Goal: Task Accomplishment & Management: Manage account settings

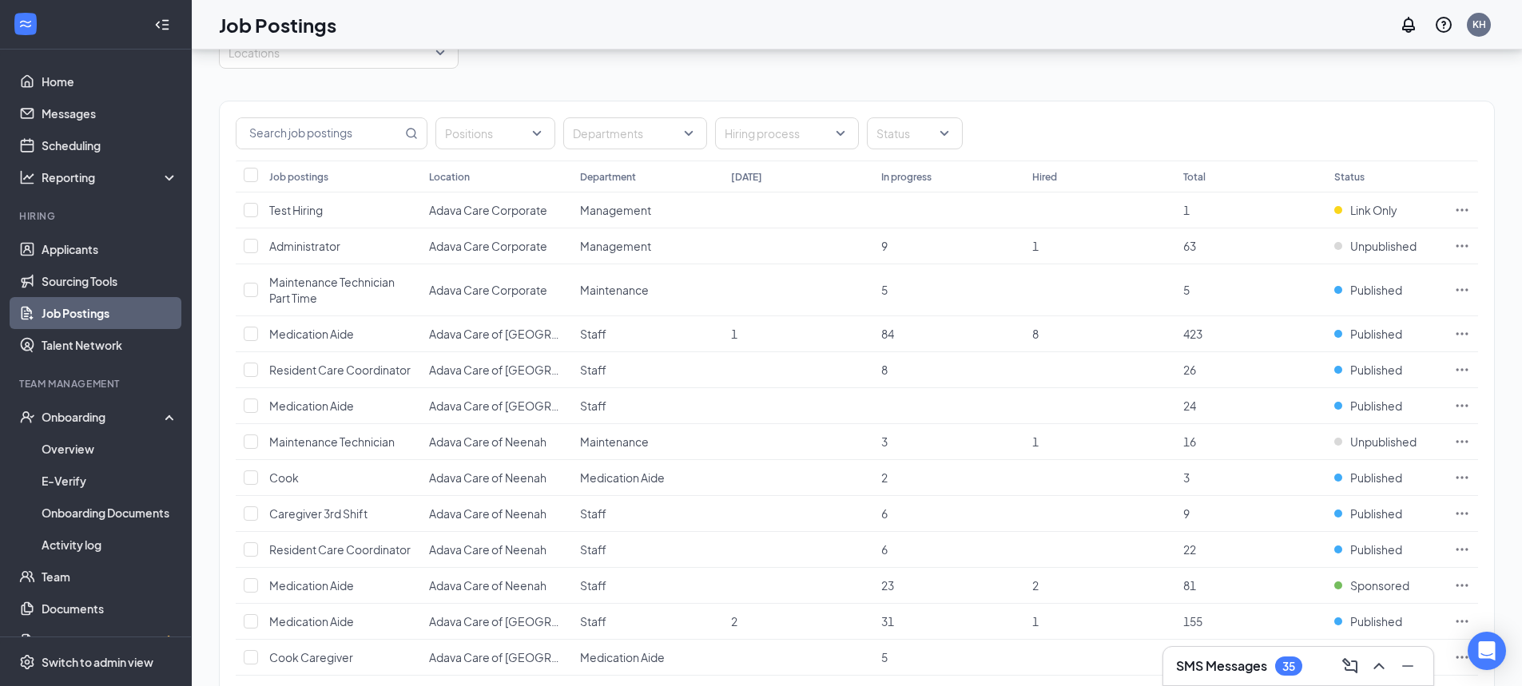
scroll to position [80, 0]
click at [107, 667] on div "Switch to admin view" at bounding box center [98, 662] width 112 height 16
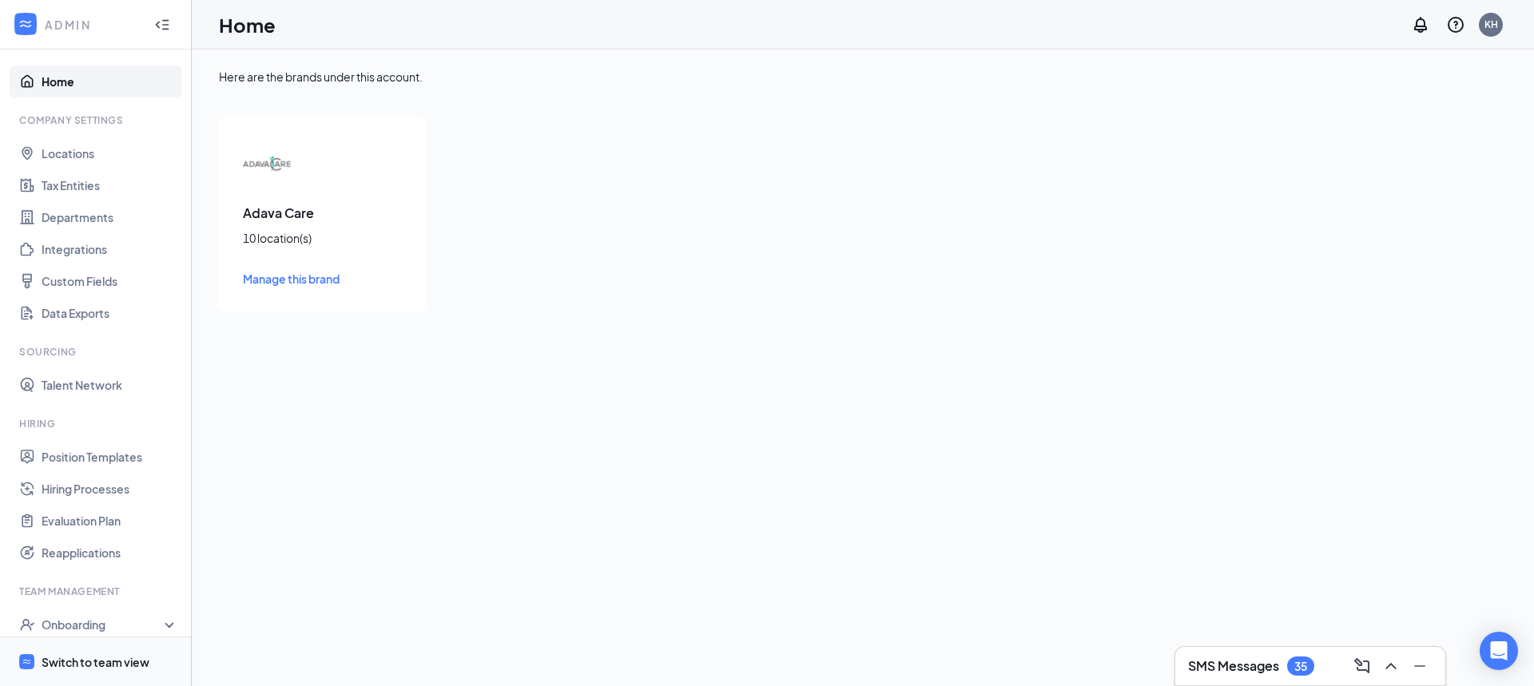
click at [125, 661] on div "Switch to team view" at bounding box center [96, 662] width 108 height 16
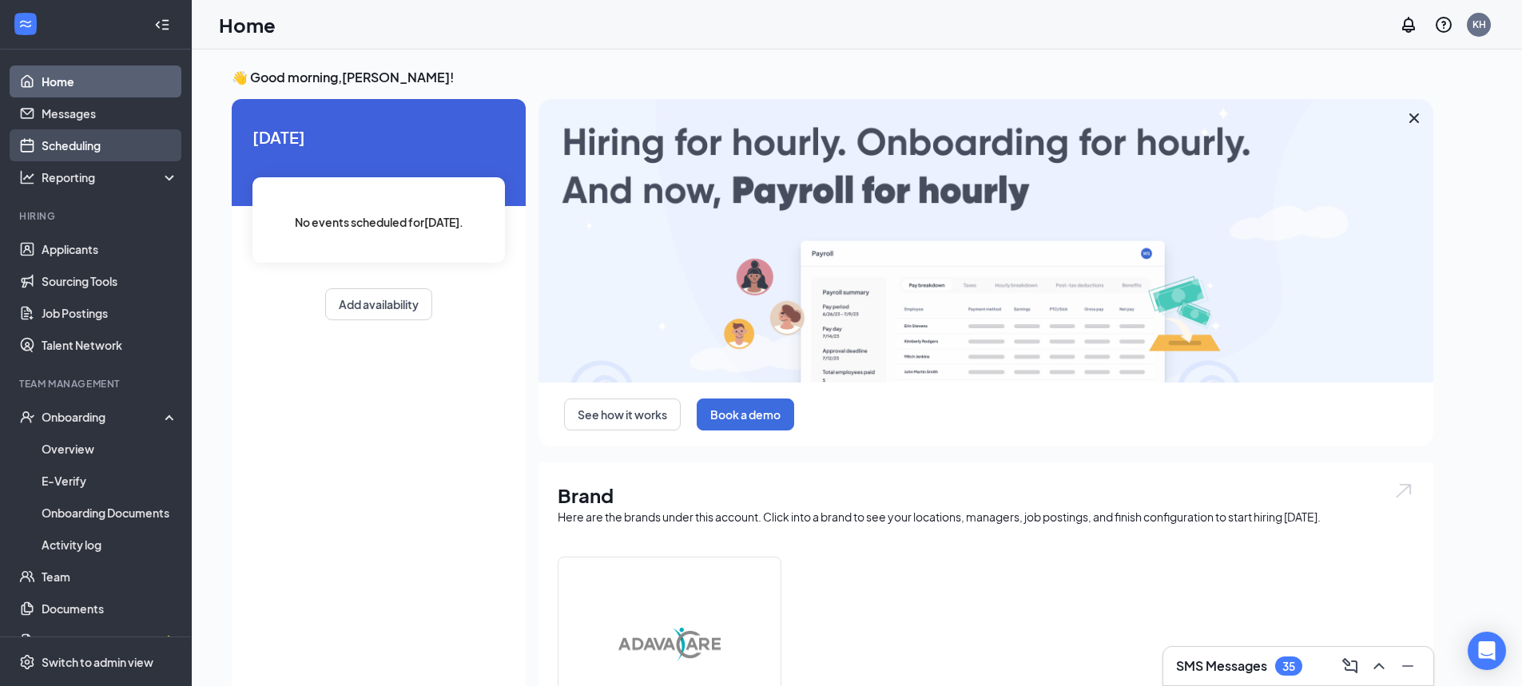
click at [97, 141] on link "Scheduling" at bounding box center [110, 145] width 137 height 32
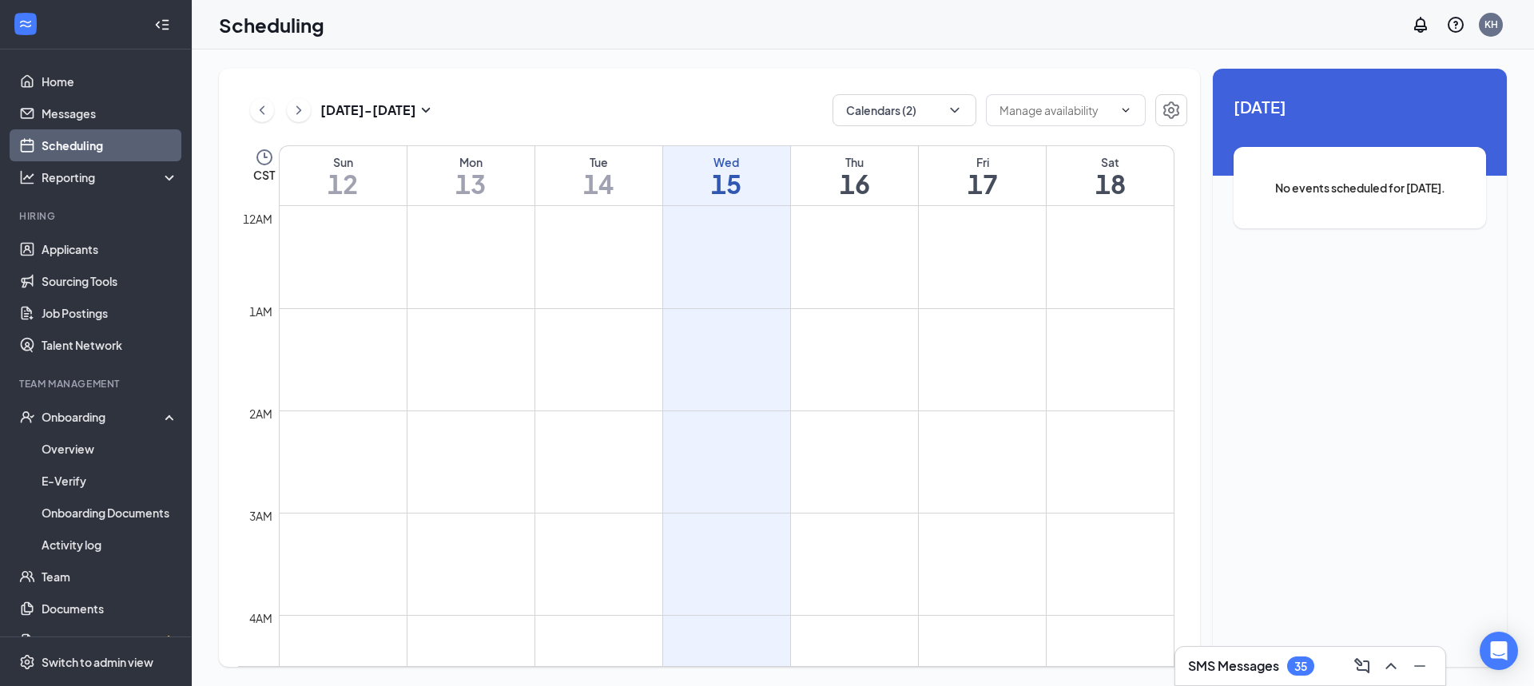
scroll to position [785, 0]
click at [957, 114] on icon "ChevronDown" at bounding box center [955, 110] width 16 height 16
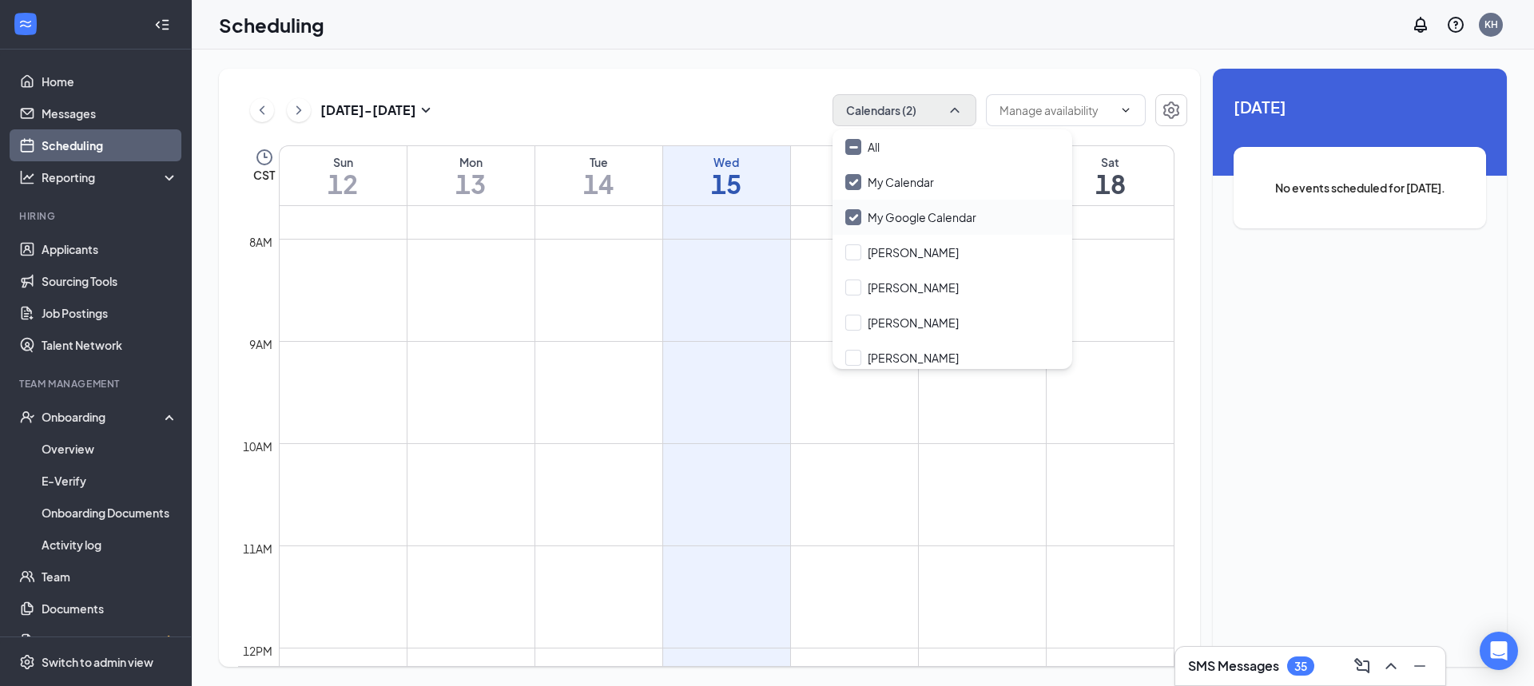
click at [860, 222] on input "My Google Calendar" at bounding box center [910, 217] width 131 height 16
checkbox input "false"
click at [854, 190] on div "My Calendar" at bounding box center [952, 182] width 240 height 35
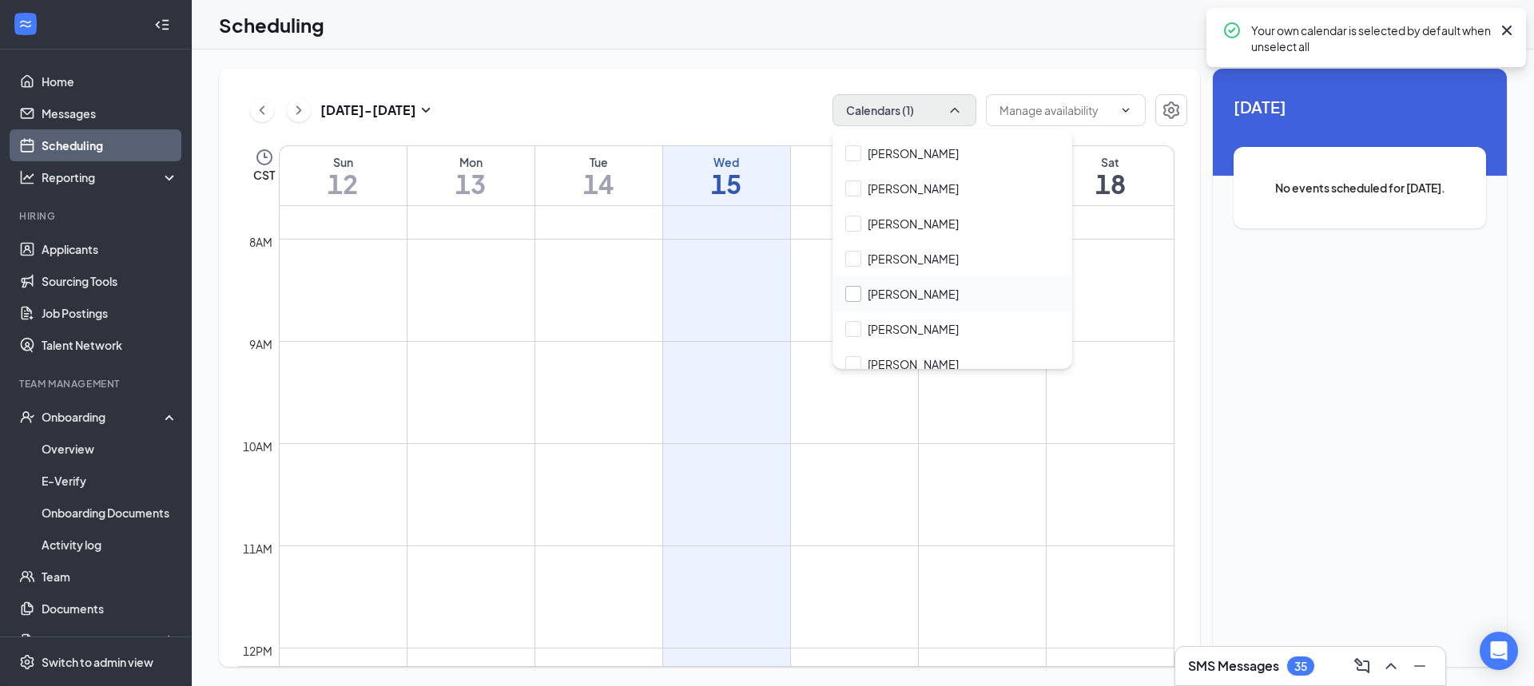
click at [862, 294] on input "[PERSON_NAME]" at bounding box center [901, 294] width 113 height 16
checkbox input "false"
checkbox input "true"
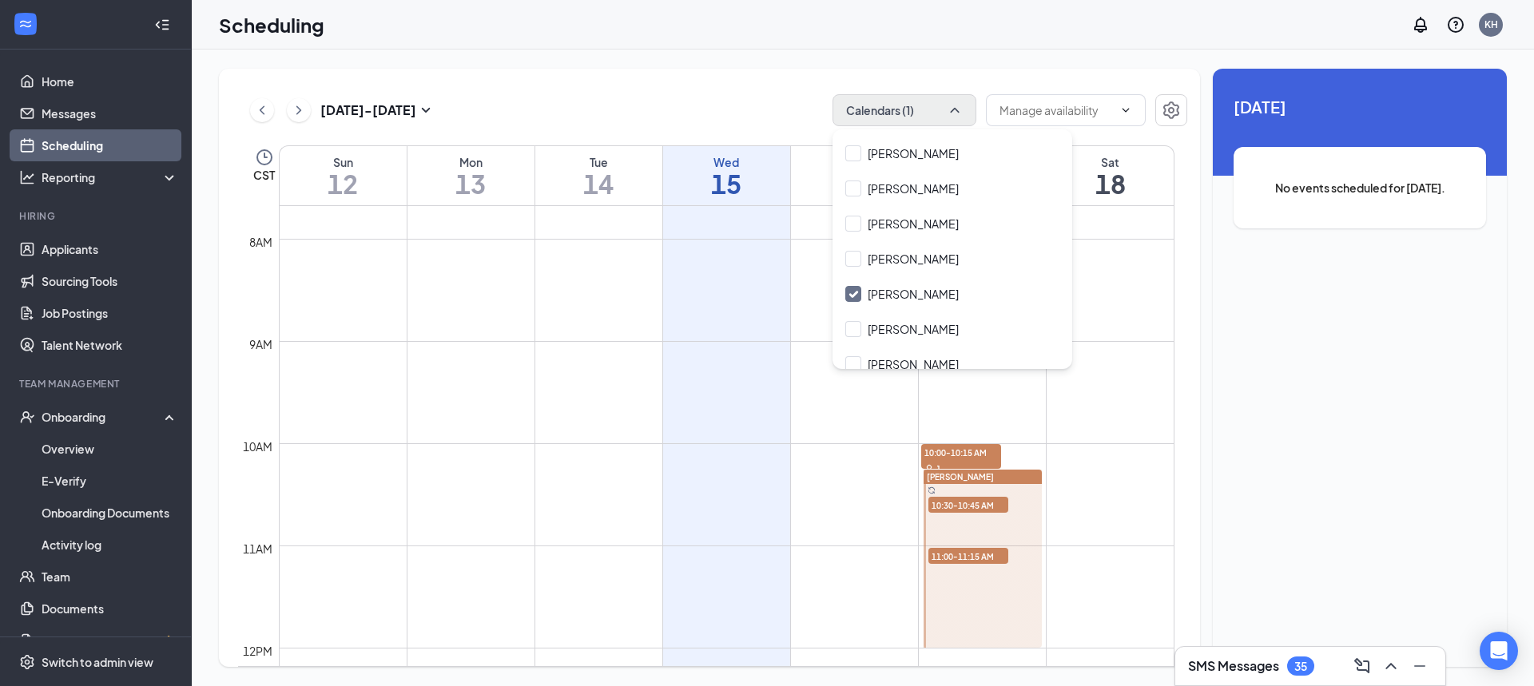
click at [1125, 393] on td at bounding box center [726, 405] width 895 height 26
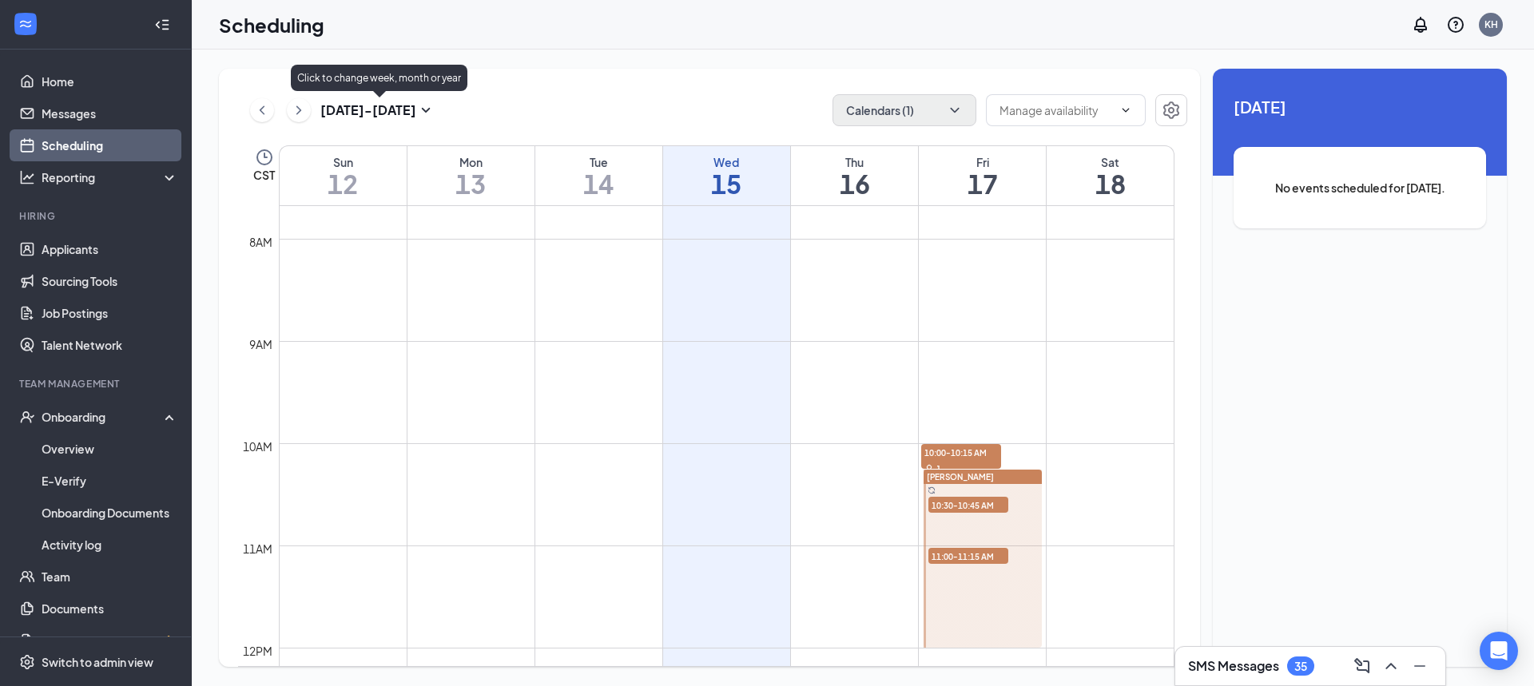
click at [427, 112] on icon "SmallChevronDown" at bounding box center [425, 110] width 19 height 19
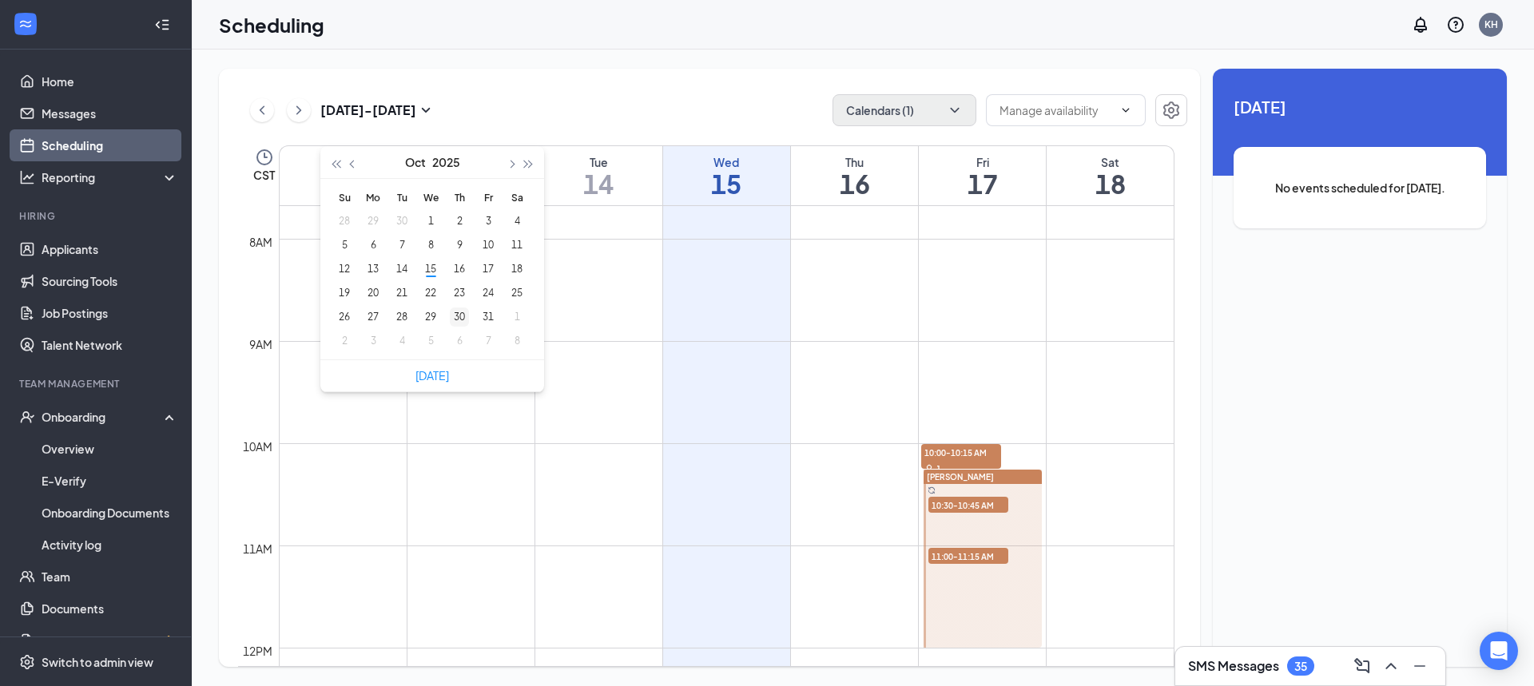
click at [459, 321] on div "30" at bounding box center [459, 317] width 19 height 19
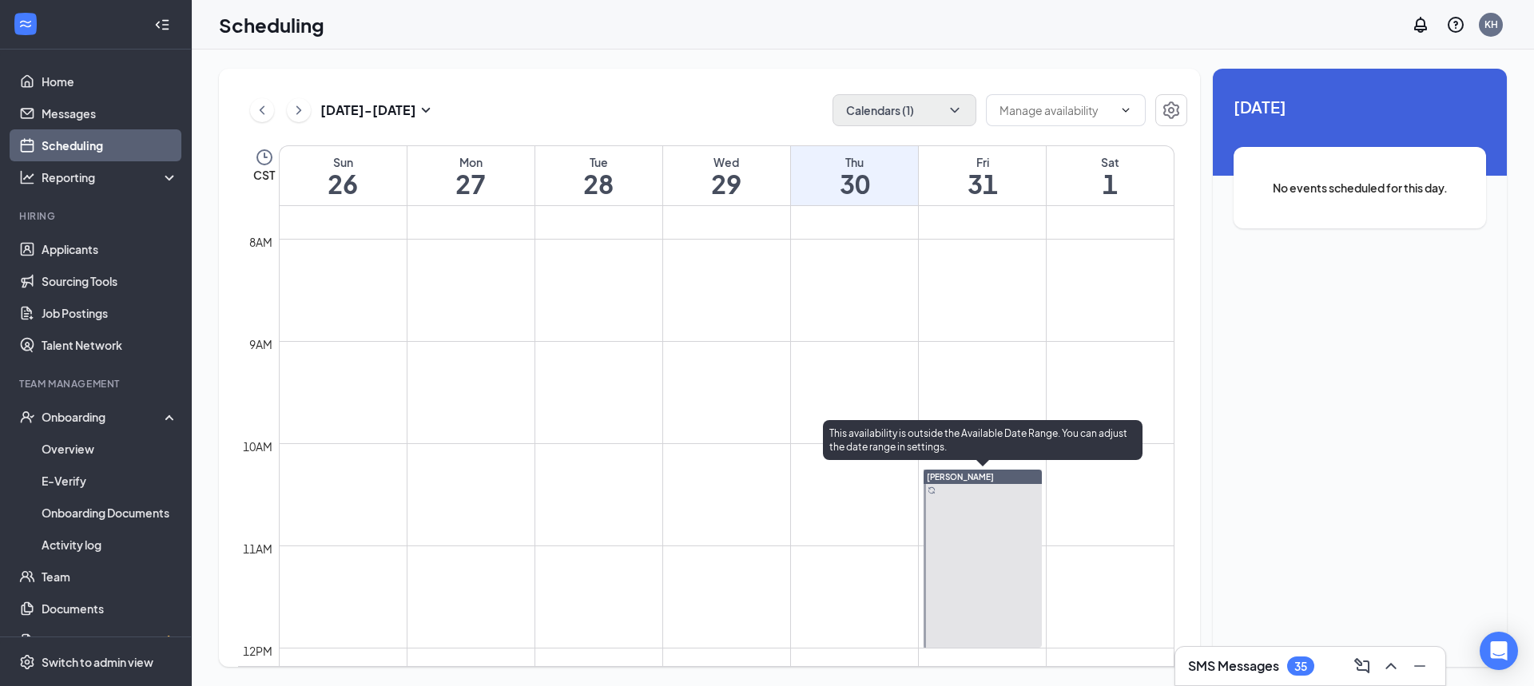
click at [981, 480] on div "[PERSON_NAME]" at bounding box center [982, 477] width 118 height 14
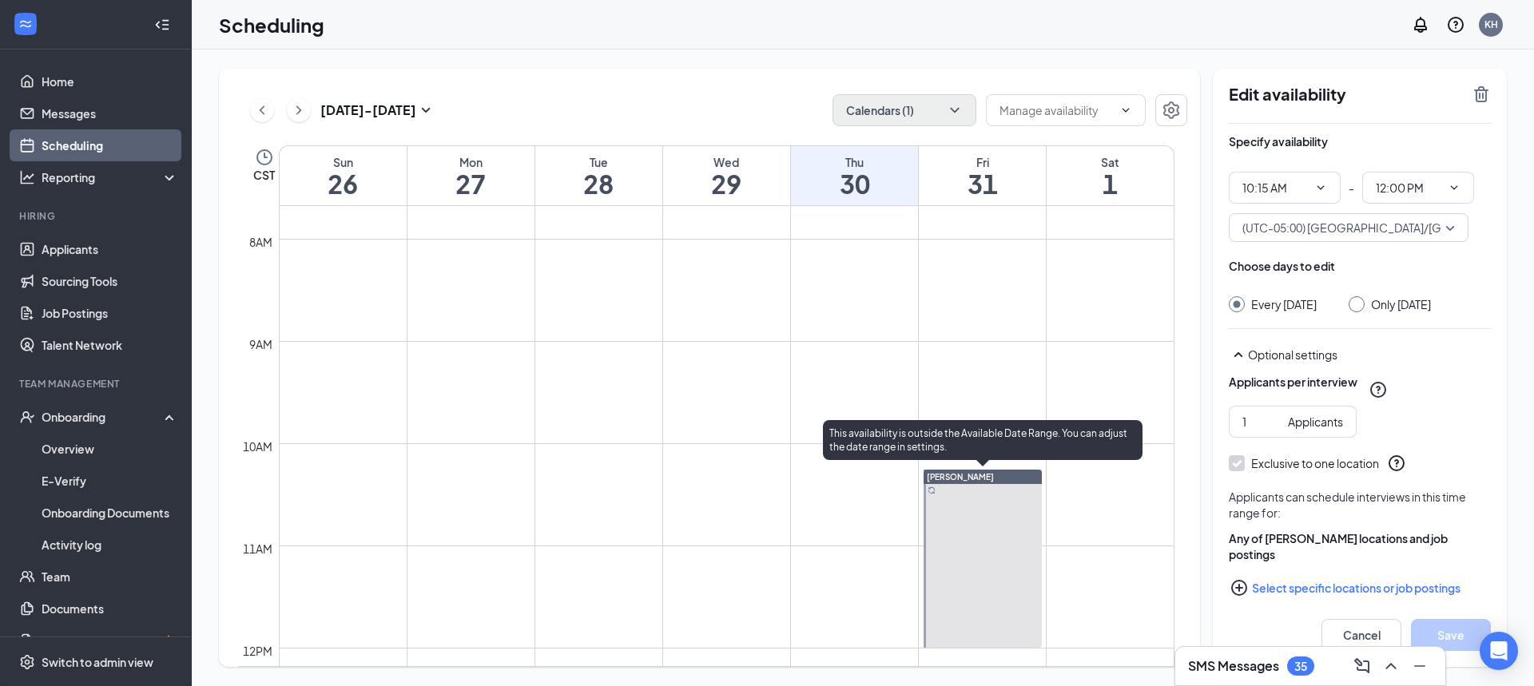
click at [1001, 518] on div at bounding box center [982, 559] width 118 height 178
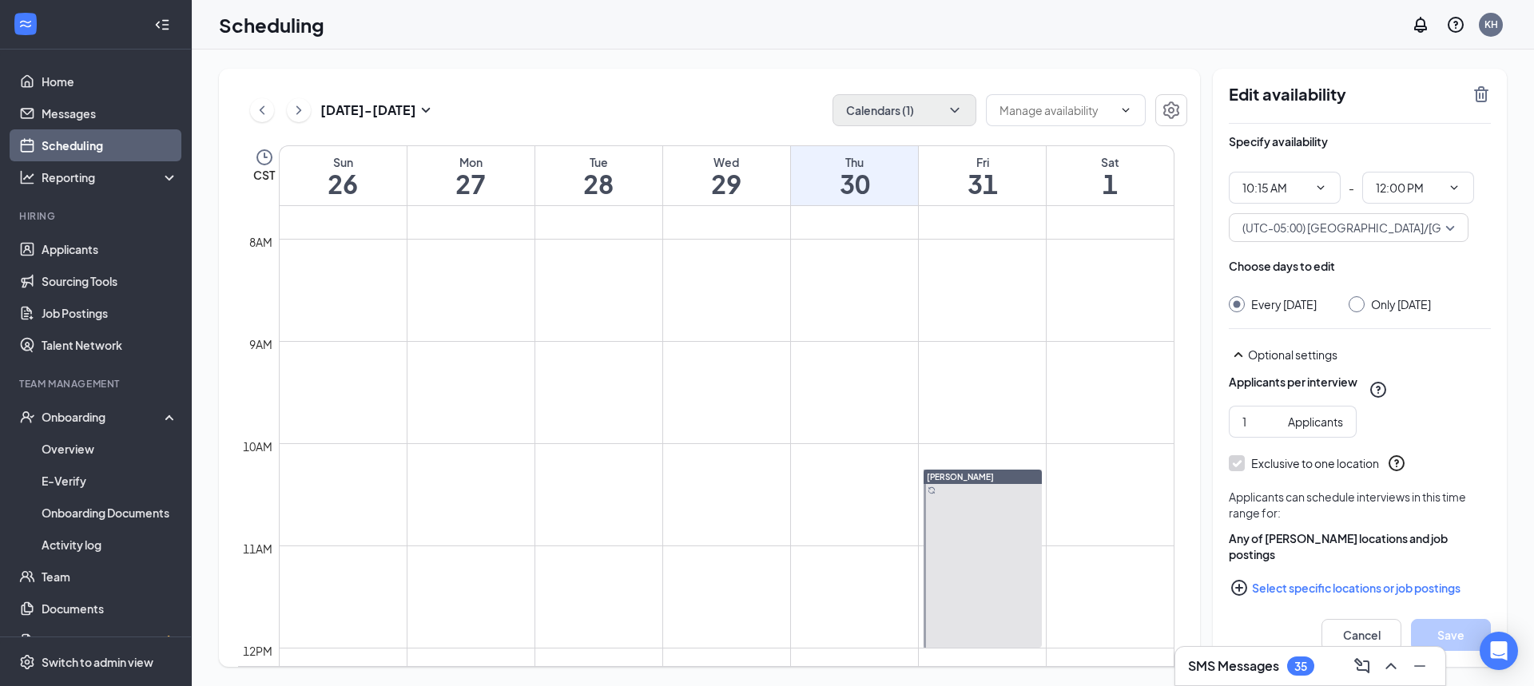
click at [842, 485] on td at bounding box center [726, 482] width 895 height 26
click at [982, 451] on td at bounding box center [726, 456] width 895 height 26
click at [417, 113] on icon "SmallChevronDown" at bounding box center [425, 110] width 19 height 19
click at [435, 268] on div "15" at bounding box center [430, 269] width 19 height 19
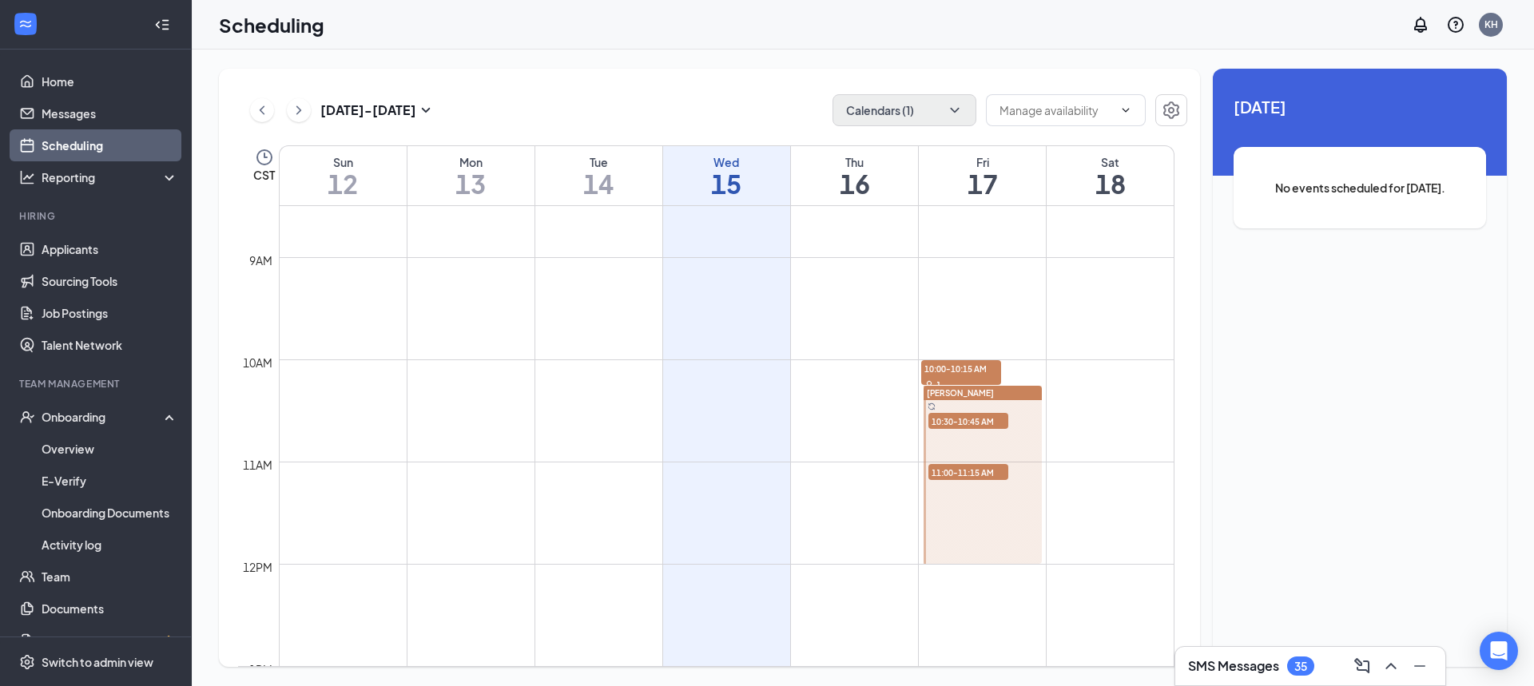
scroll to position [865, 0]
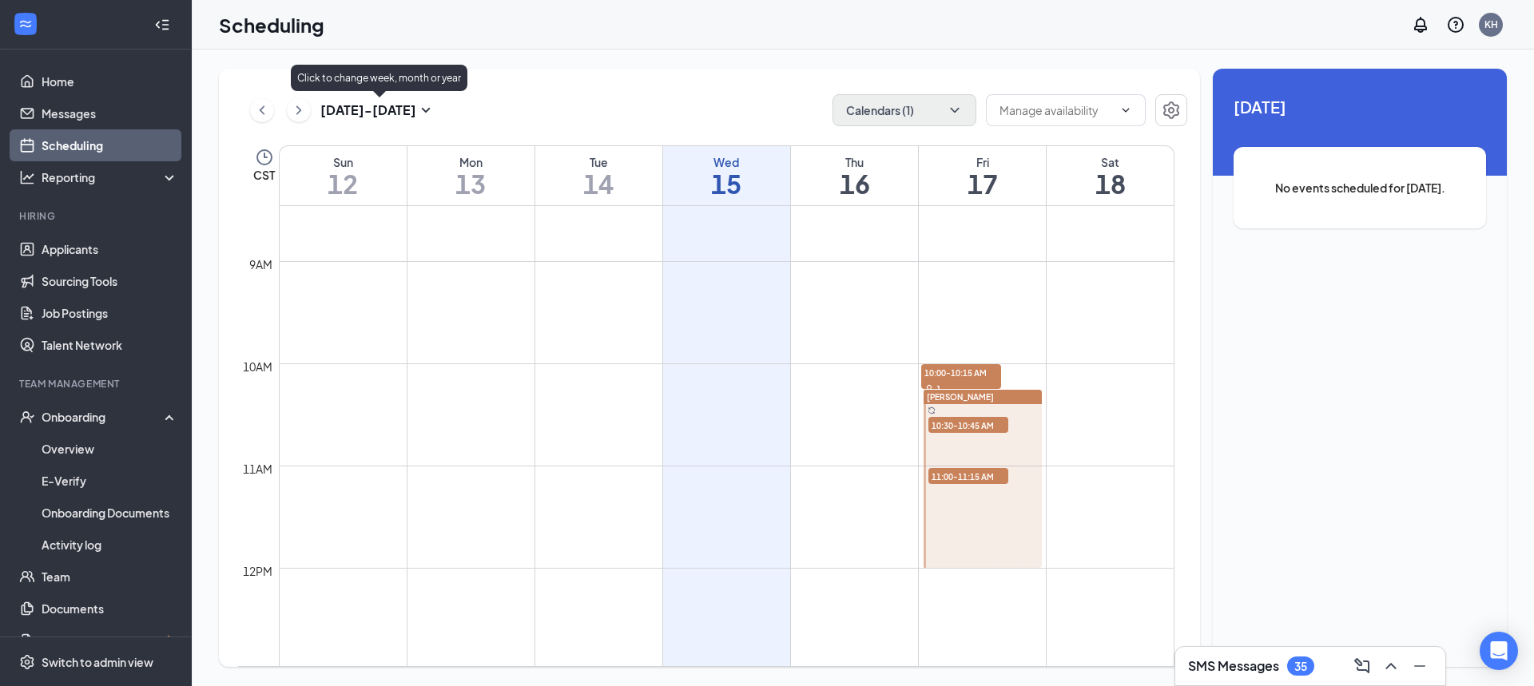
click at [429, 113] on icon "SmallChevronDown" at bounding box center [425, 110] width 19 height 19
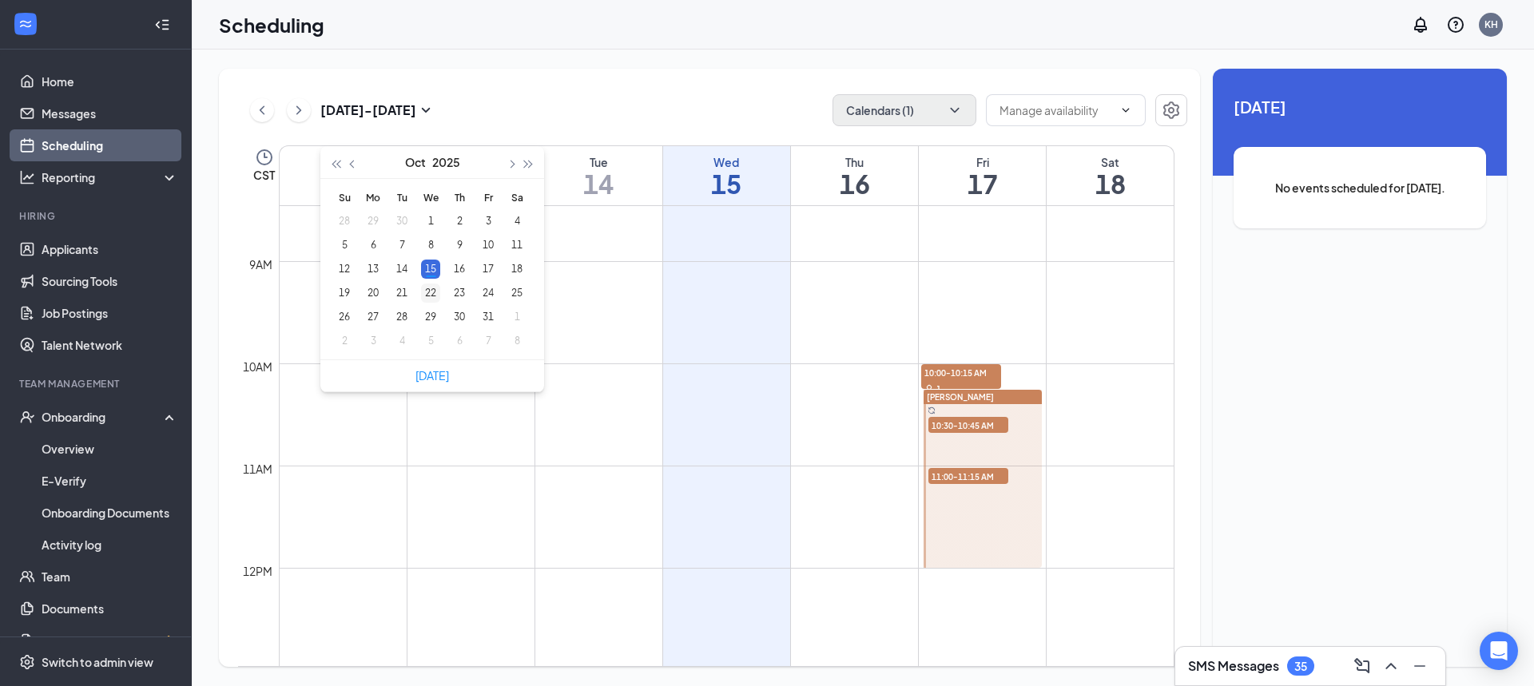
click at [431, 288] on div "22" at bounding box center [430, 293] width 19 height 19
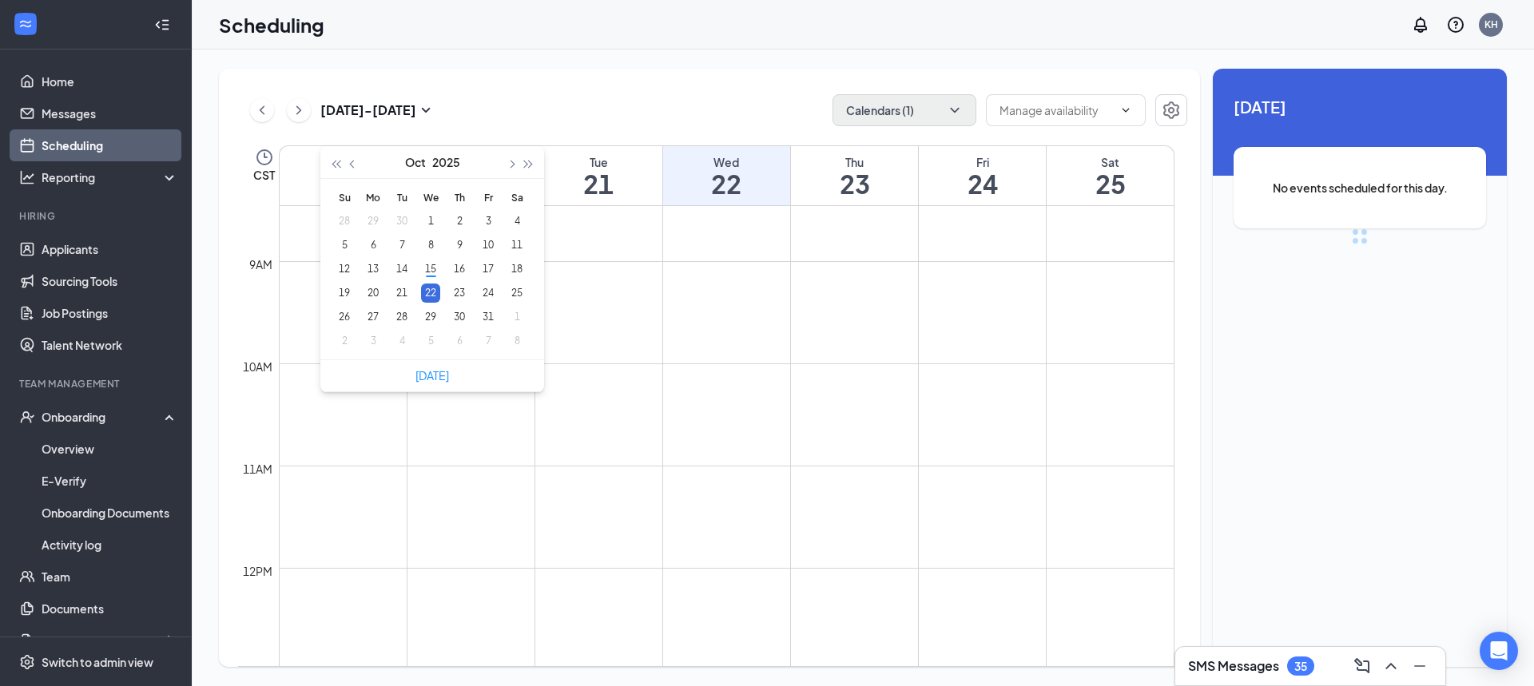
scroll to position [785, 0]
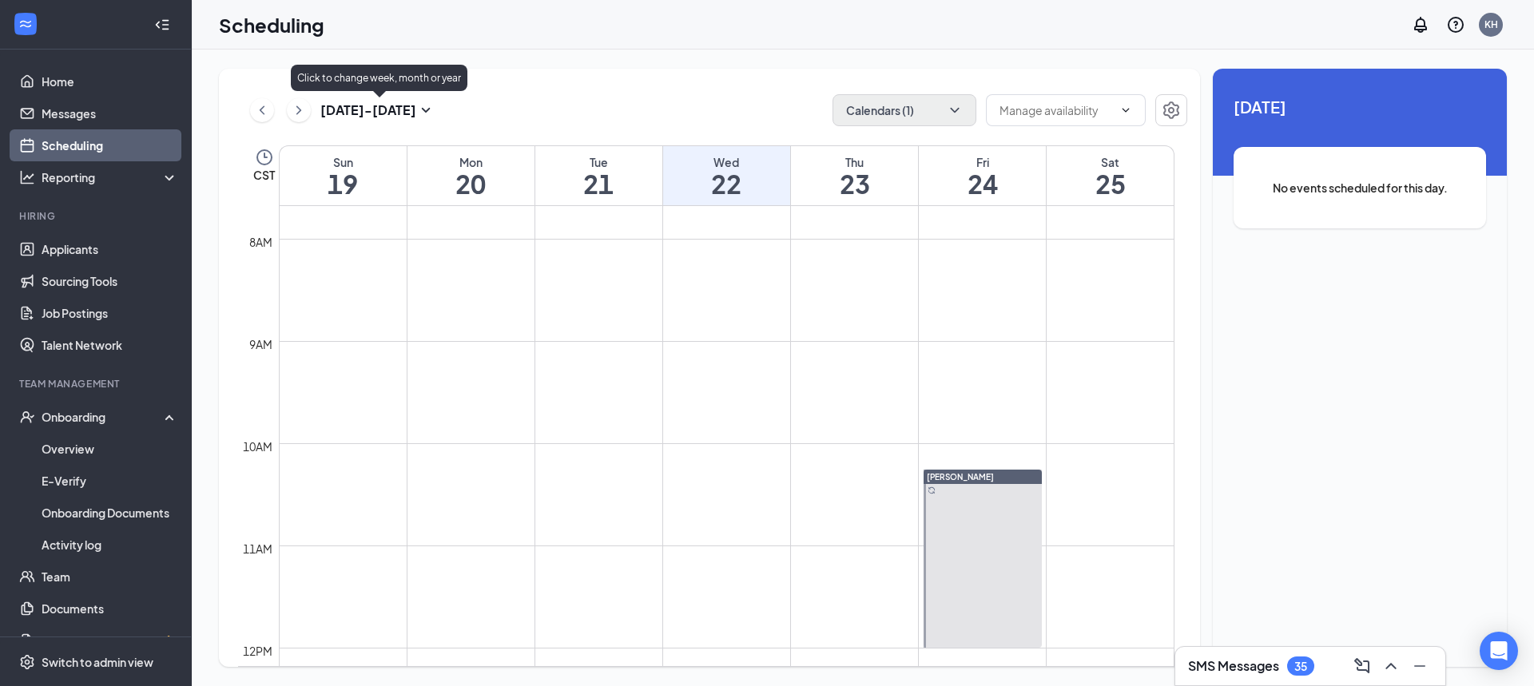
click at [424, 115] on icon "SmallChevronDown" at bounding box center [425, 110] width 19 height 19
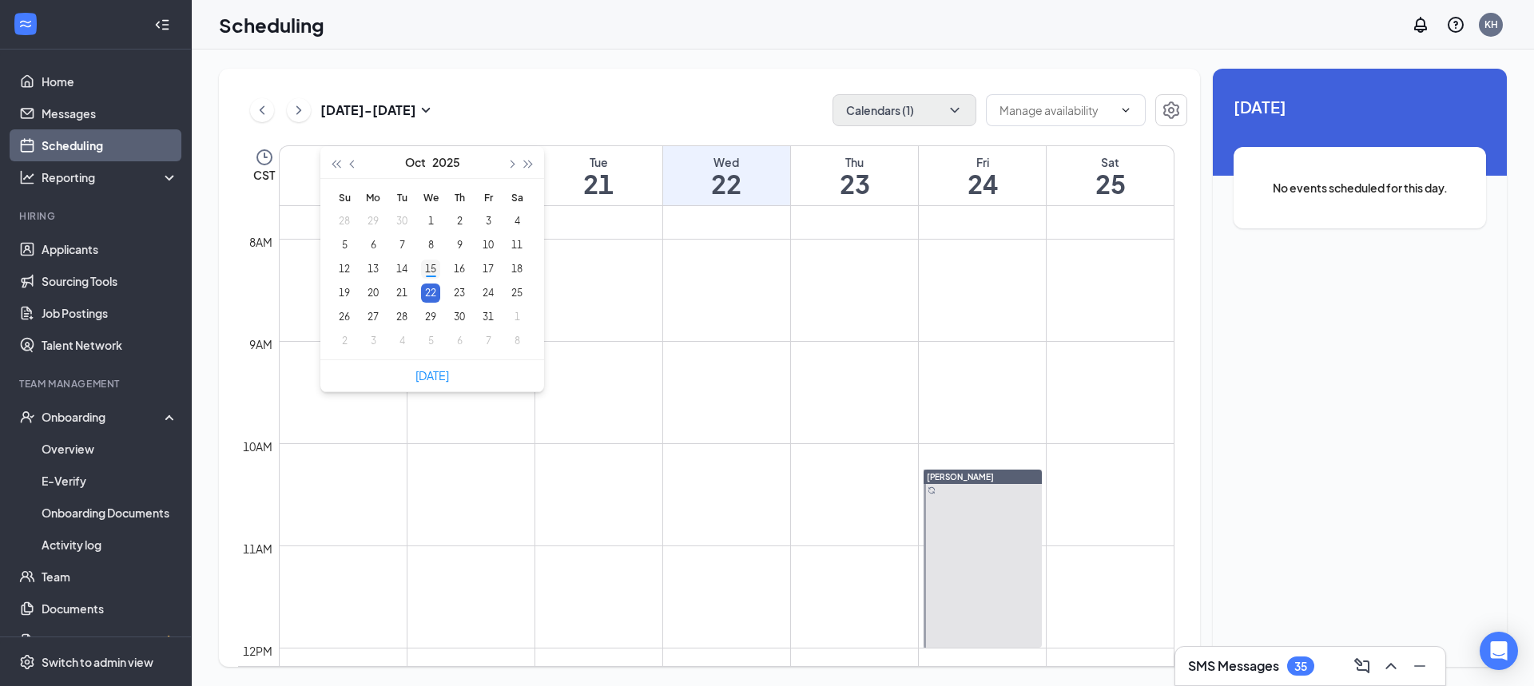
click at [433, 266] on div "15" at bounding box center [430, 269] width 19 height 19
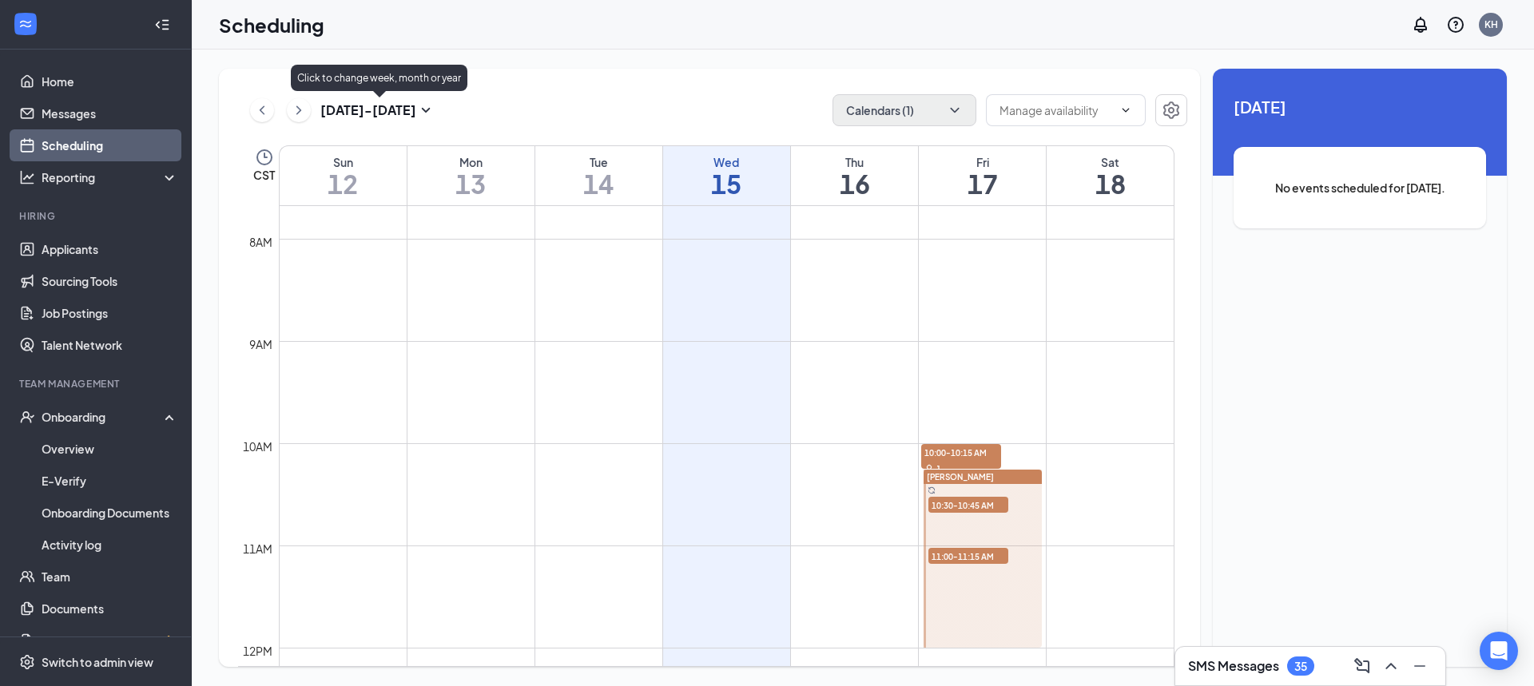
click at [417, 104] on icon "SmallChevronDown" at bounding box center [425, 110] width 19 height 19
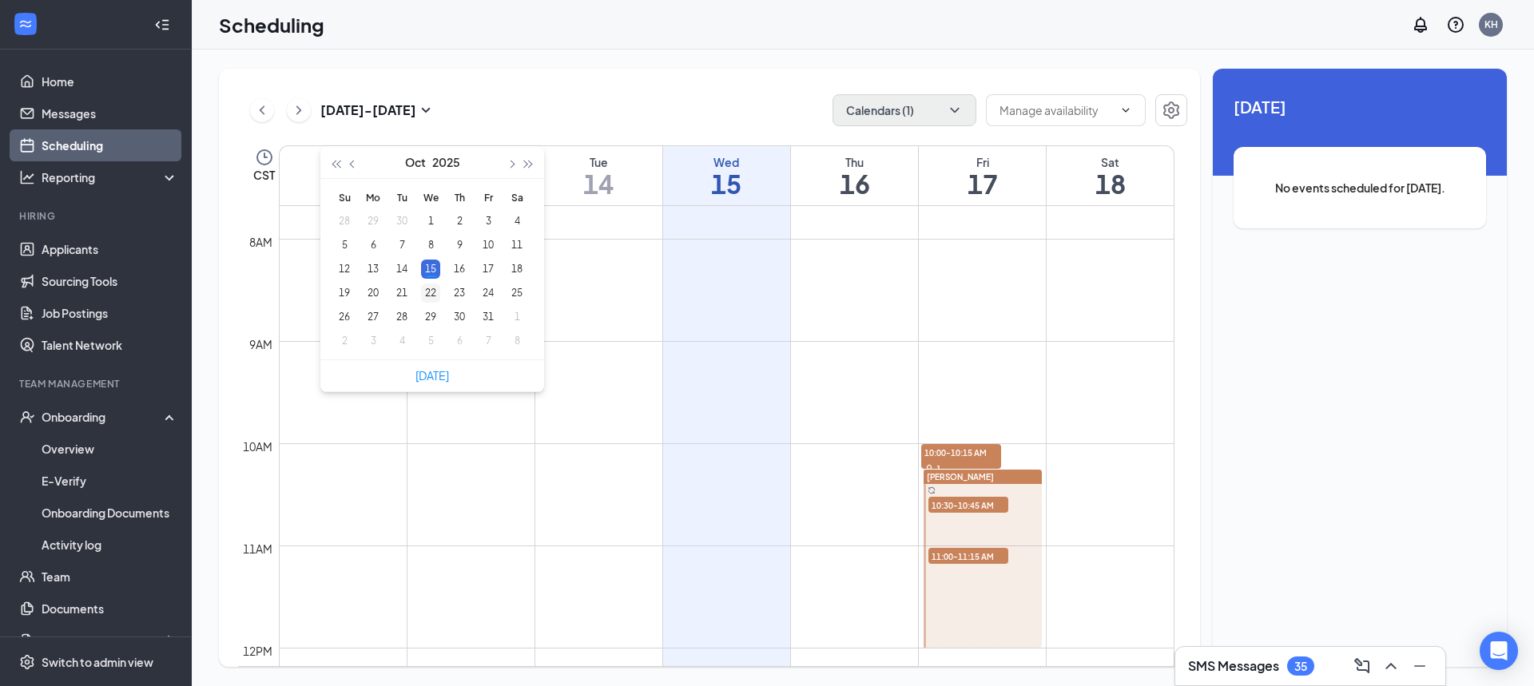
type input "[DATE]"
click at [434, 289] on div "22" at bounding box center [430, 293] width 19 height 19
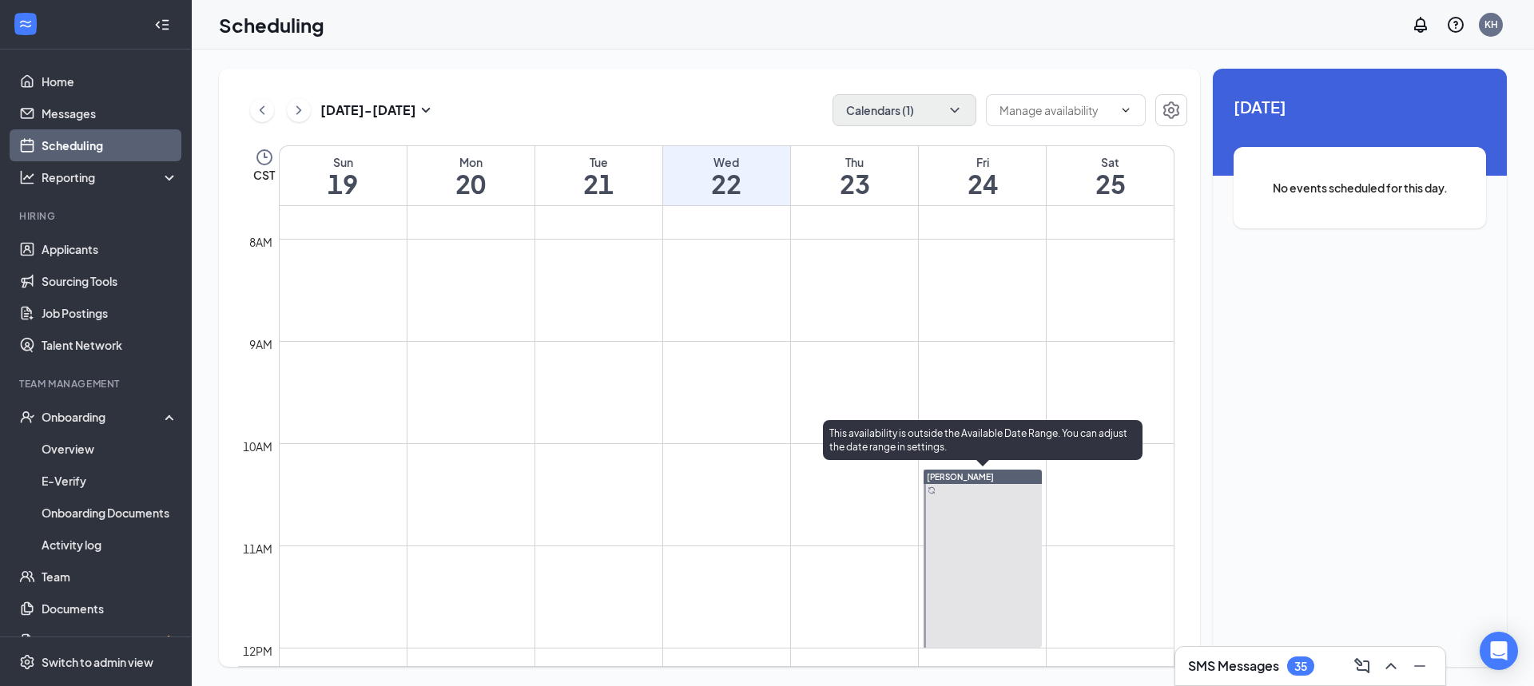
click at [985, 482] on div "[PERSON_NAME]" at bounding box center [982, 477] width 118 height 14
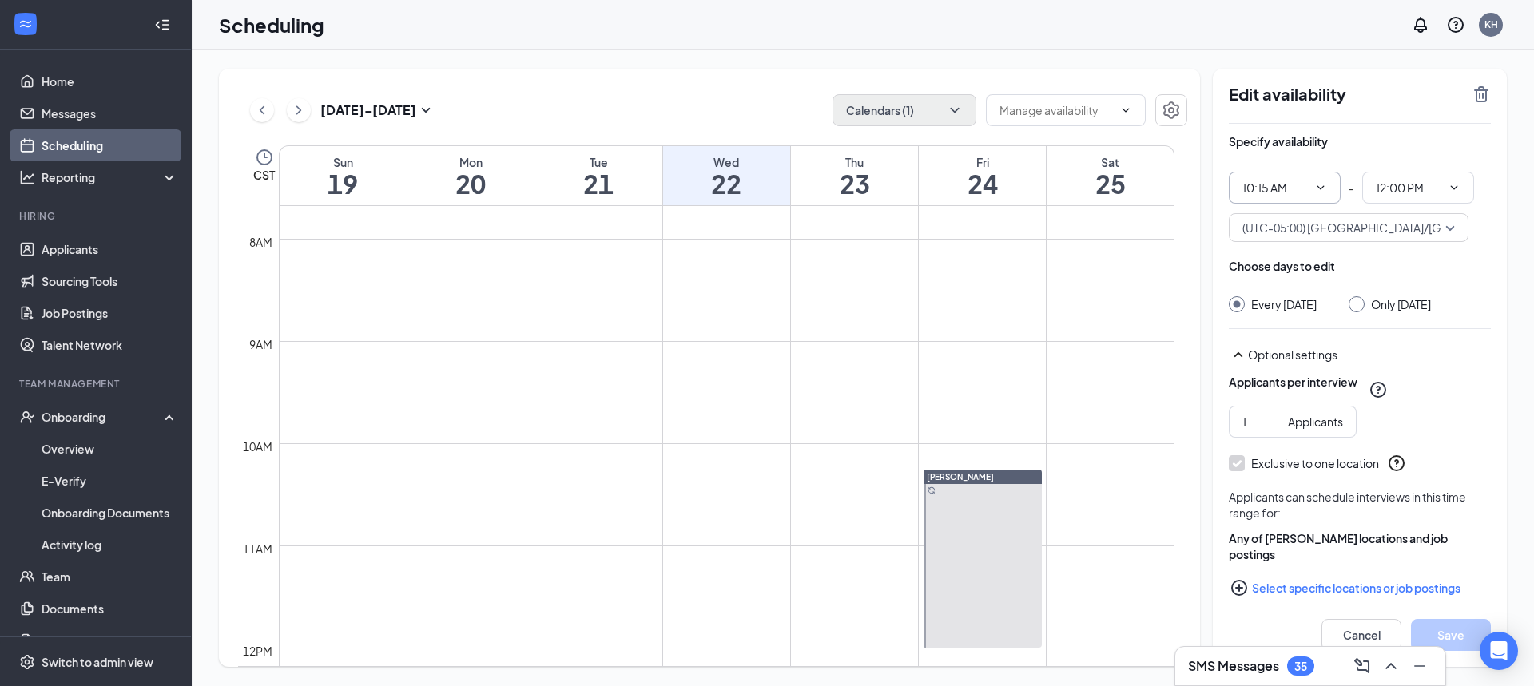
click at [1321, 189] on icon "ChevronDown" at bounding box center [1320, 187] width 7 height 4
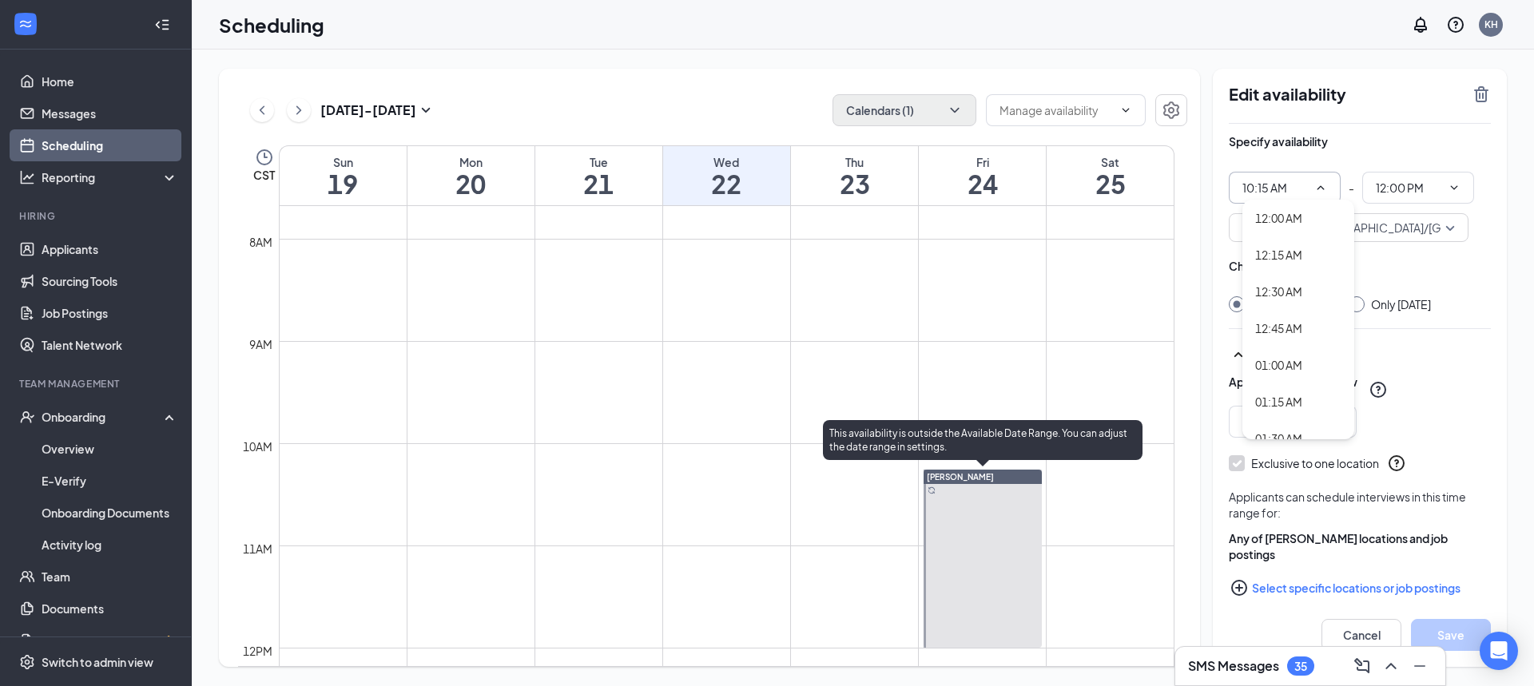
click at [994, 493] on div at bounding box center [982, 559] width 118 height 178
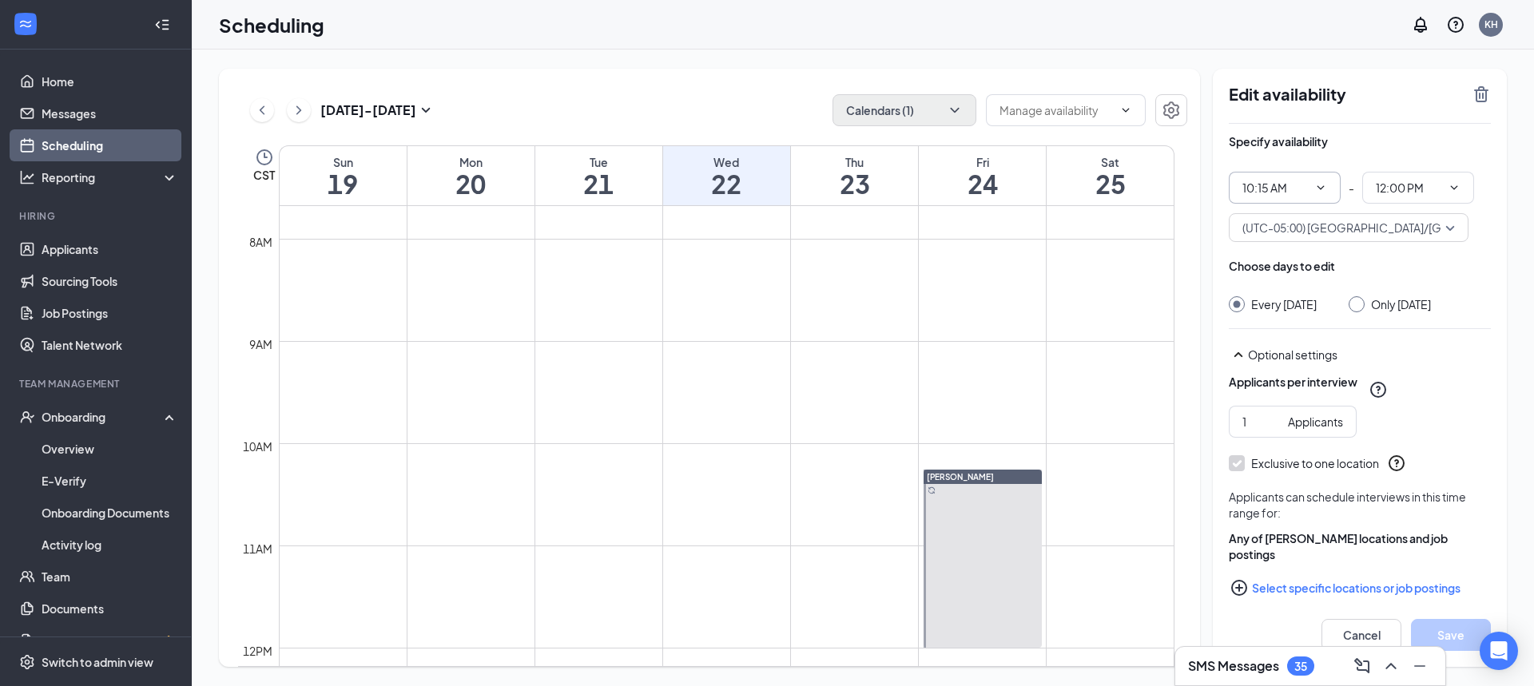
click at [1318, 193] on icon "ChevronDown" at bounding box center [1320, 187] width 13 height 13
click at [1286, 335] on div "10:00 AM" at bounding box center [1278, 330] width 47 height 18
type input "10:00 AM"
click at [1439, 192] on input "11:45 AM" at bounding box center [1407, 188] width 65 height 18
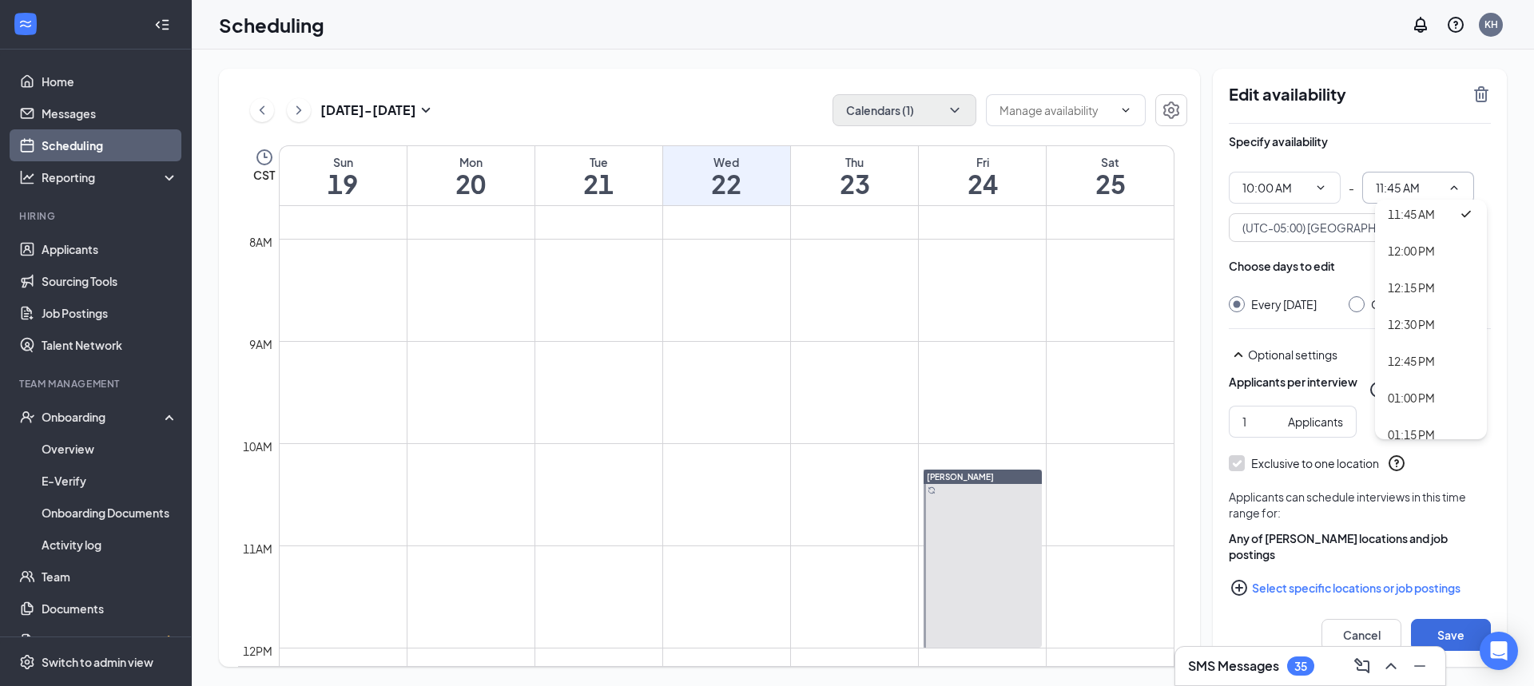
scroll to position [1677, 0]
click at [1408, 268] on div "12:00 PM" at bounding box center [1410, 268] width 47 height 18
type input "12:00 PM"
click at [1445, 633] on button "Save" at bounding box center [1451, 635] width 80 height 32
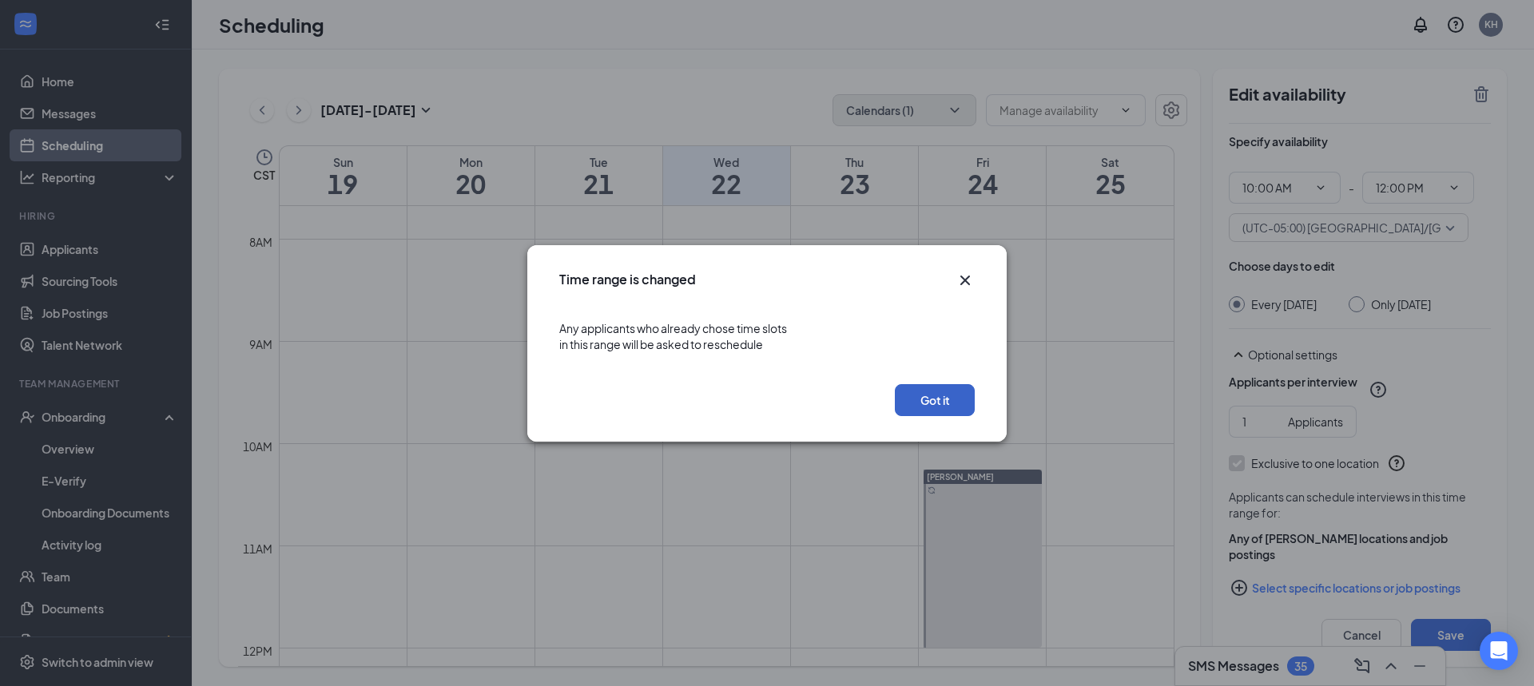
click at [950, 395] on button "Got it" at bounding box center [935, 400] width 80 height 32
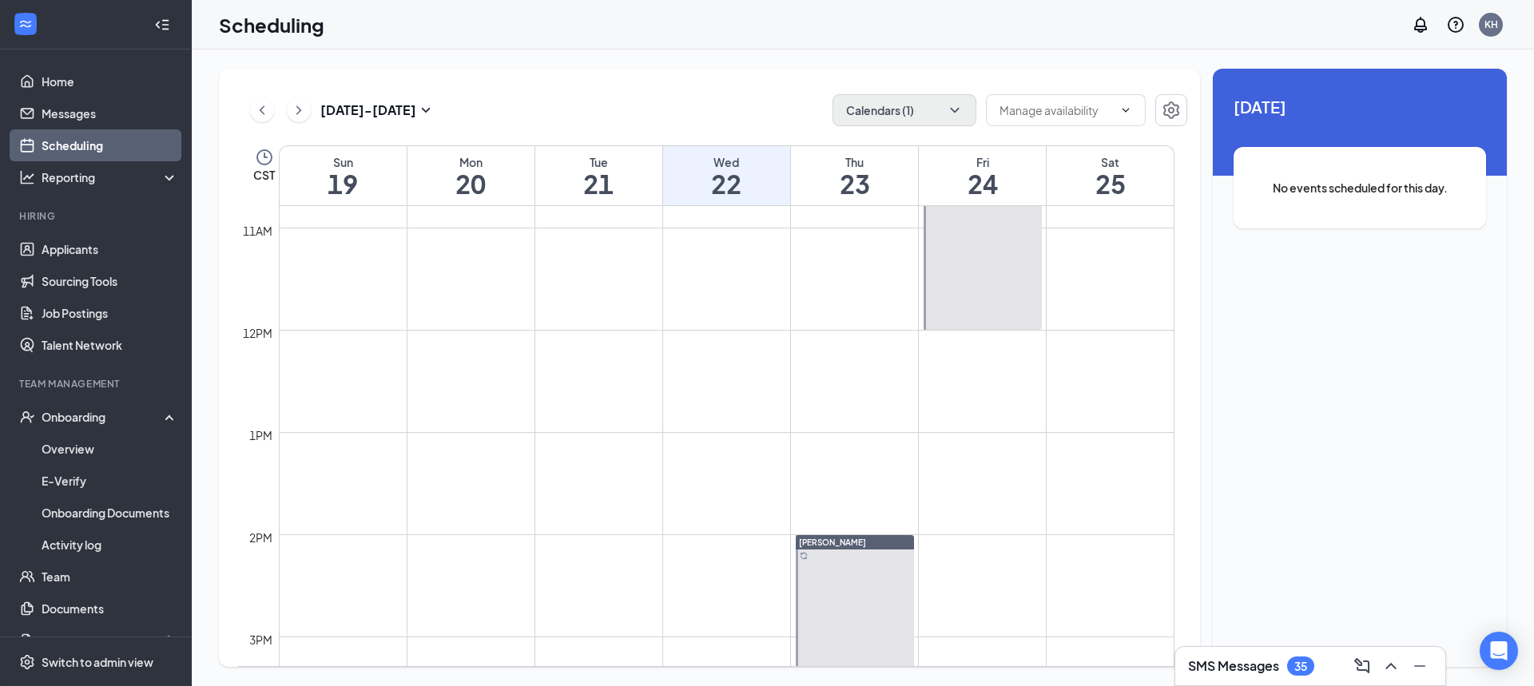
scroll to position [1264, 0]
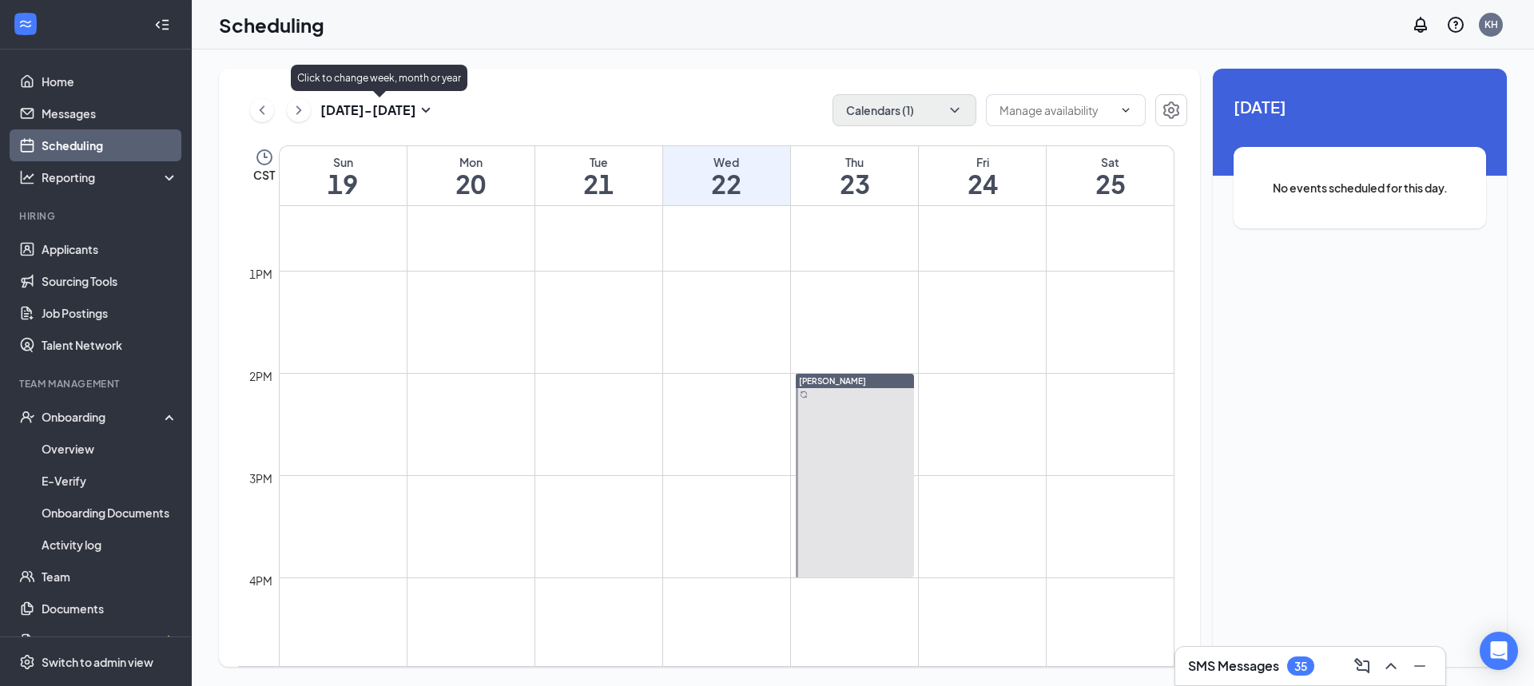
click at [423, 102] on icon "SmallChevronDown" at bounding box center [425, 110] width 19 height 19
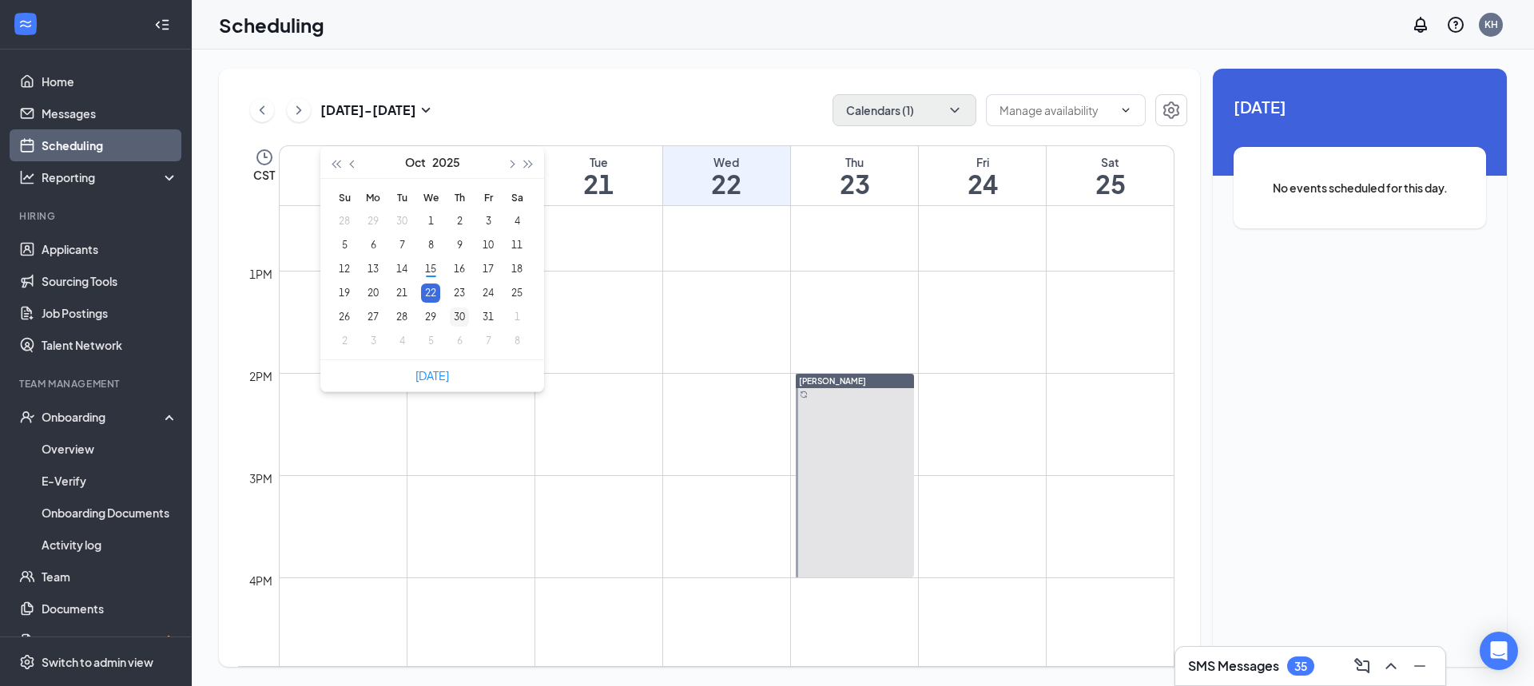
click at [465, 316] on div "30" at bounding box center [459, 317] width 19 height 19
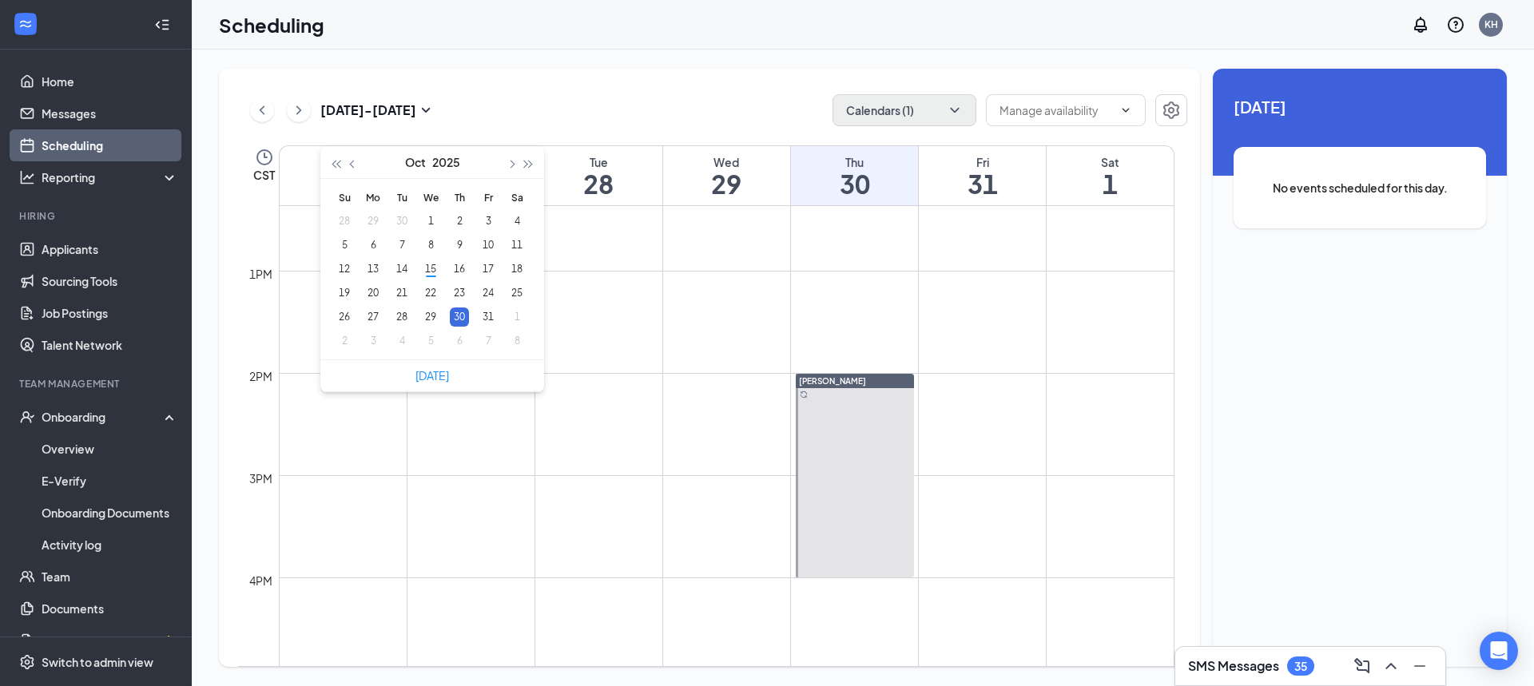
type input "[DATE]"
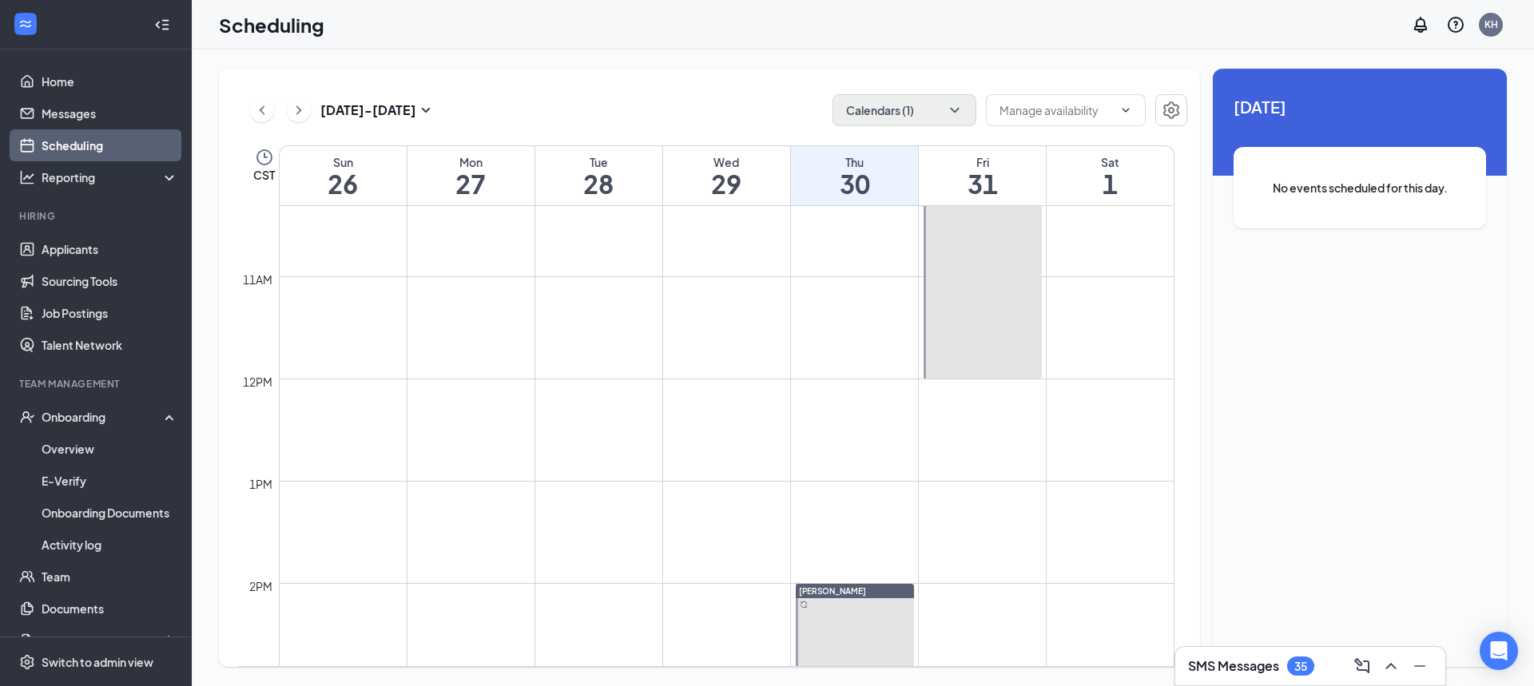
scroll to position [1105, 0]
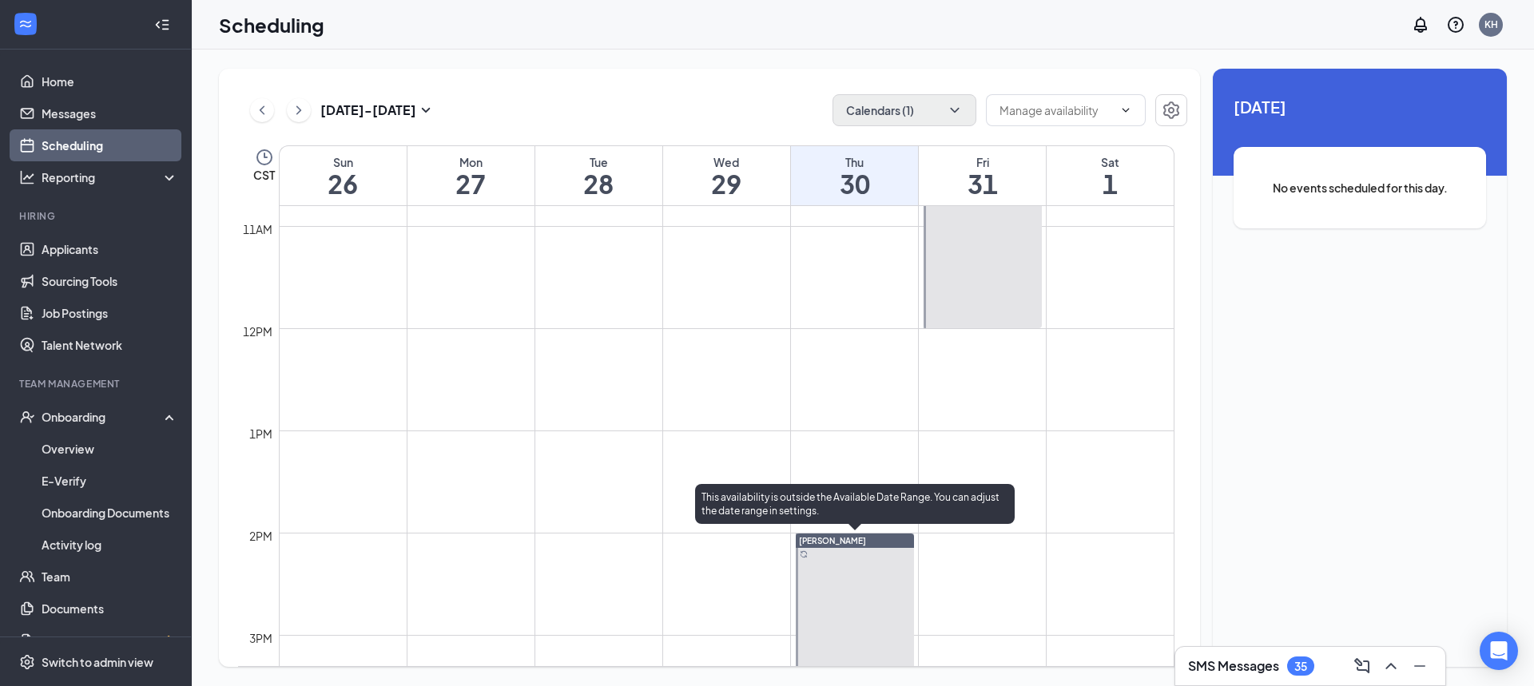
click at [881, 581] on div at bounding box center [855, 636] width 118 height 204
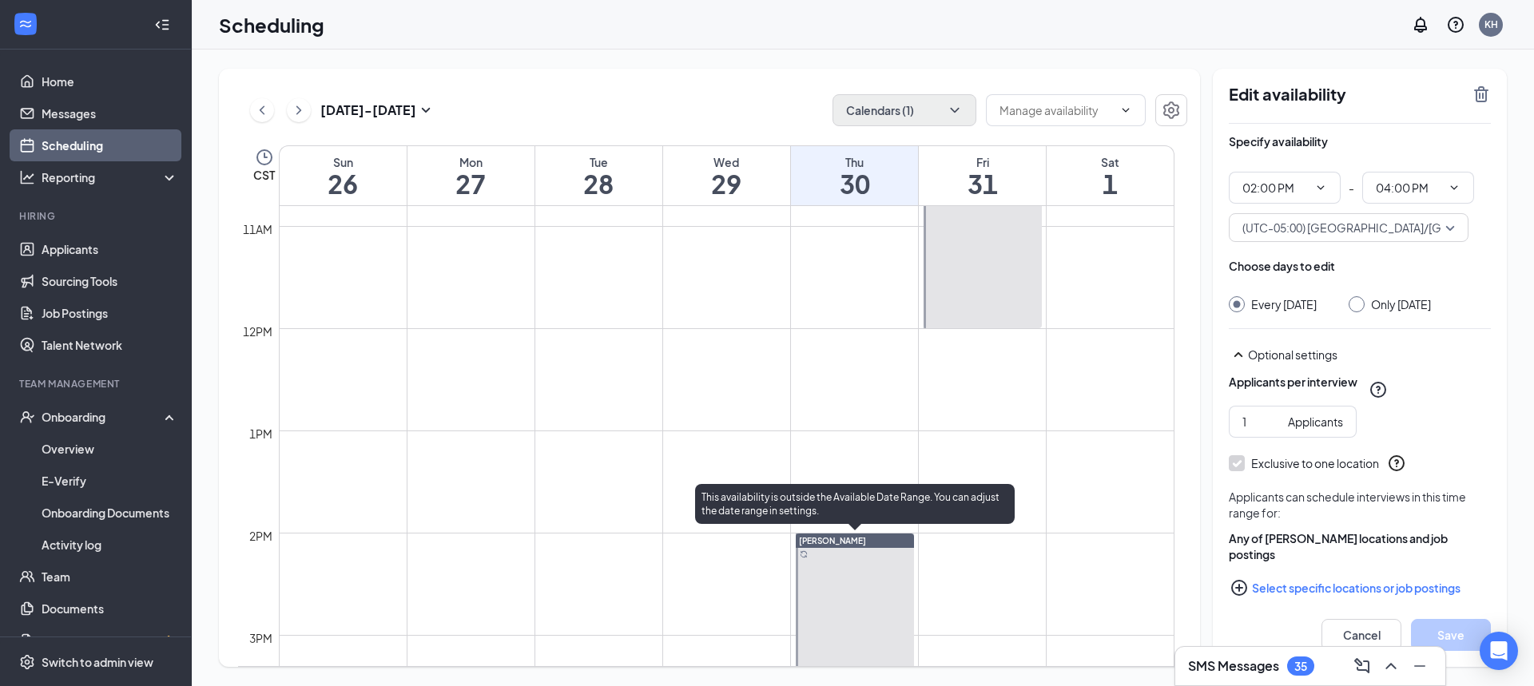
click at [817, 621] on div at bounding box center [855, 636] width 118 height 204
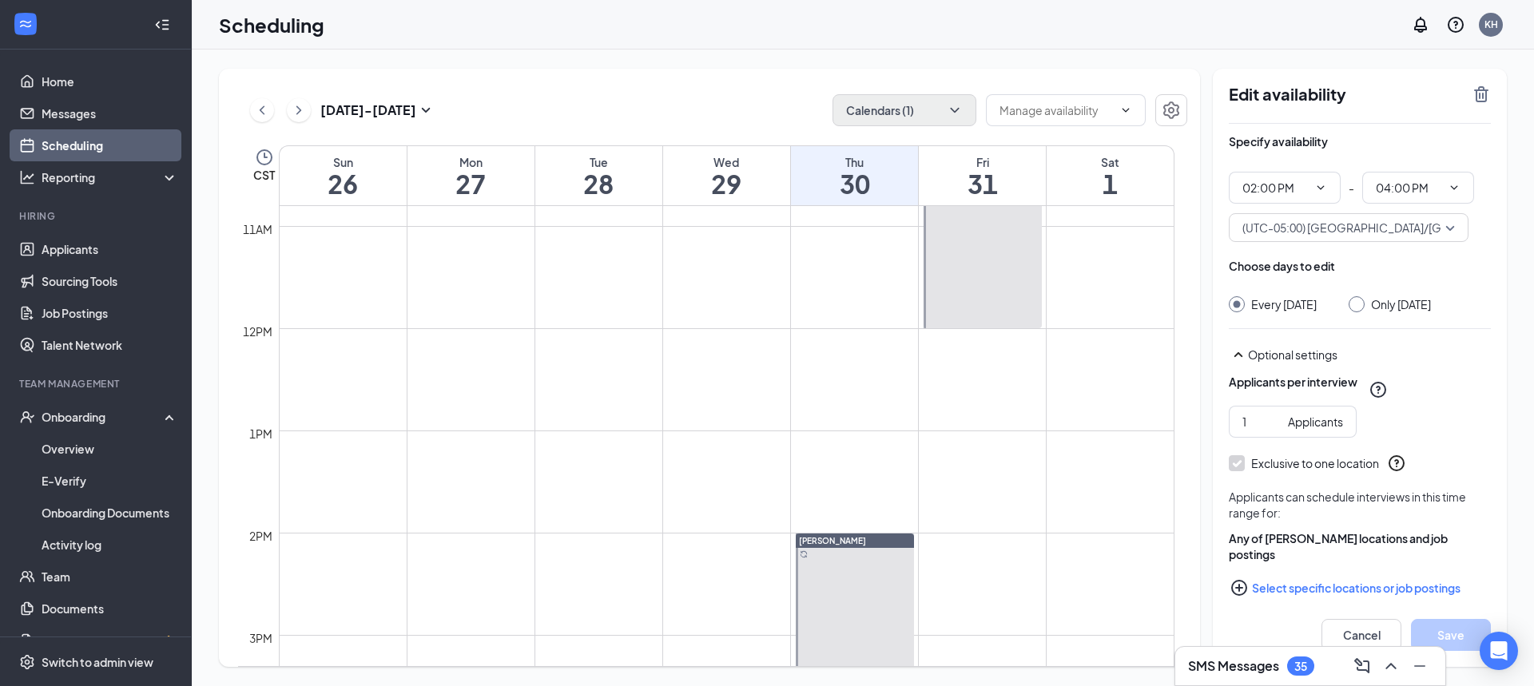
click at [1359, 303] on input "Only [DATE]" at bounding box center [1353, 301] width 11 height 11
radio input "true"
radio input "false"
click at [1322, 173] on span "02:00 PM" at bounding box center [1284, 188] width 112 height 32
click at [1320, 184] on icon "ChevronDown" at bounding box center [1320, 187] width 13 height 13
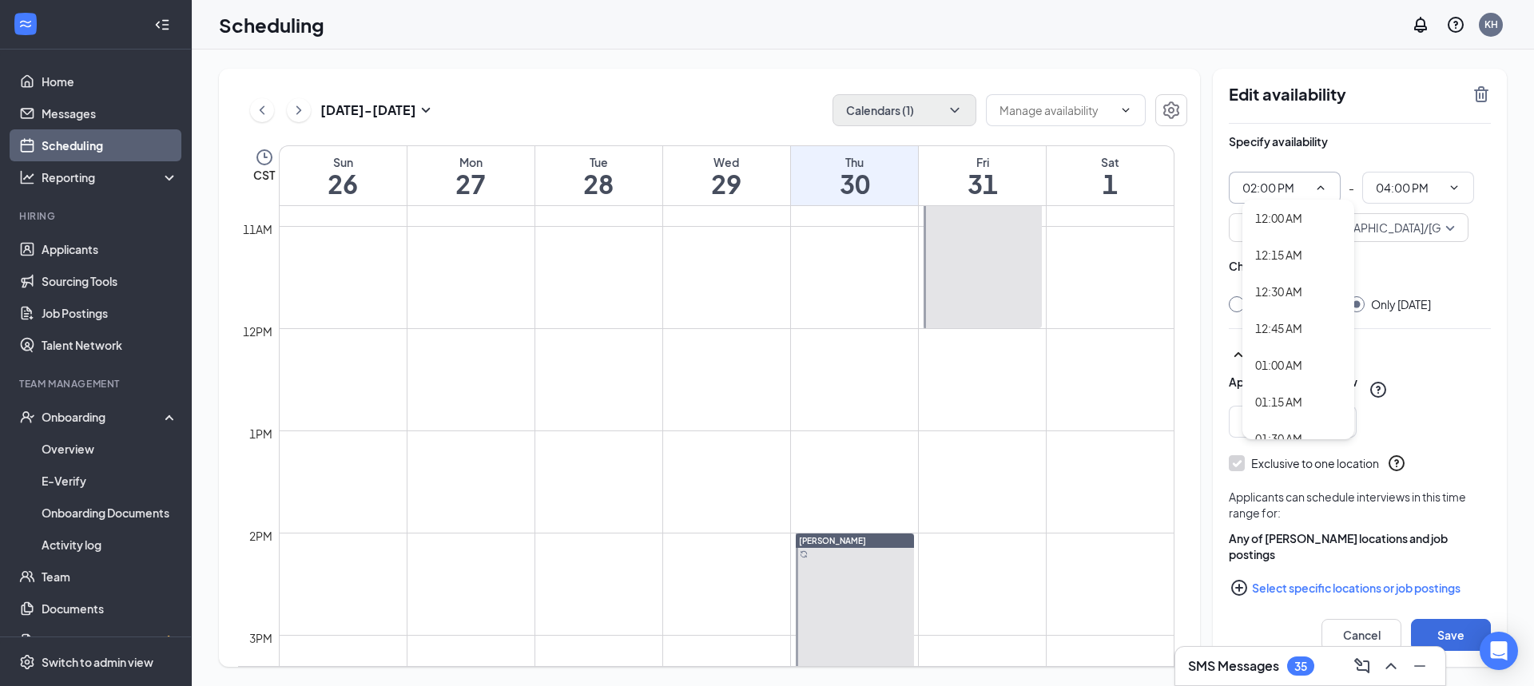
click at [1427, 363] on div "Optional settings" at bounding box center [1369, 355] width 243 height 16
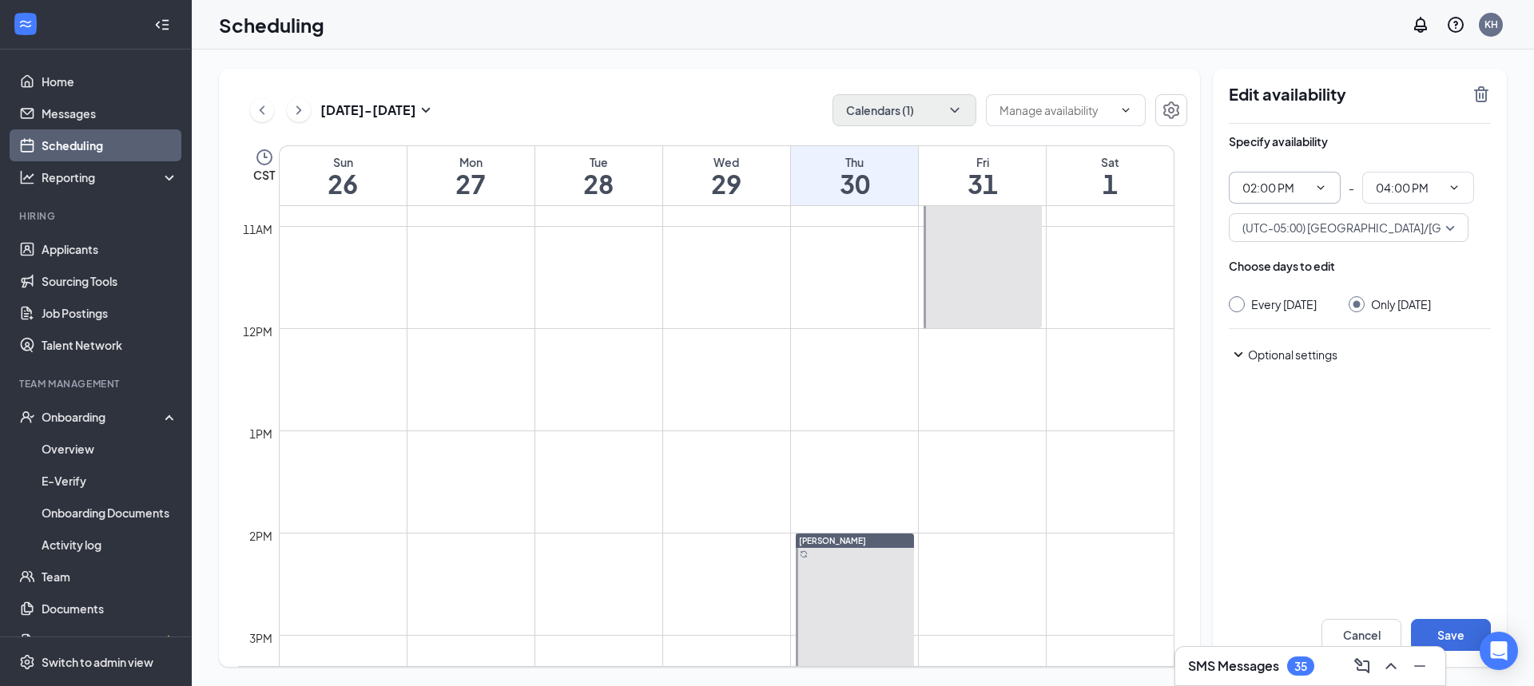
click at [1312, 363] on div "Optional settings" at bounding box center [1369, 355] width 243 height 16
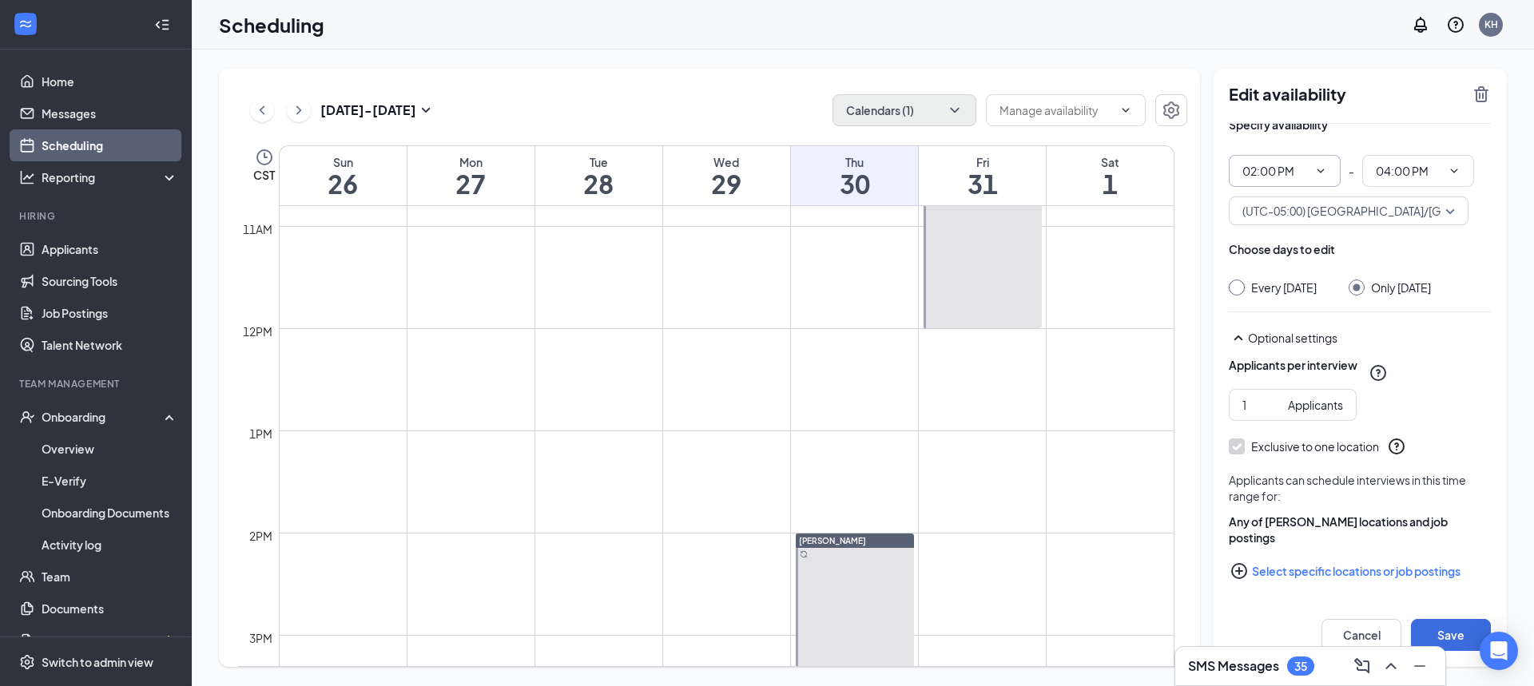
scroll to position [33, 0]
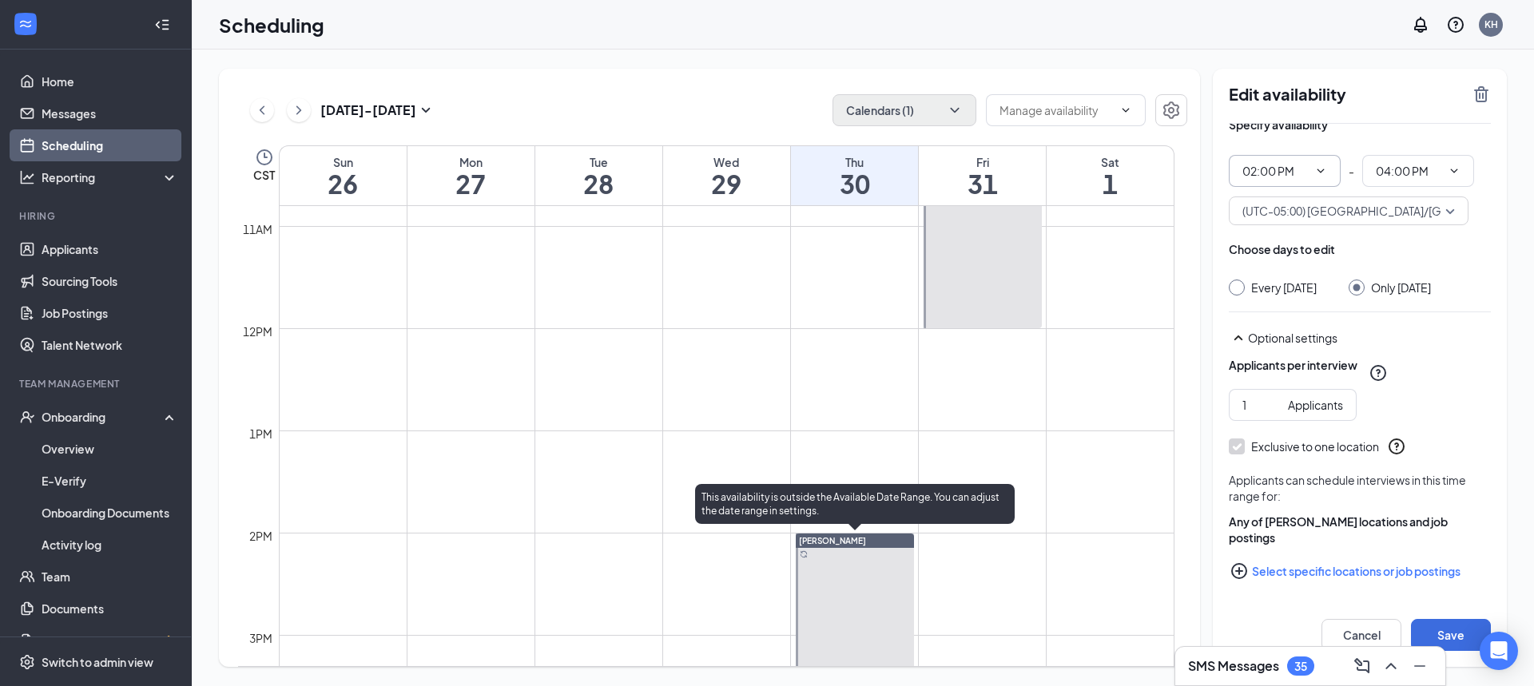
click at [873, 558] on div at bounding box center [855, 636] width 118 height 204
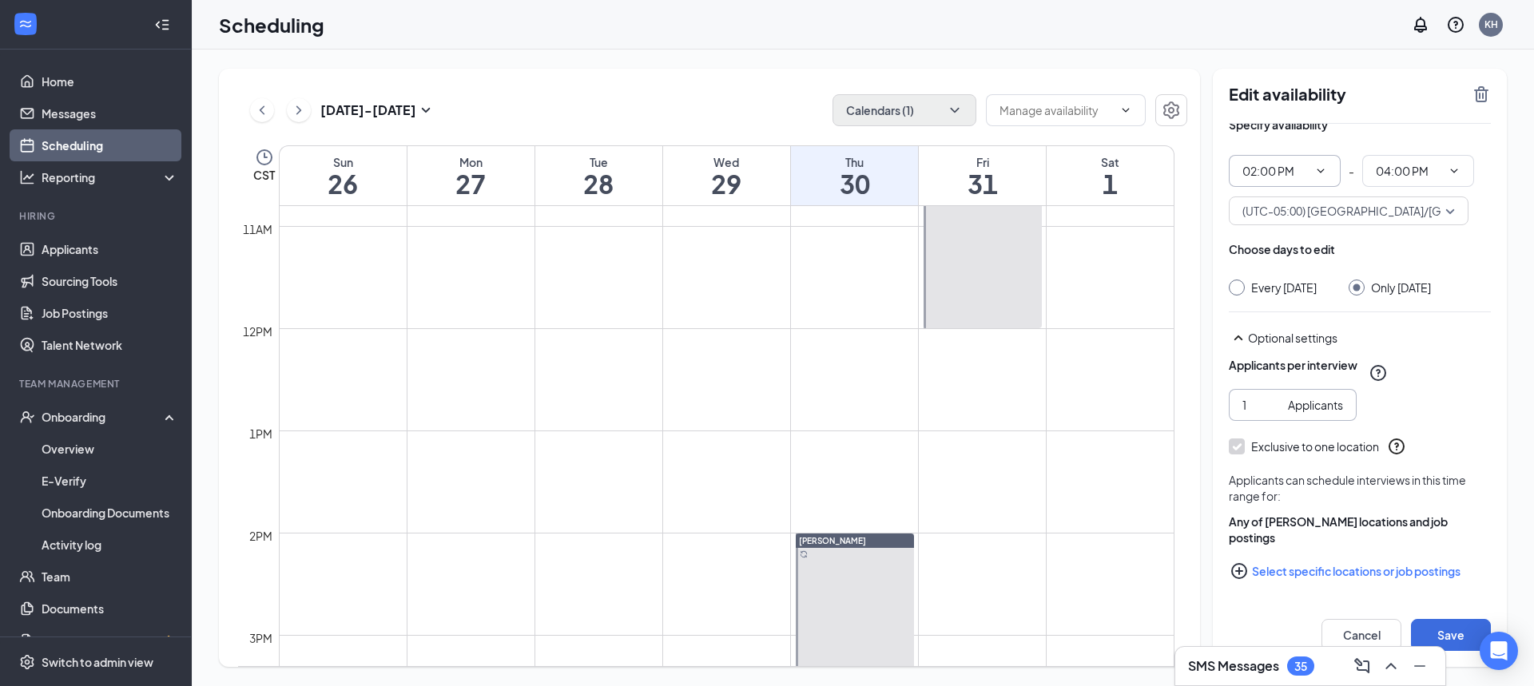
click at [1333, 407] on div "Applicants" at bounding box center [1315, 405] width 55 height 18
click at [1275, 398] on input "2" at bounding box center [1261, 405] width 39 height 18
click at [1272, 407] on input "1" at bounding box center [1261, 405] width 39 height 18
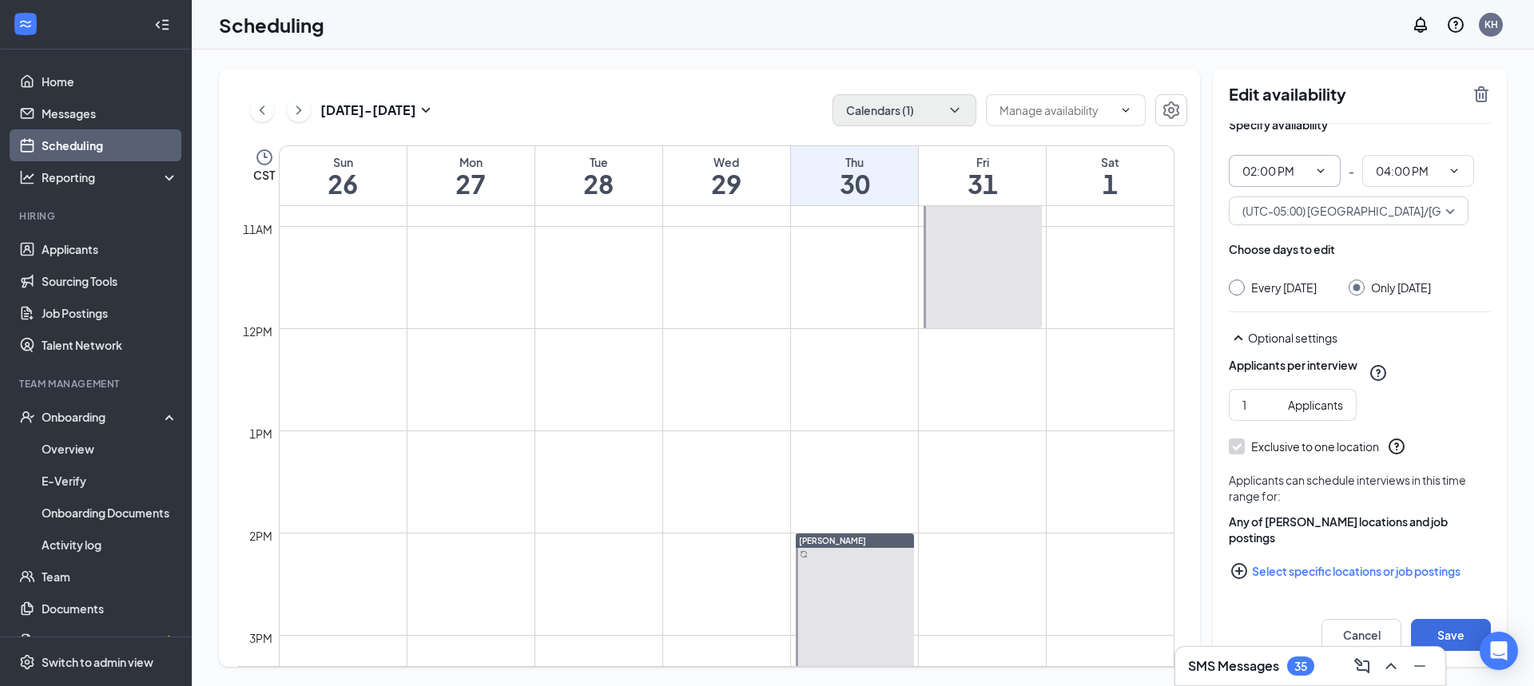
click at [1315, 165] on icon "ChevronDown" at bounding box center [1320, 171] width 13 height 13
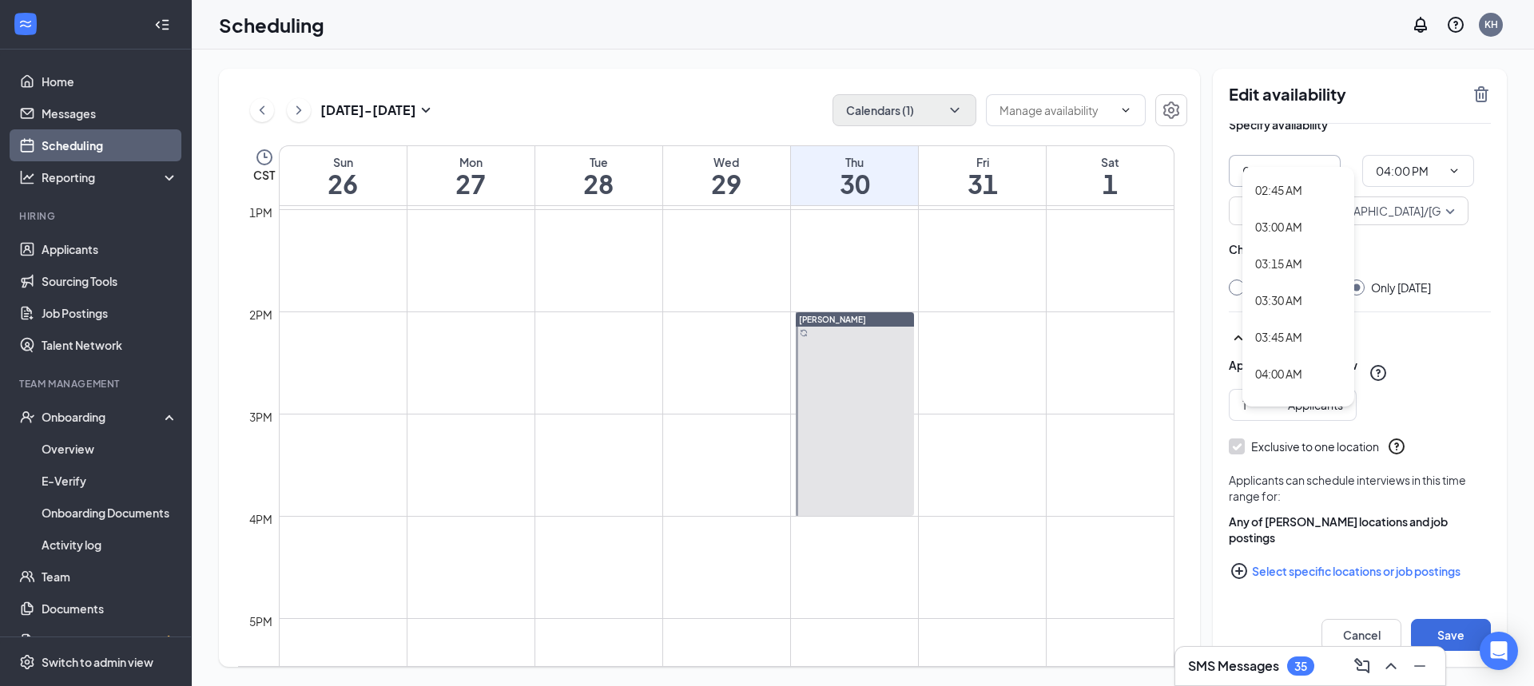
scroll to position [1424, 0]
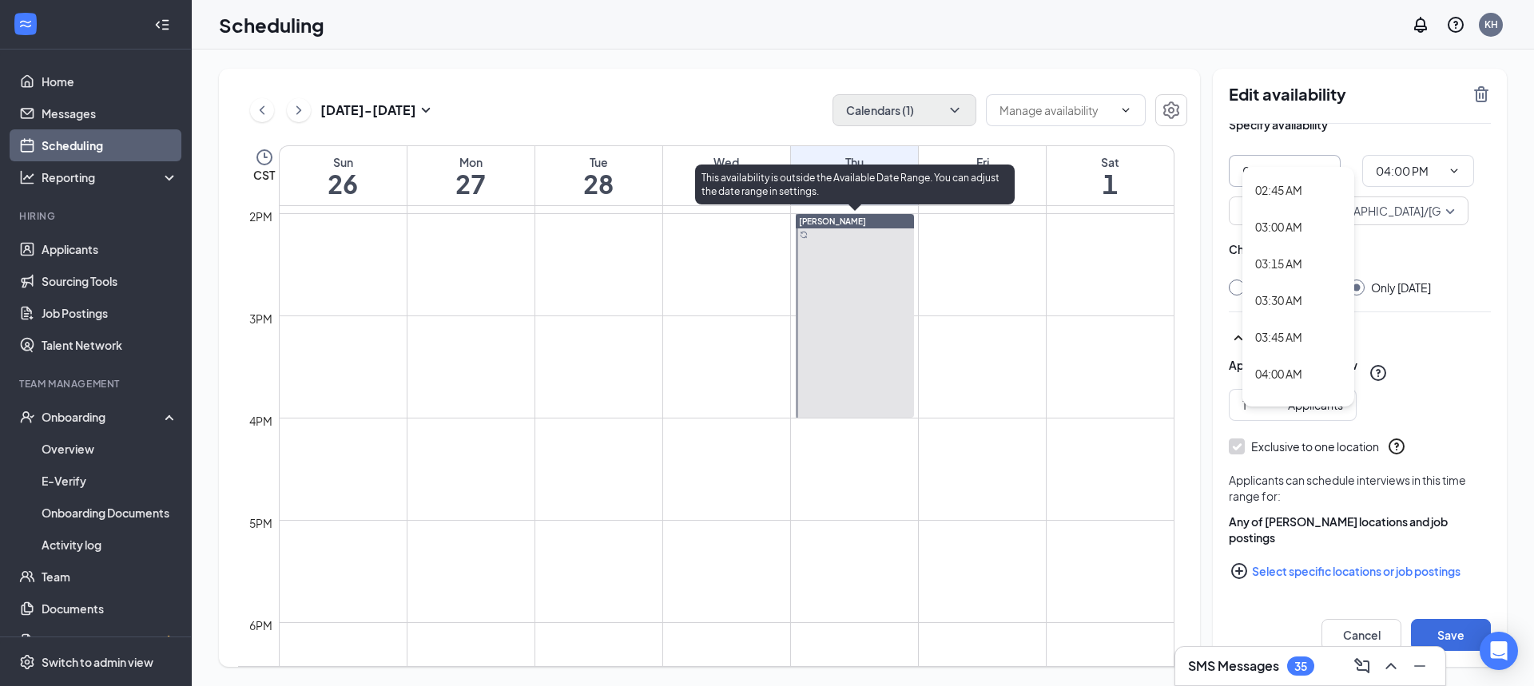
click at [859, 345] on div at bounding box center [855, 316] width 118 height 204
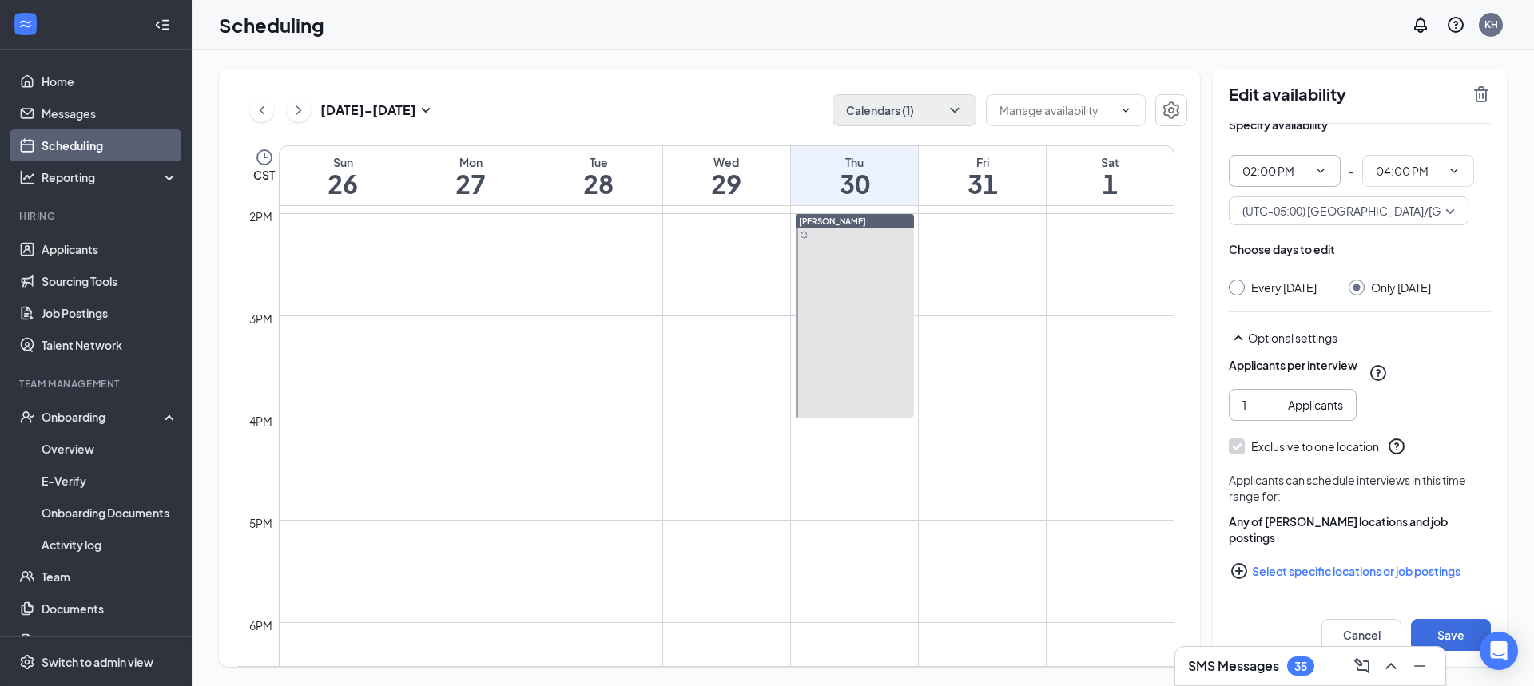
click at [1247, 403] on input "1" at bounding box center [1261, 405] width 39 height 18
click at [1271, 412] on input "1" at bounding box center [1261, 405] width 39 height 18
click at [1414, 419] on div "Applicants per interview 0 Applicants" at bounding box center [1359, 389] width 262 height 64
click at [1449, 625] on button "Save" at bounding box center [1451, 635] width 80 height 32
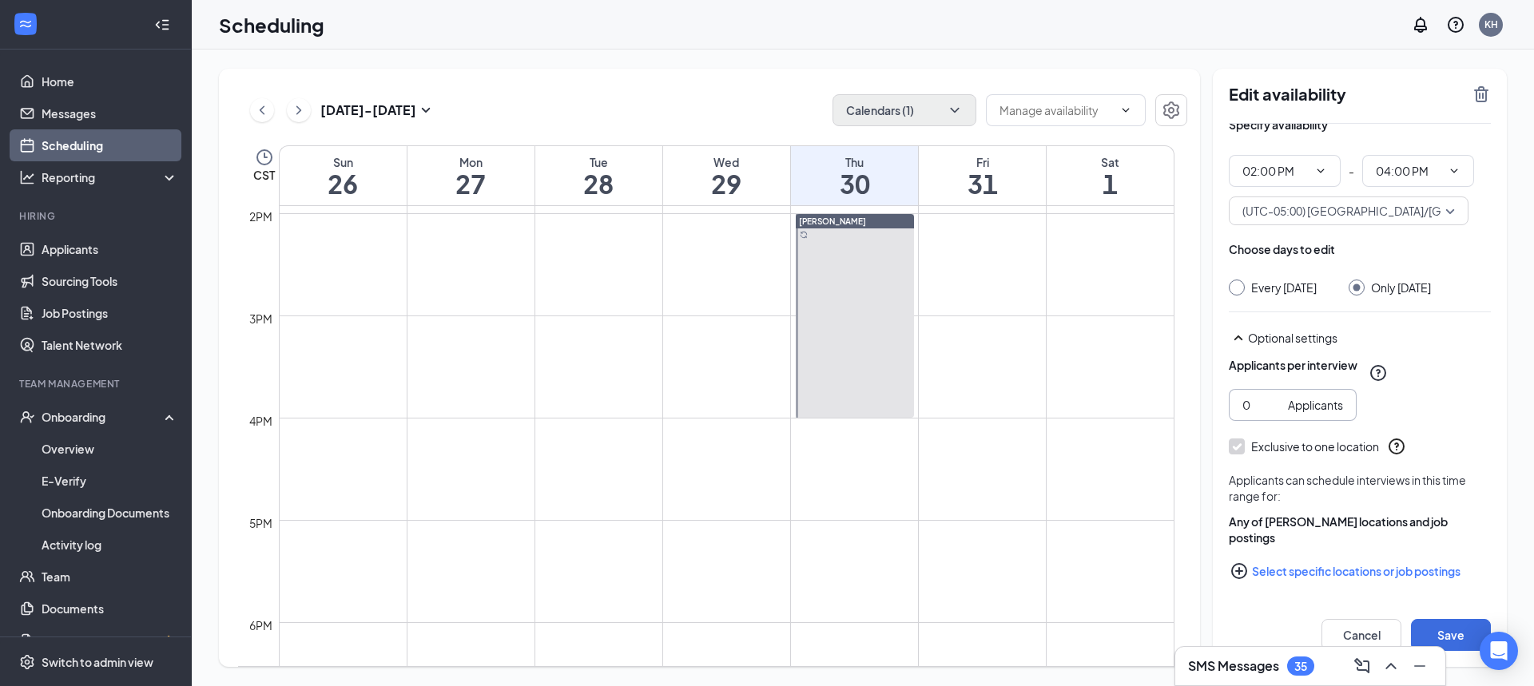
click at [1407, 398] on div "Applicants per interview 0 Applicants" at bounding box center [1359, 389] width 262 height 64
click at [1272, 410] on input "0" at bounding box center [1261, 405] width 39 height 18
type input "1"
click at [1272, 399] on input "1" at bounding box center [1261, 405] width 39 height 18
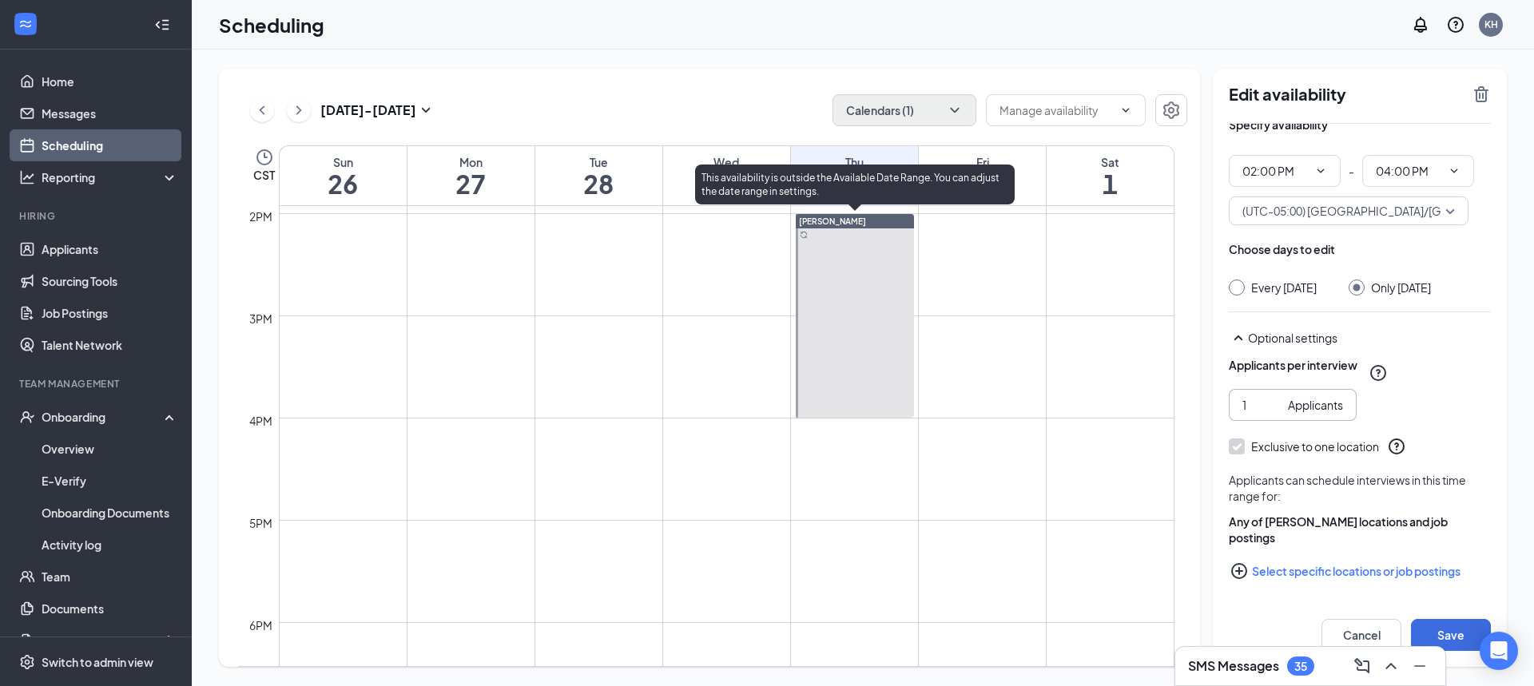
click at [857, 320] on div at bounding box center [855, 316] width 118 height 204
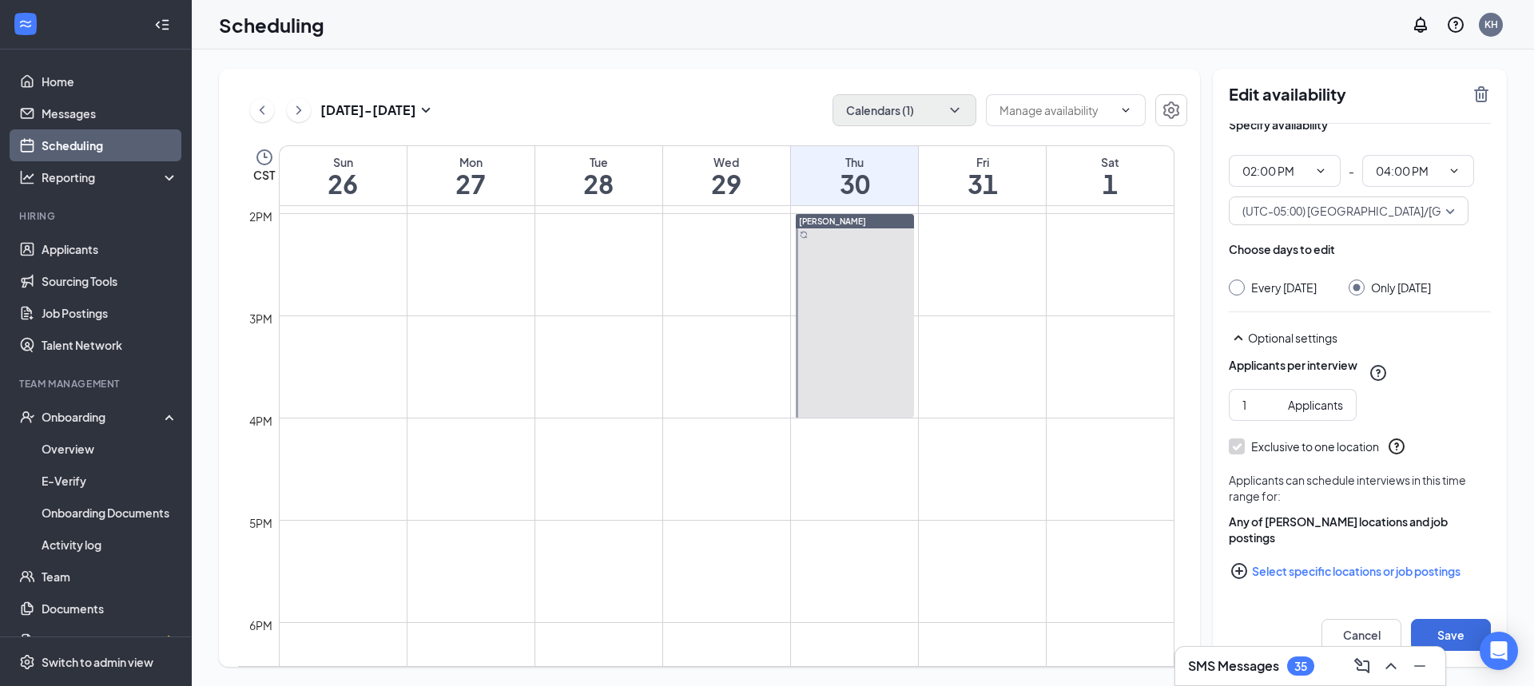
drag, startPoint x: 857, startPoint y: 320, endPoint x: 887, endPoint y: 282, distance: 48.4
click at [857, 320] on link "[PERSON_NAME]" at bounding box center [853, 315] width 122 height 204
click at [901, 264] on link "[PERSON_NAME]" at bounding box center [853, 315] width 122 height 204
click at [879, 279] on link "[PERSON_NAME]" at bounding box center [853, 315] width 122 height 204
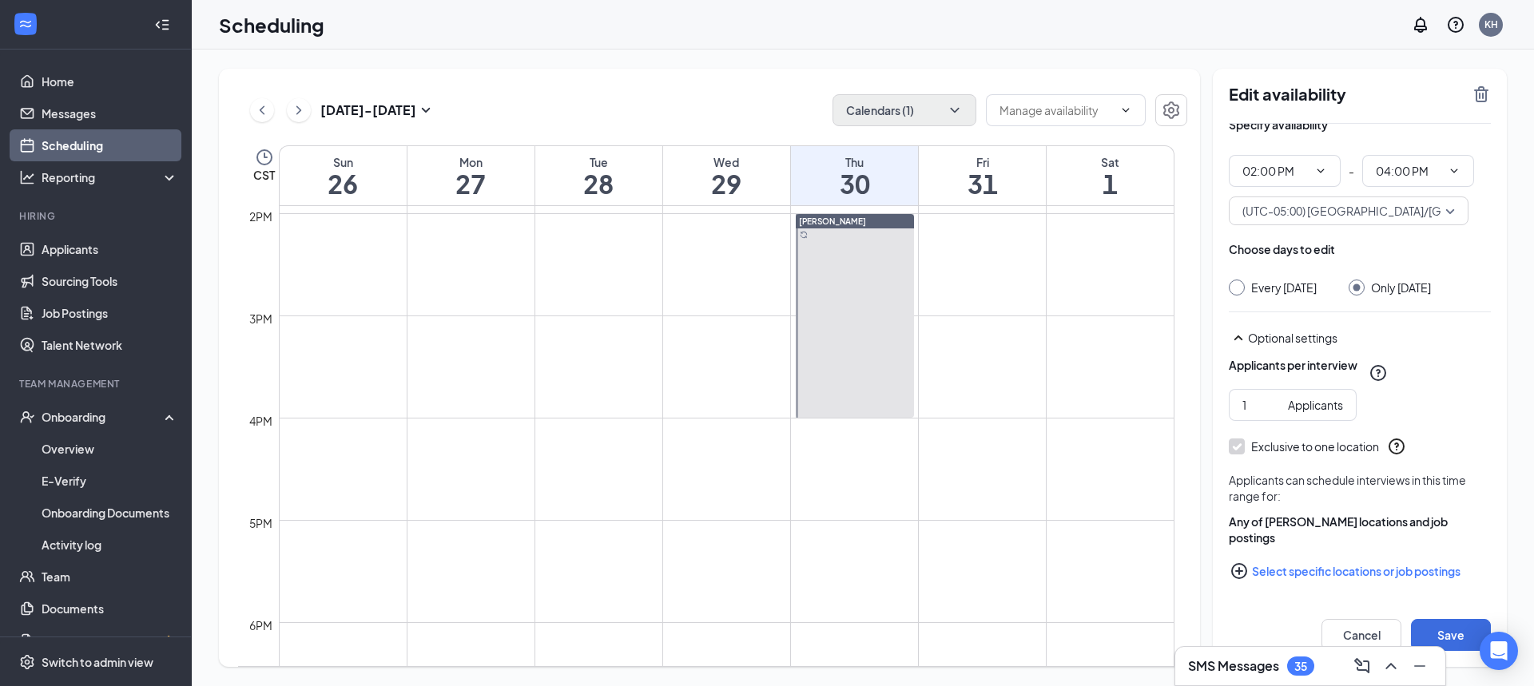
click at [1382, 572] on button "Select specific locations or job postings" at bounding box center [1359, 571] width 262 height 32
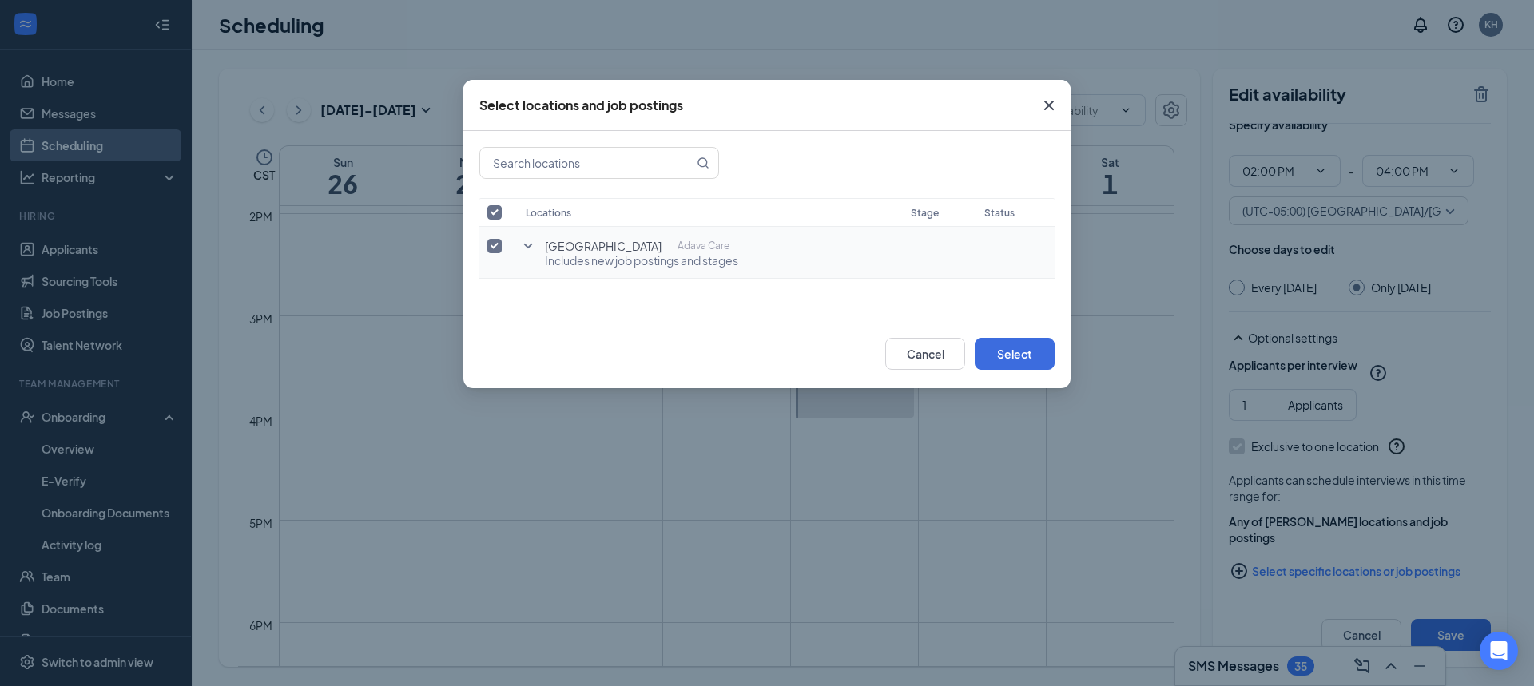
click at [494, 244] on input "checkbox" at bounding box center [494, 246] width 14 height 14
checkbox input "false"
click at [563, 258] on td "Magnolia House Adava Care" at bounding box center [708, 246] width 380 height 39
click at [487, 234] on td at bounding box center [498, 246] width 38 height 39
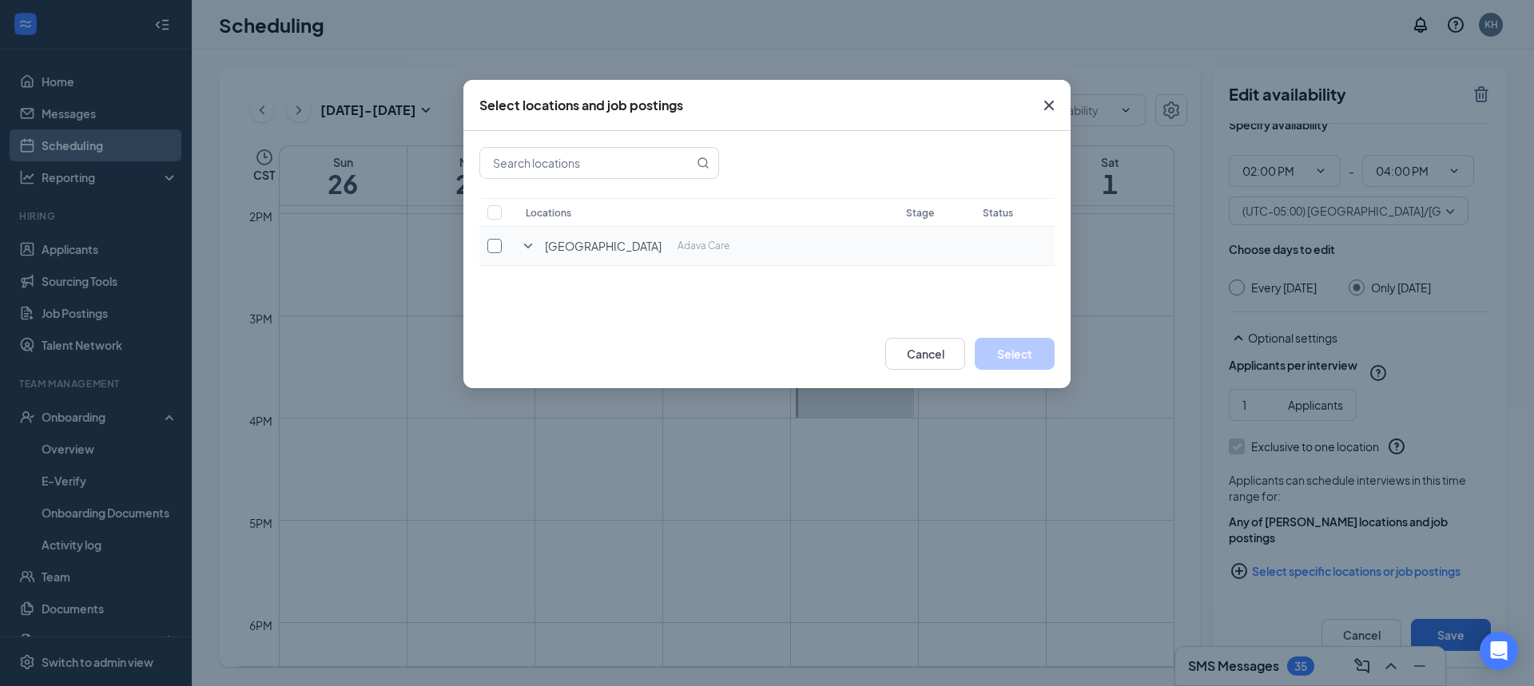
drag, startPoint x: 494, startPoint y: 240, endPoint x: 601, endPoint y: 276, distance: 112.9
click at [494, 240] on input "checkbox" at bounding box center [494, 246] width 14 height 14
checkbox input "true"
click at [1036, 355] on button "Select" at bounding box center [1014, 354] width 80 height 32
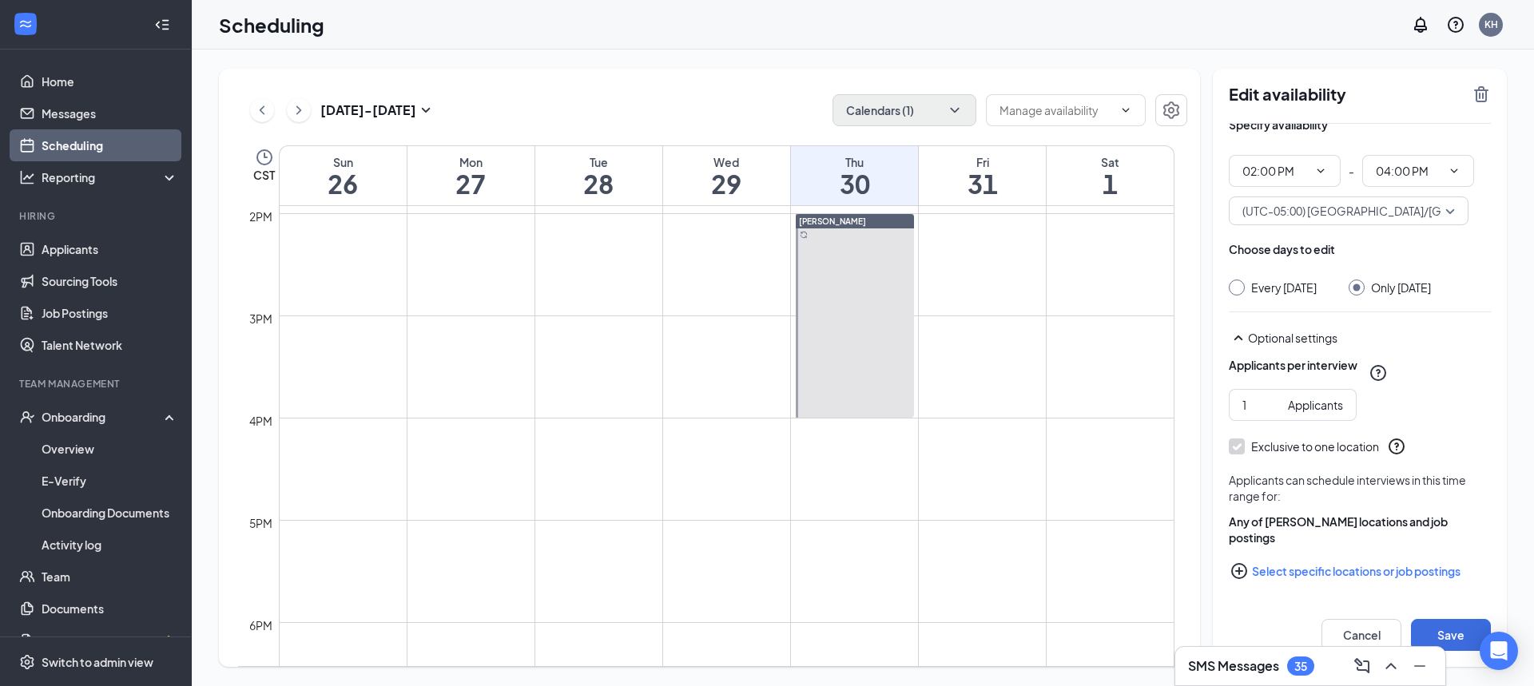
click at [1286, 340] on div "Optional settings" at bounding box center [1369, 338] width 243 height 16
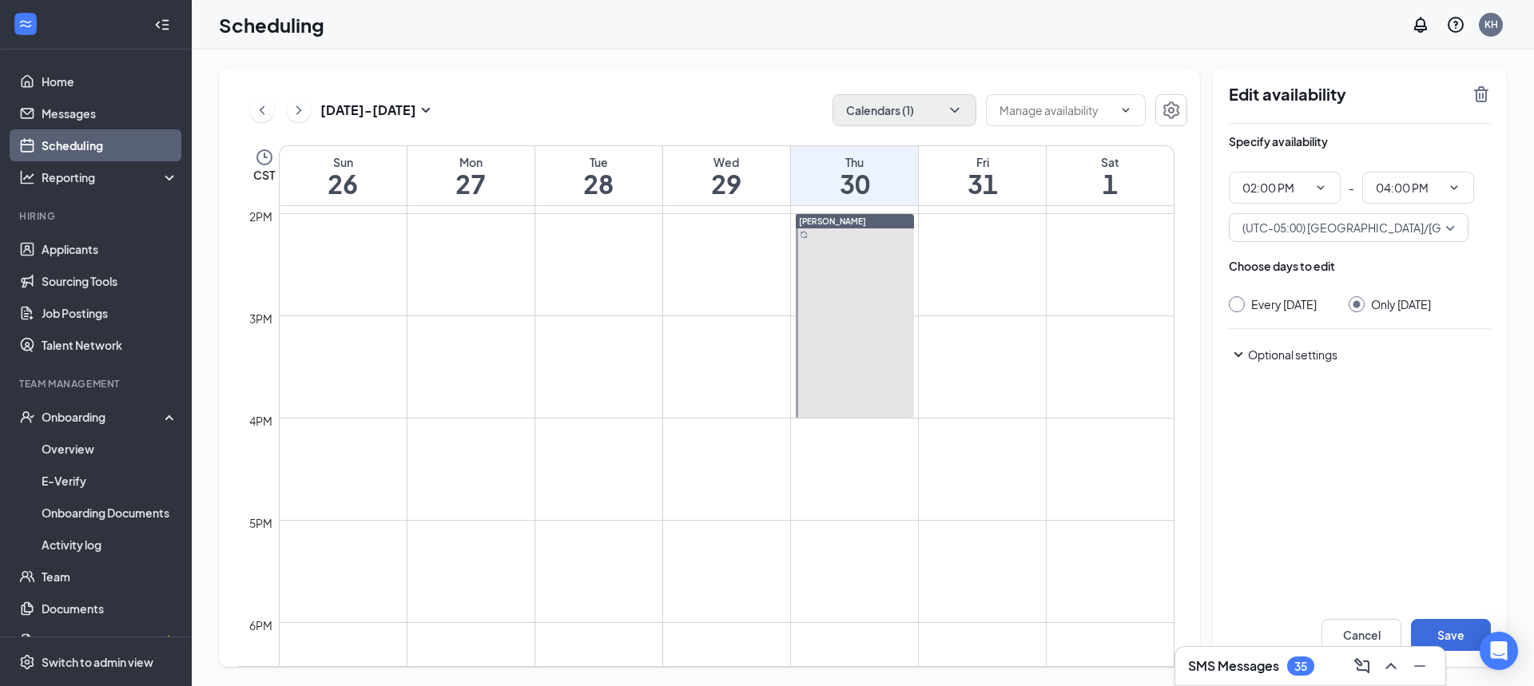
click at [1389, 226] on span "(UTC-05:00) [GEOGRAPHIC_DATA]/[GEOGRAPHIC_DATA] - Central Time" at bounding box center [1431, 228] width 378 height 24
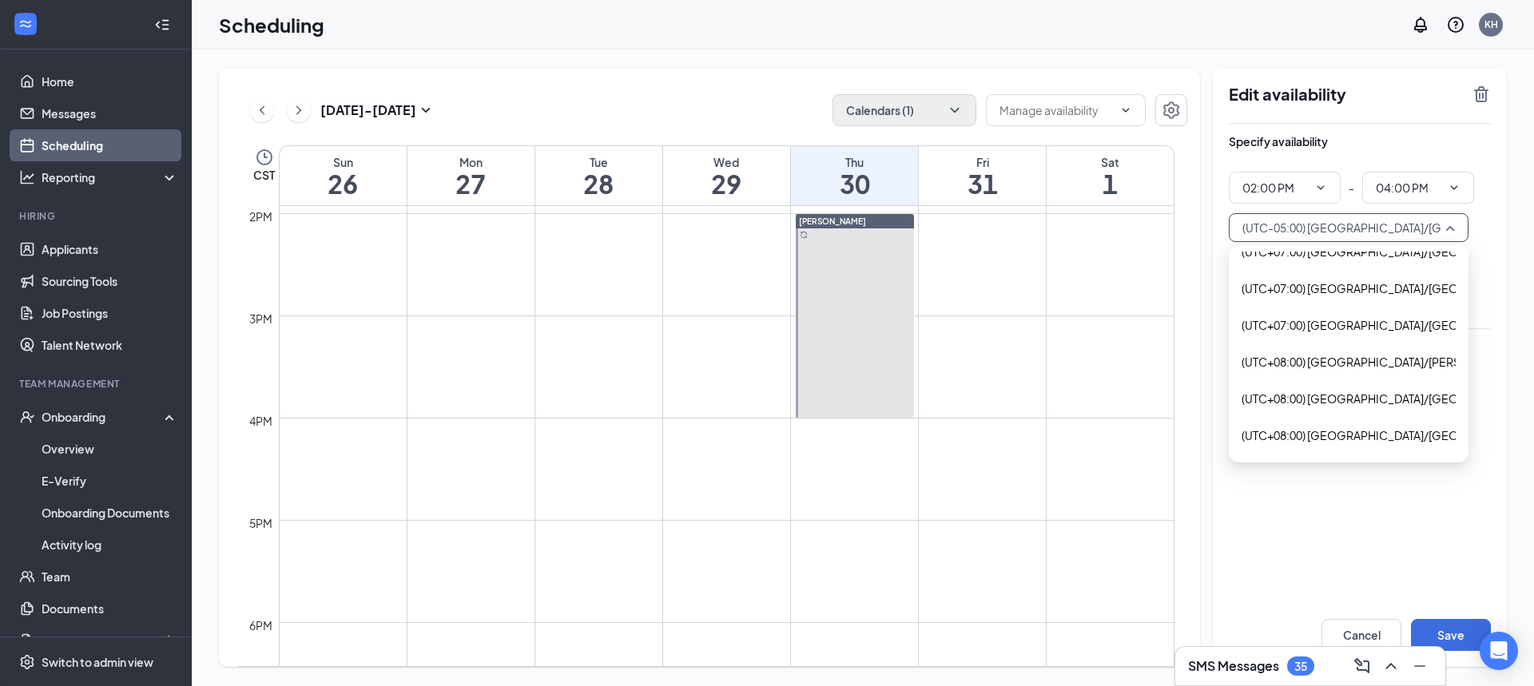
scroll to position [11481, 0]
click at [1485, 94] on icon "TrashOutline" at bounding box center [1481, 94] width 14 height 16
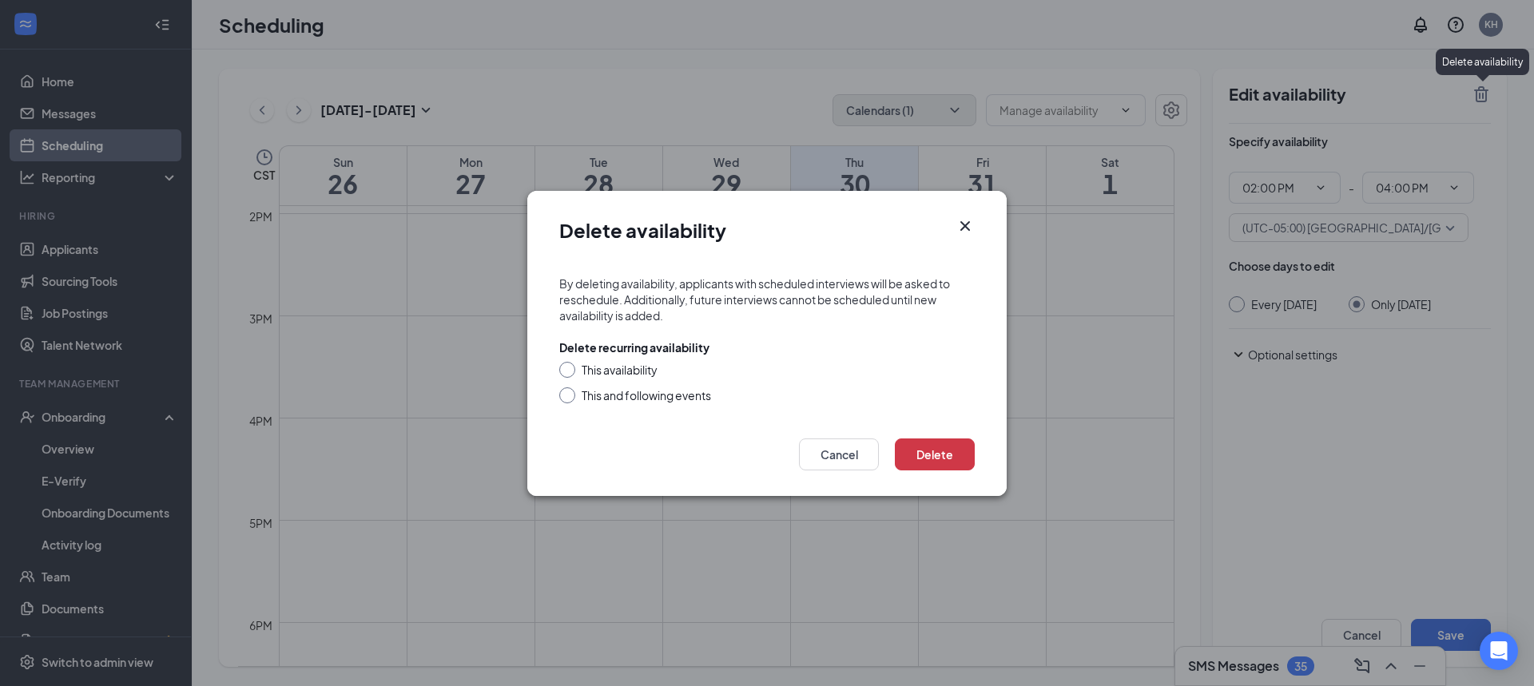
click at [564, 367] on input "This availability" at bounding box center [564, 367] width 11 height 11
radio input "true"
click at [958, 454] on button "Delete" at bounding box center [935, 455] width 80 height 32
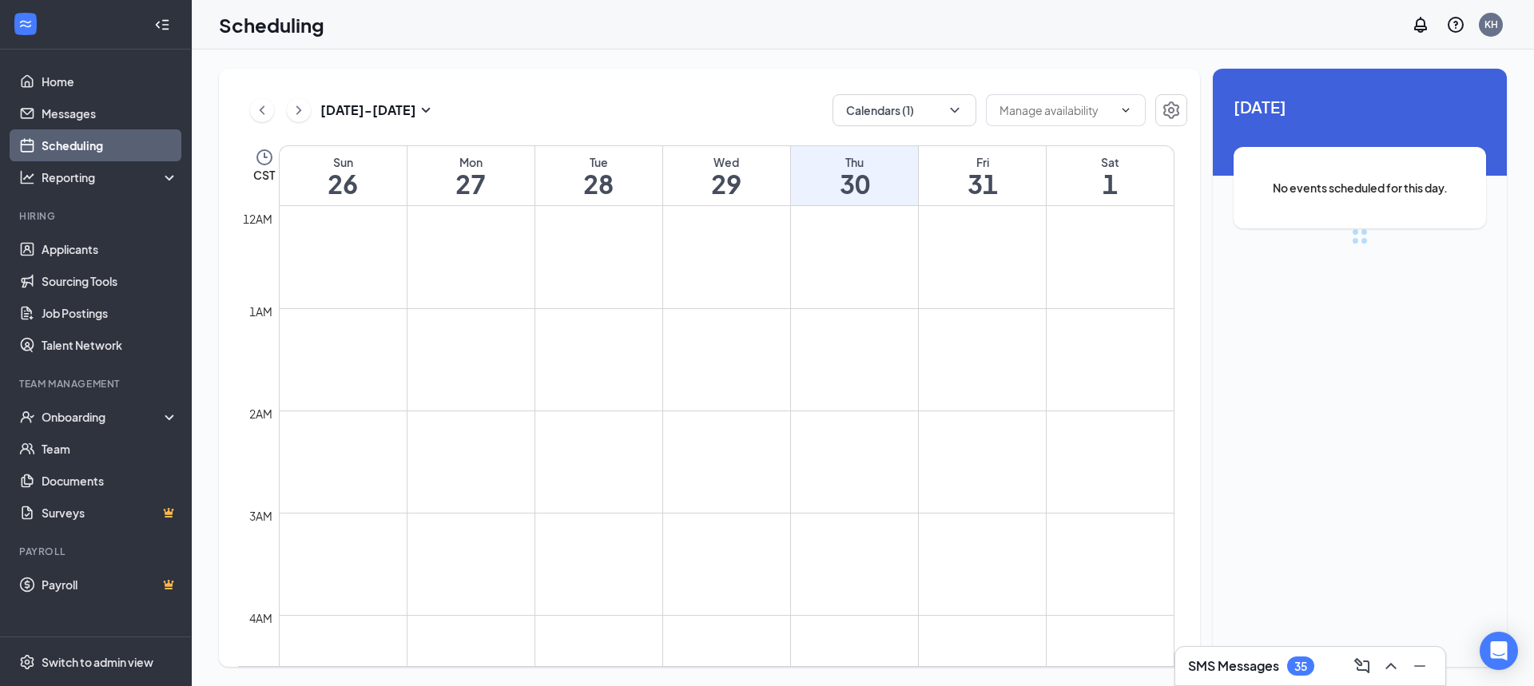
scroll to position [785, 0]
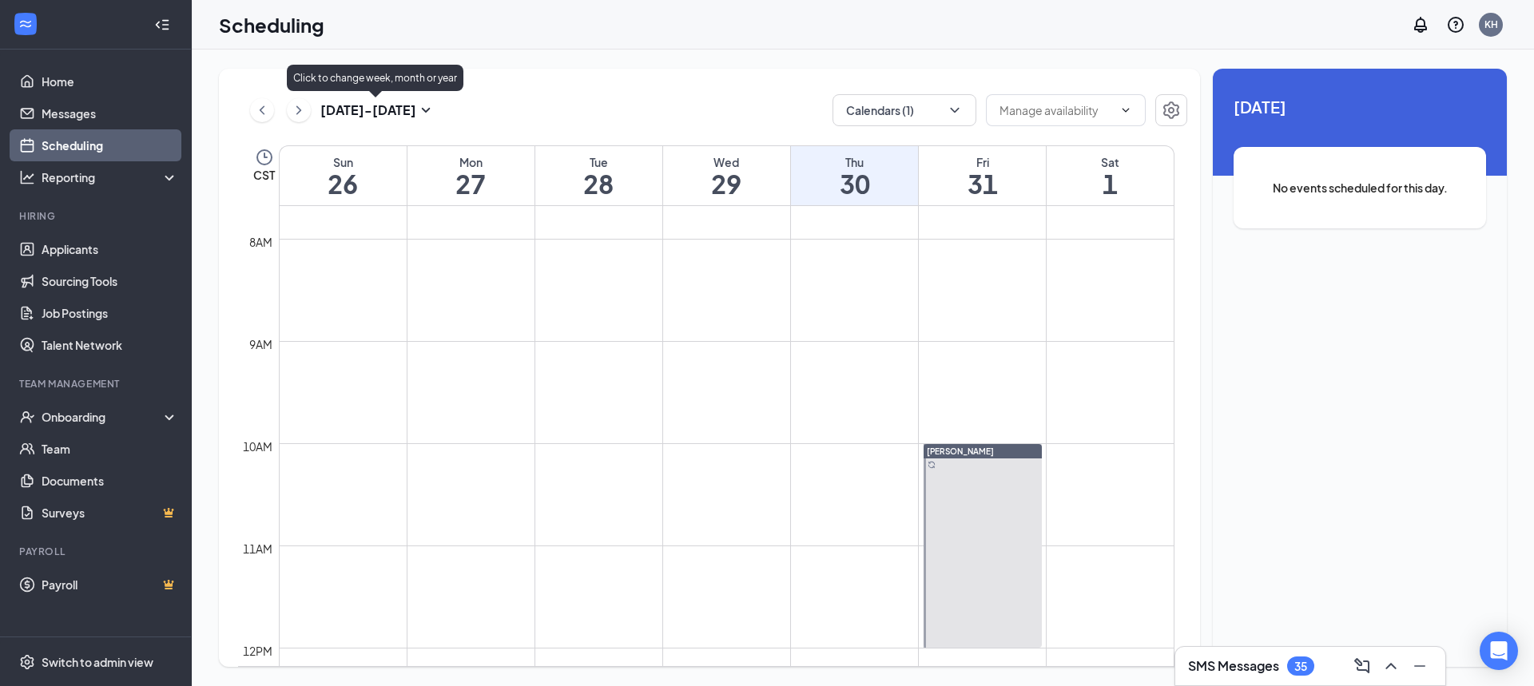
click at [416, 112] on icon "SmallChevronDown" at bounding box center [425, 110] width 19 height 19
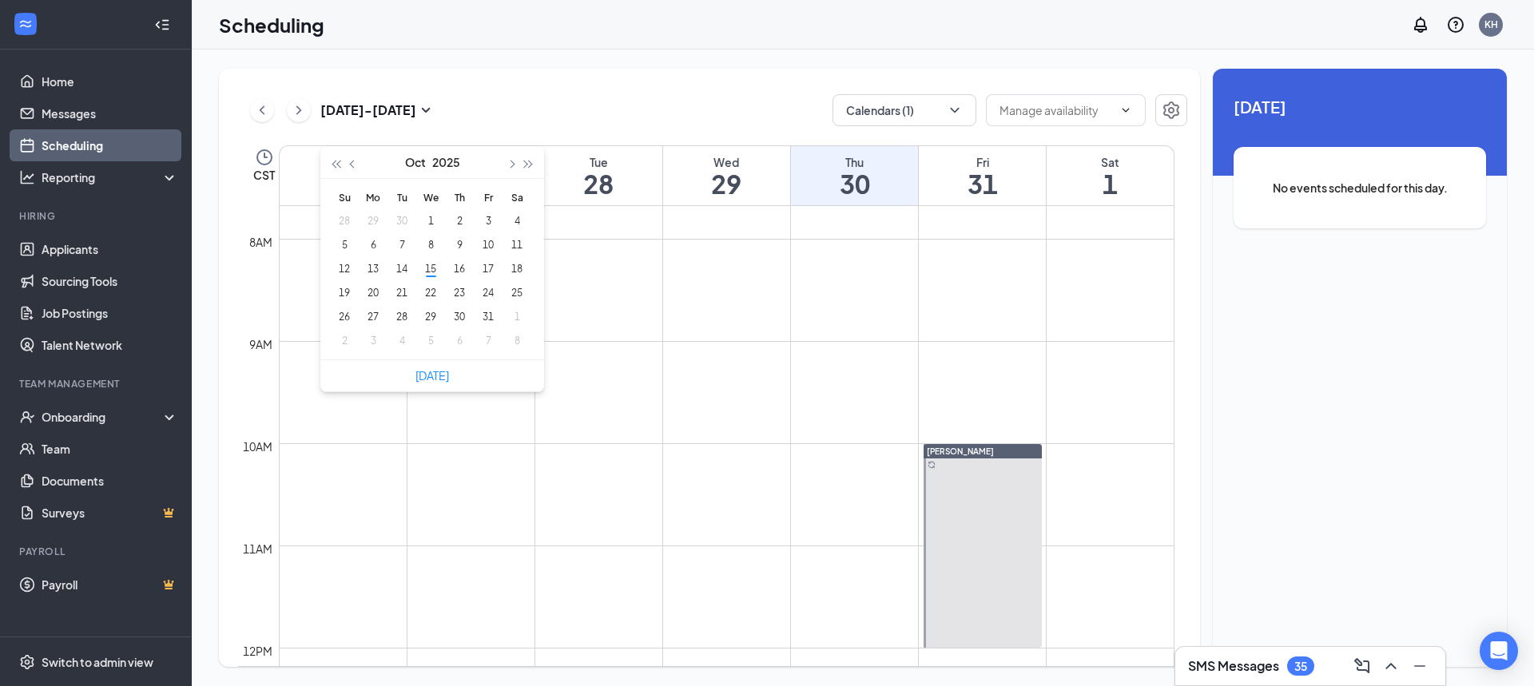
type input "2025-10-04"
click at [512, 161] on button "button" at bounding box center [511, 162] width 18 height 32
type input "2025-11-05"
click at [434, 249] on div "5" at bounding box center [430, 245] width 19 height 19
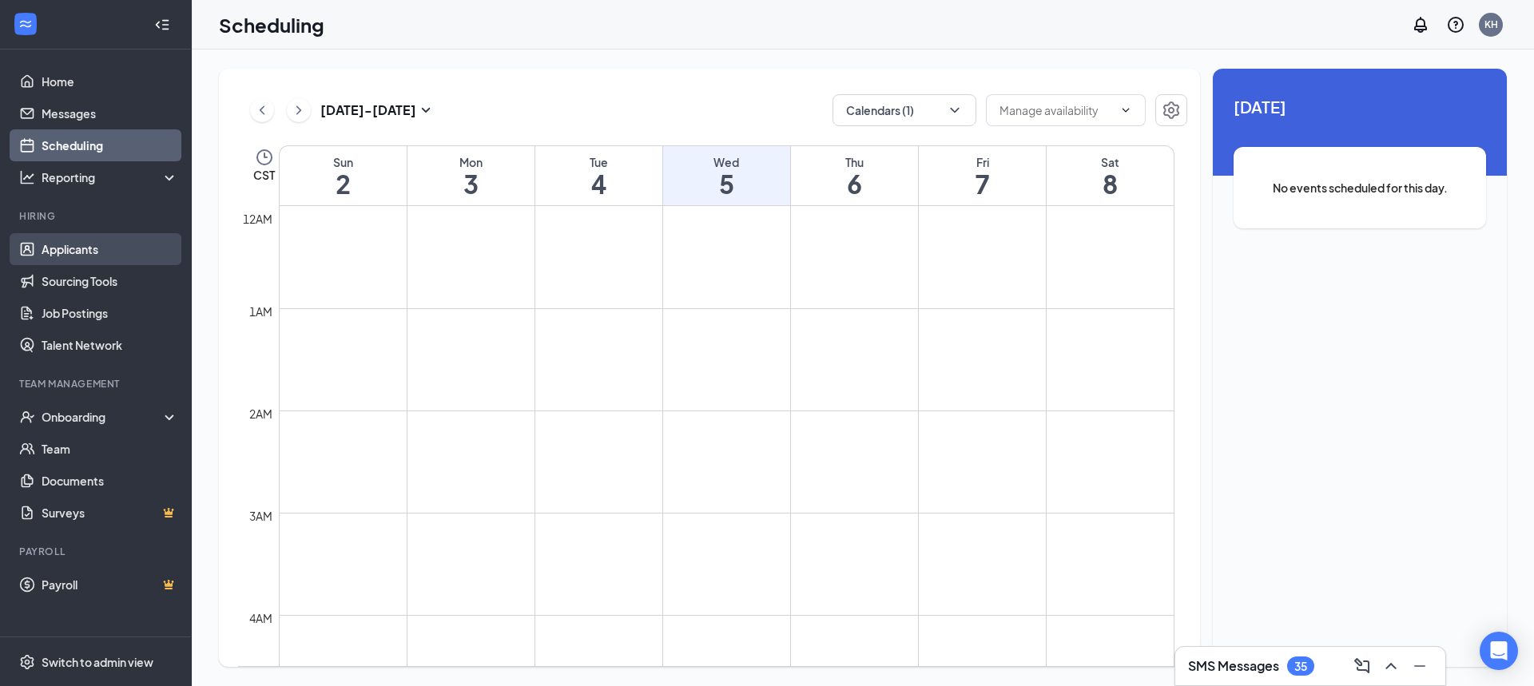
click at [89, 243] on link "Applicants" at bounding box center [110, 249] width 137 height 32
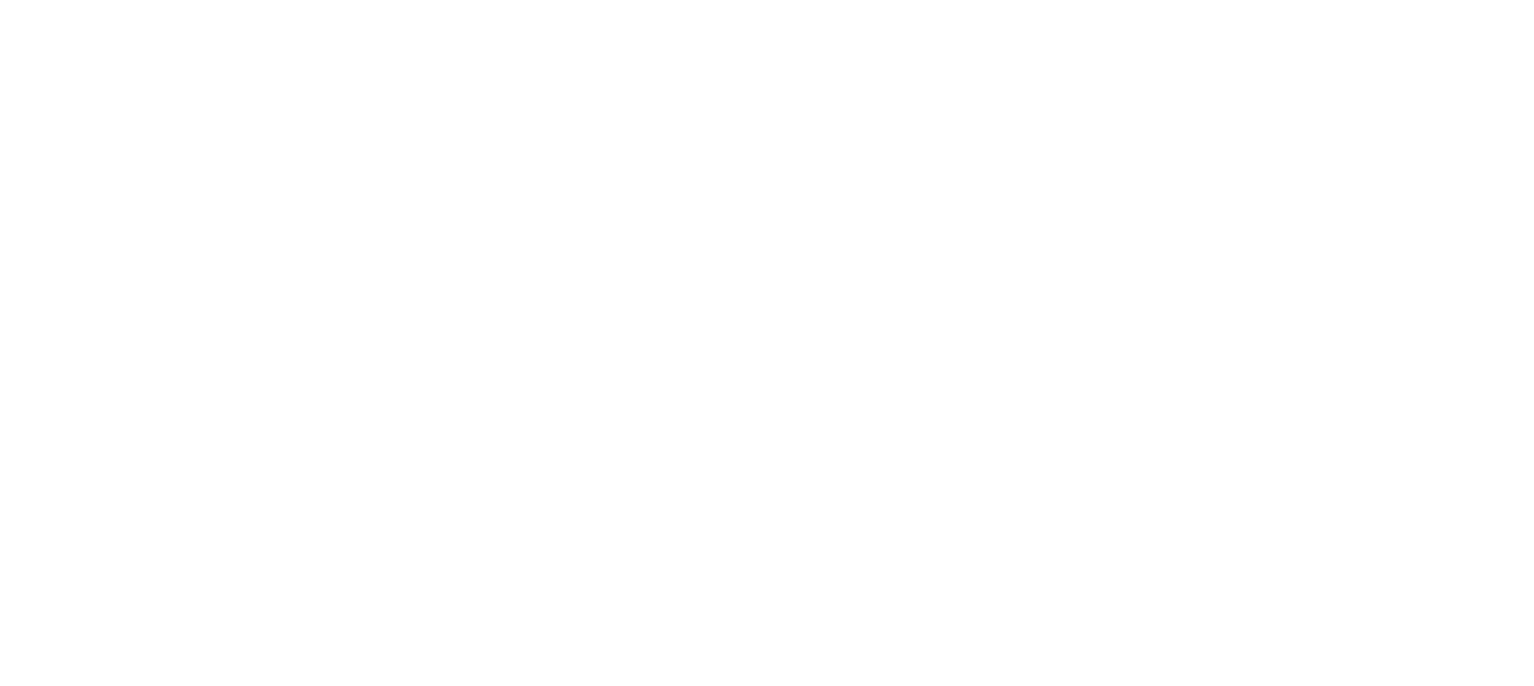
click at [0, 0] on html at bounding box center [0, 0] width 0 height 0
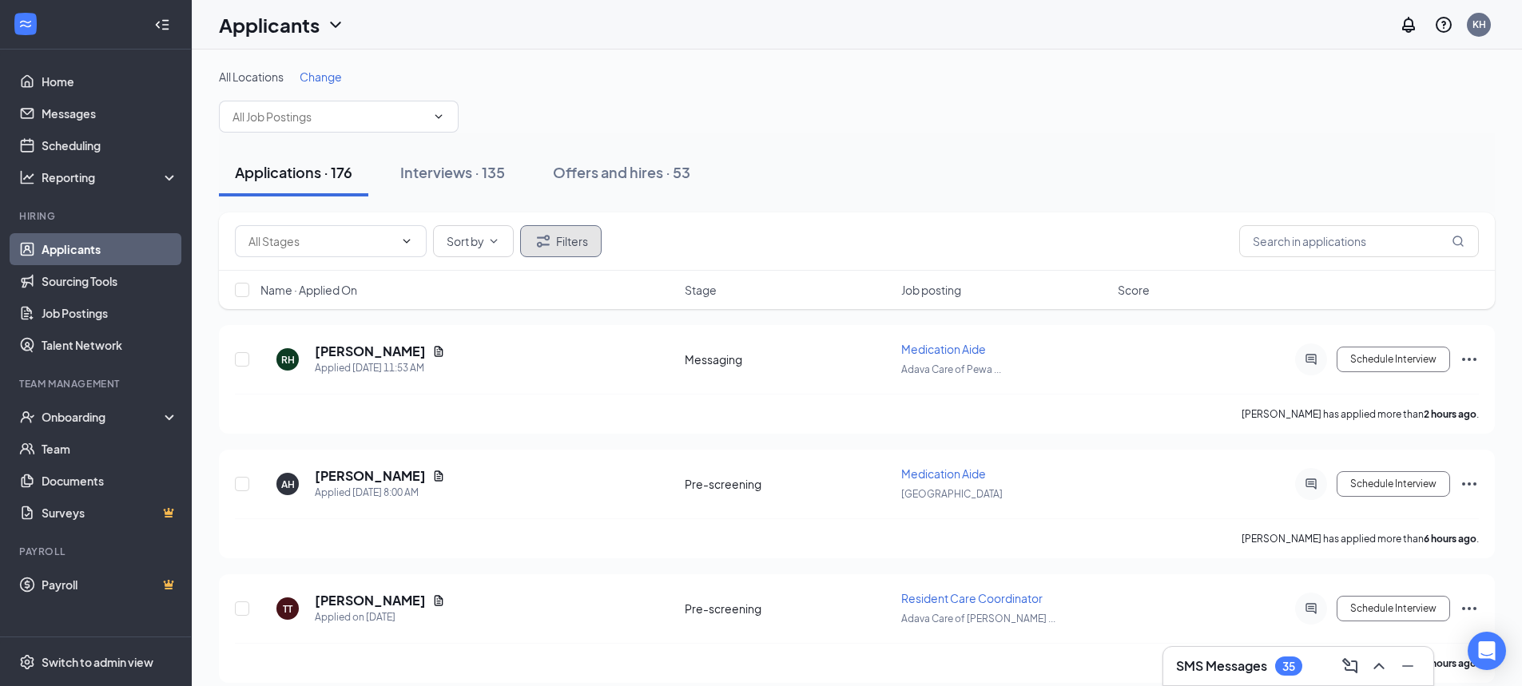
click at [583, 240] on button "Filters" at bounding box center [560, 241] width 81 height 32
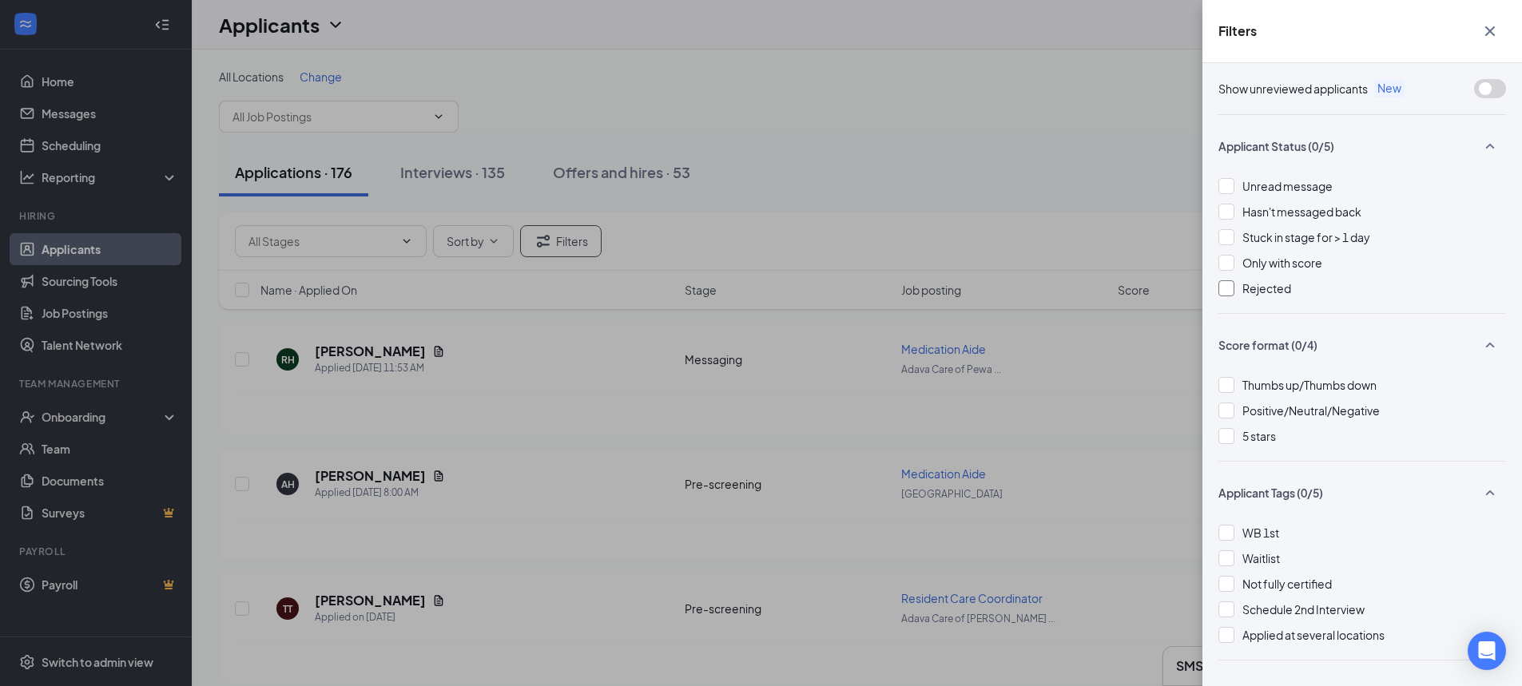
click at [1275, 285] on span "Rejected" at bounding box center [1266, 288] width 49 height 14
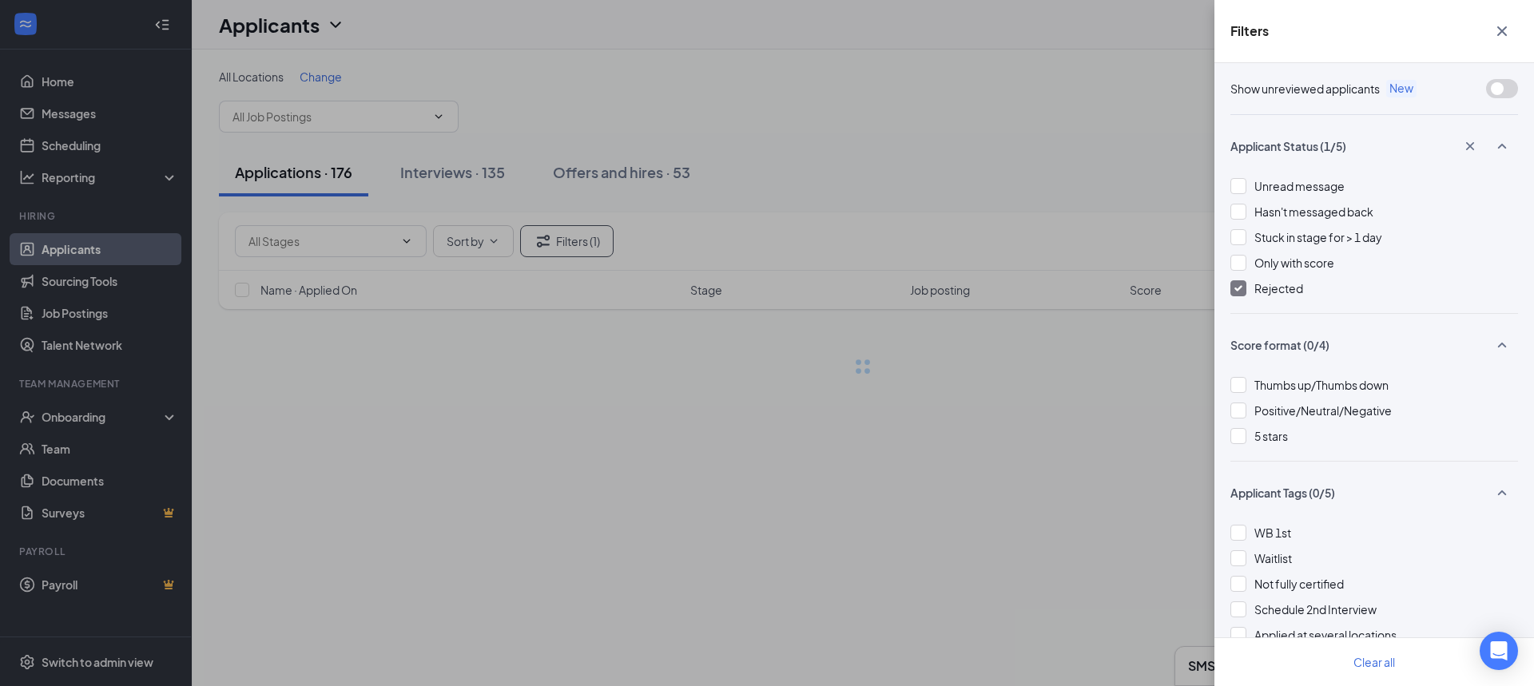
click at [1175, 231] on div "Filters Show unreviewed applicants New Applicant Status (1/5) Unread message Ha…" at bounding box center [767, 343] width 1534 height 686
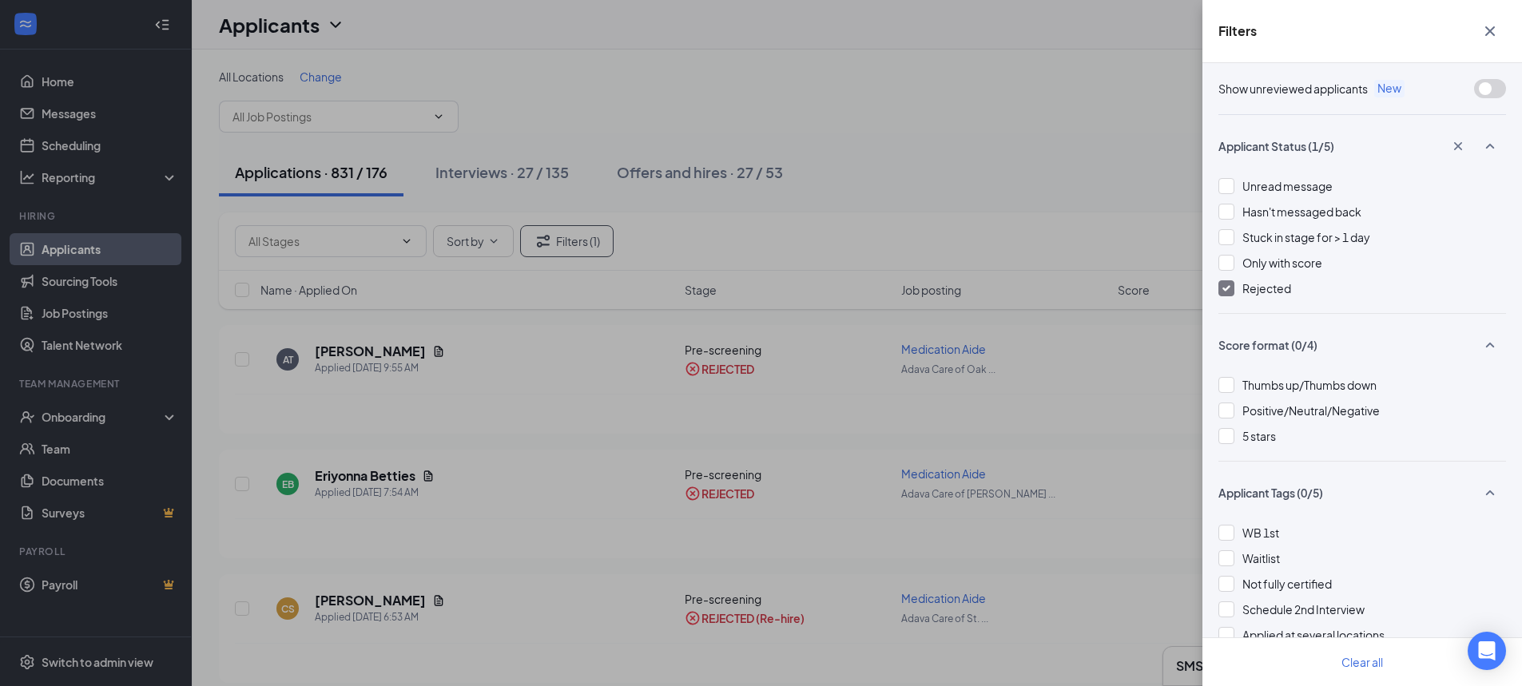
click at [1165, 169] on div "Filters Show unreviewed applicants New Applicant Status (1/5) Unread message Ha…" at bounding box center [761, 343] width 1522 height 686
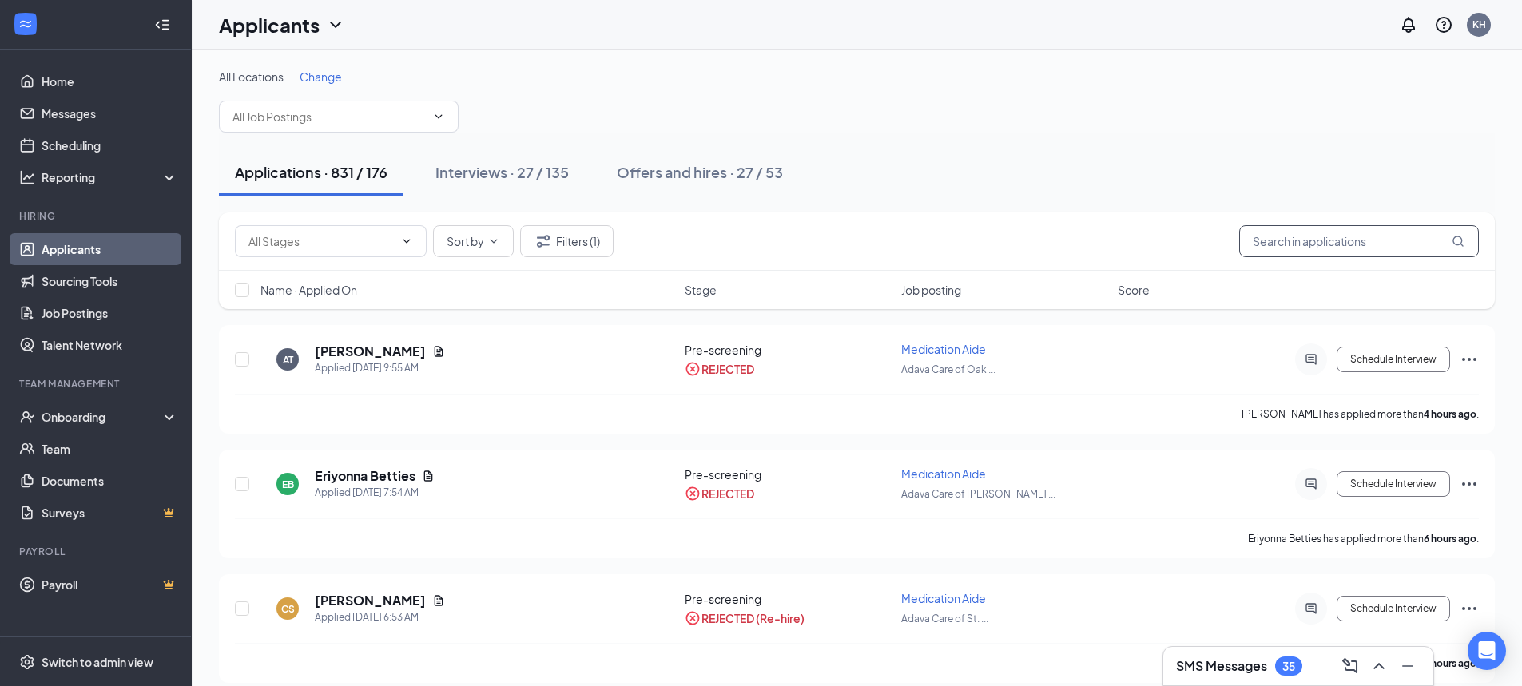
click at [1319, 240] on input "text" at bounding box center [1359, 241] width 240 height 32
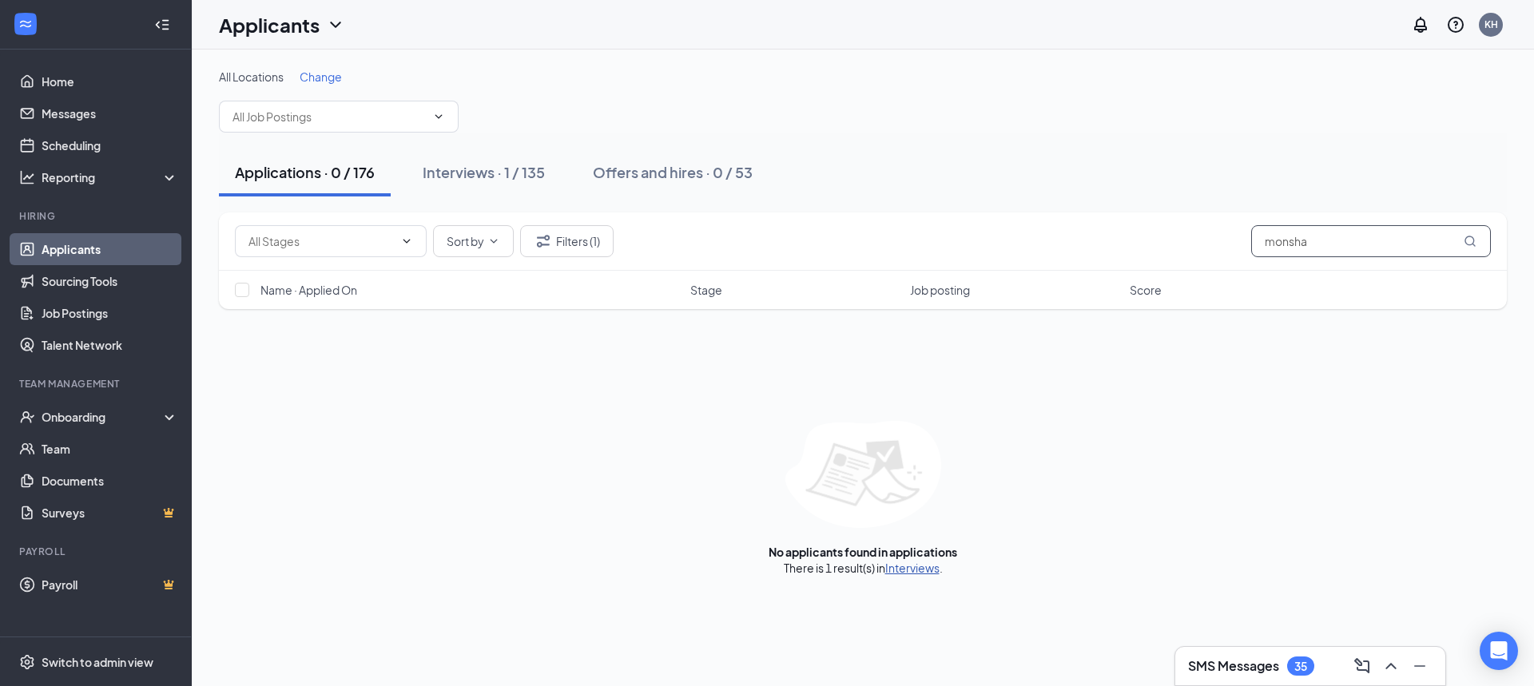
type input "monsha"
click at [923, 566] on link "Interviews" at bounding box center [912, 568] width 54 height 14
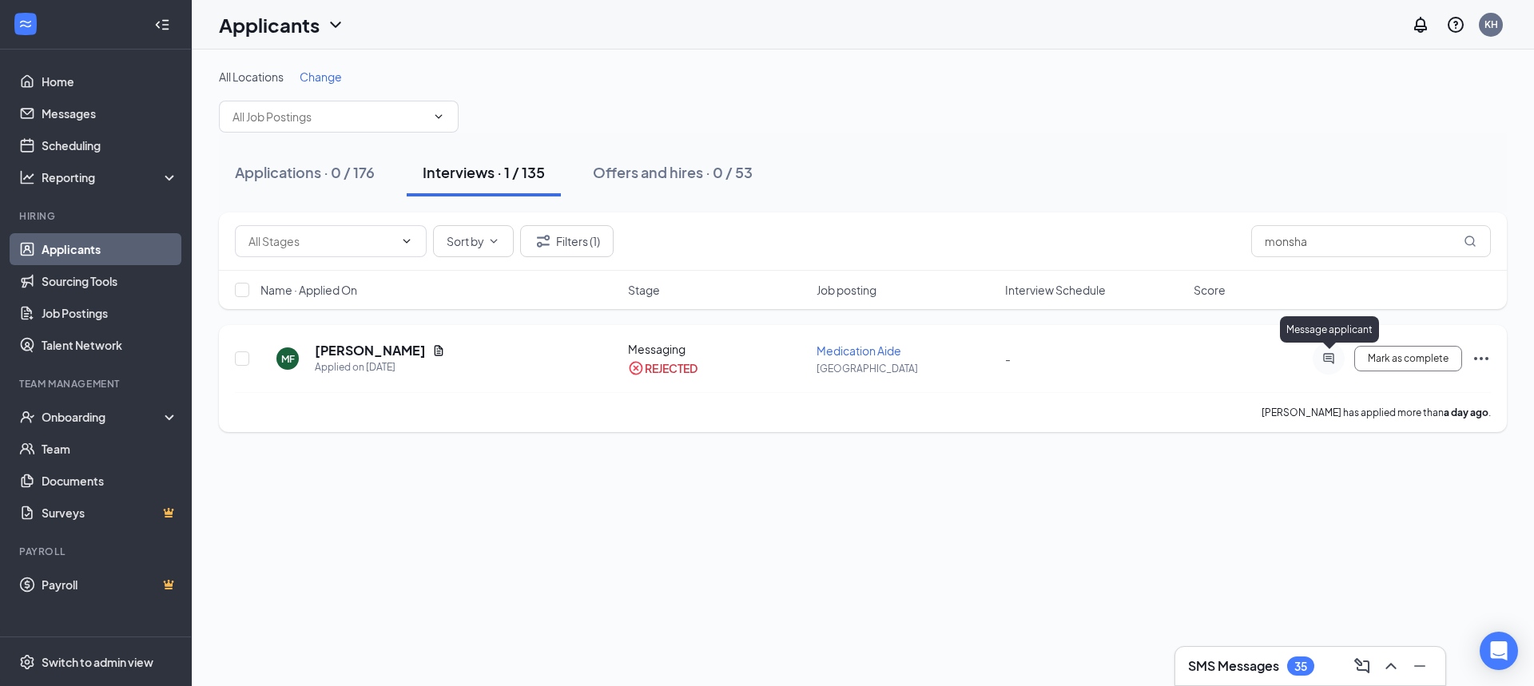
click at [1329, 362] on icon "ActiveChat" at bounding box center [1328, 358] width 10 height 10
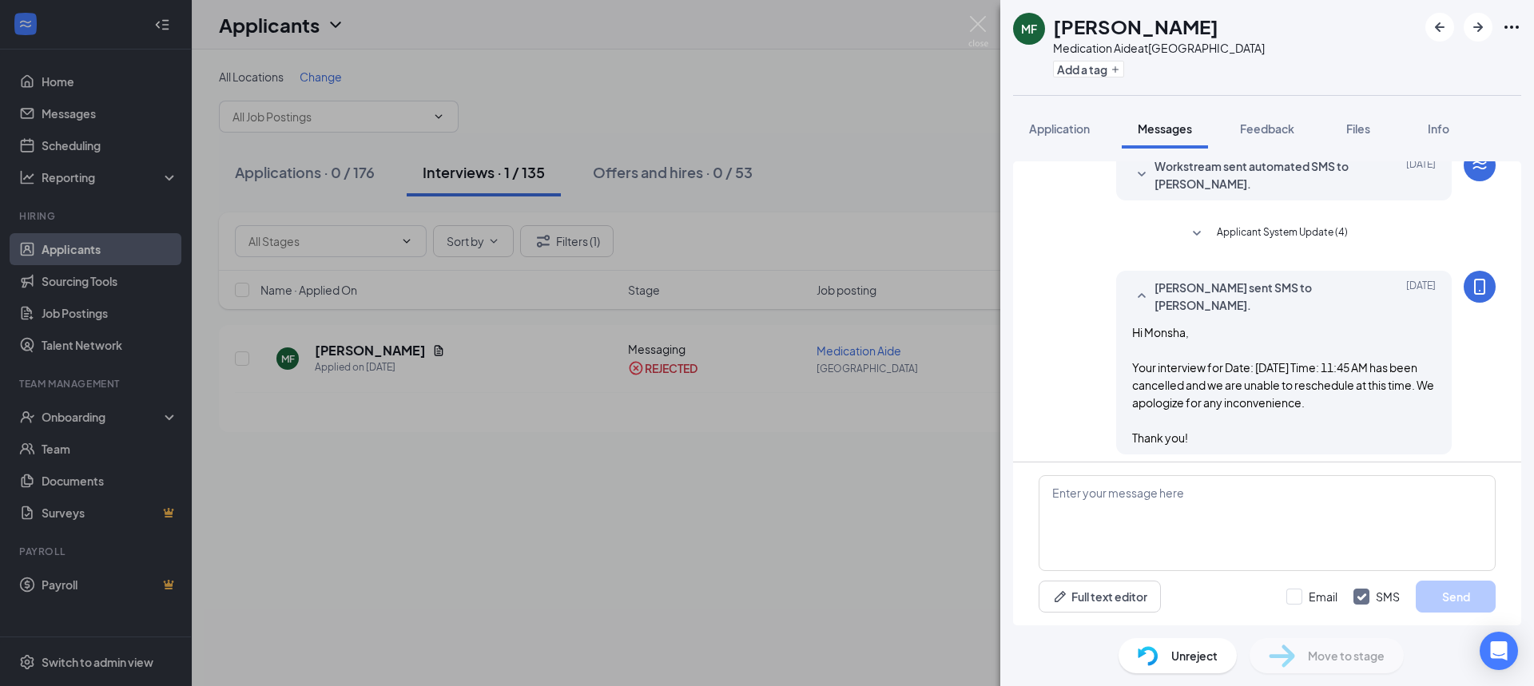
scroll to position [323, 0]
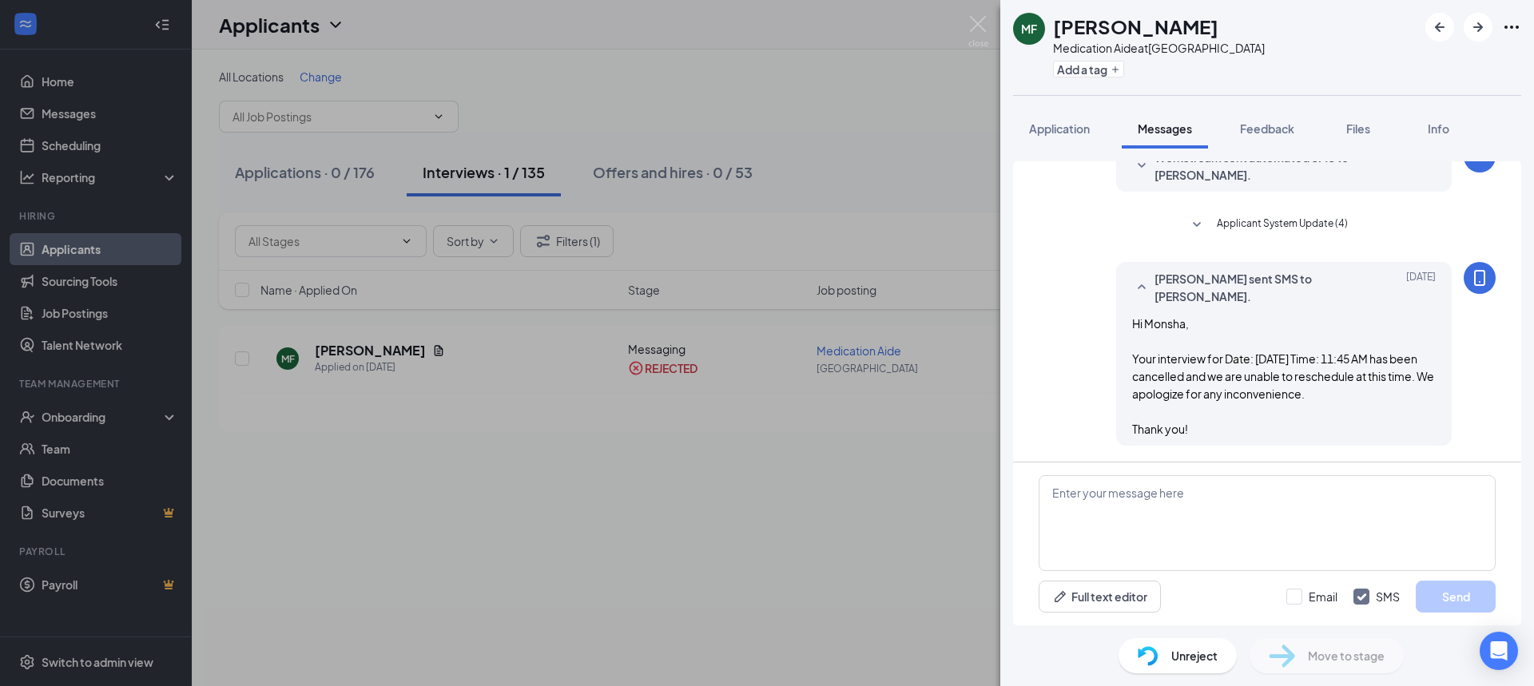
click at [1495, 120] on div "Application Messages Feedback Files Info" at bounding box center [1267, 129] width 508 height 40
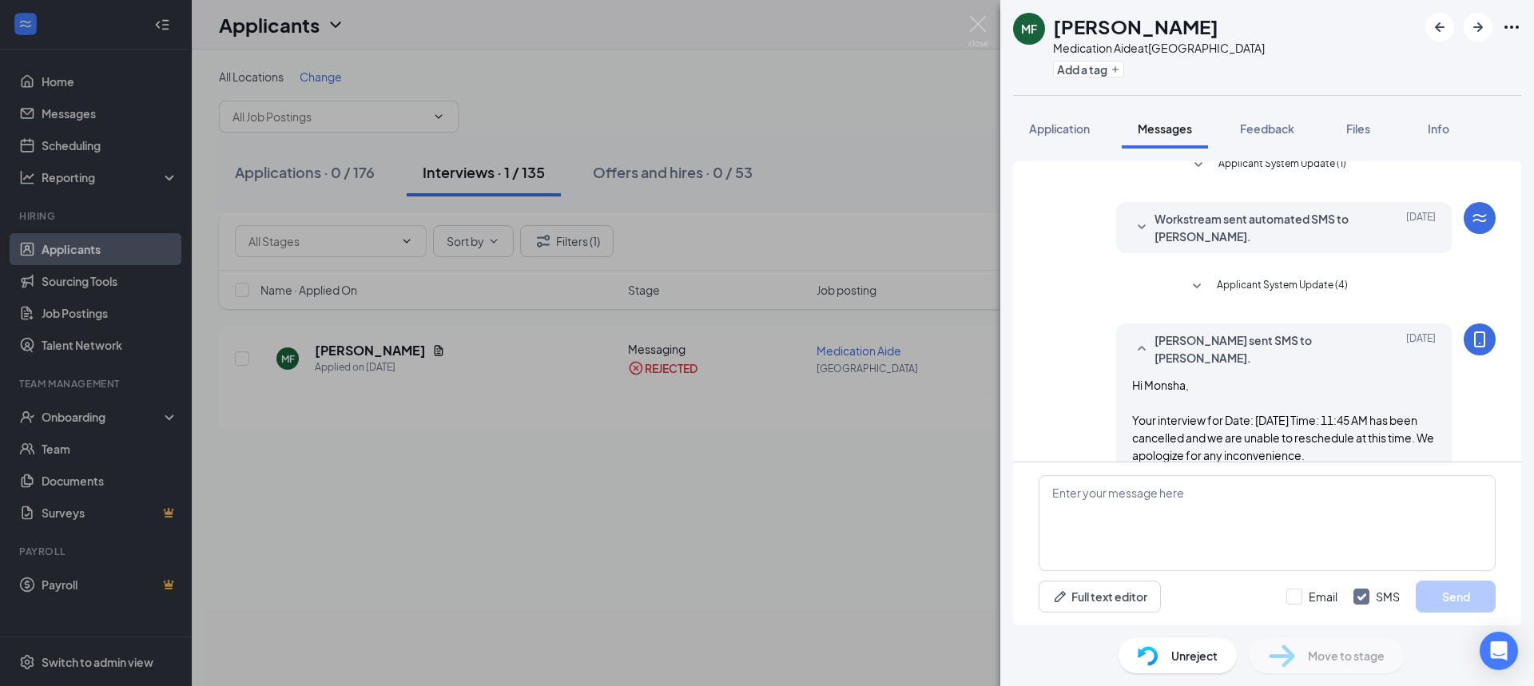
scroll to position [3, 0]
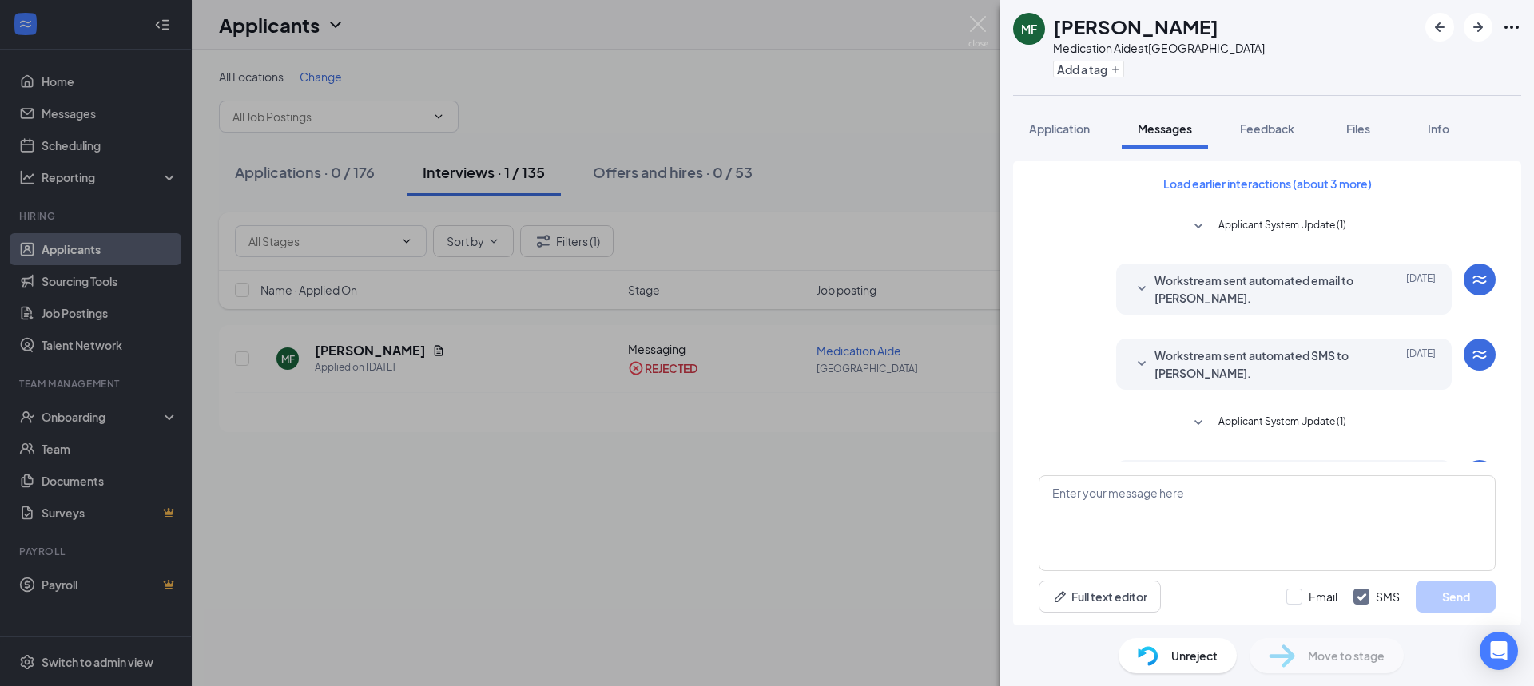
click at [1271, 363] on span "Workstream sent automated SMS to Monsha Foster." at bounding box center [1258, 364] width 209 height 35
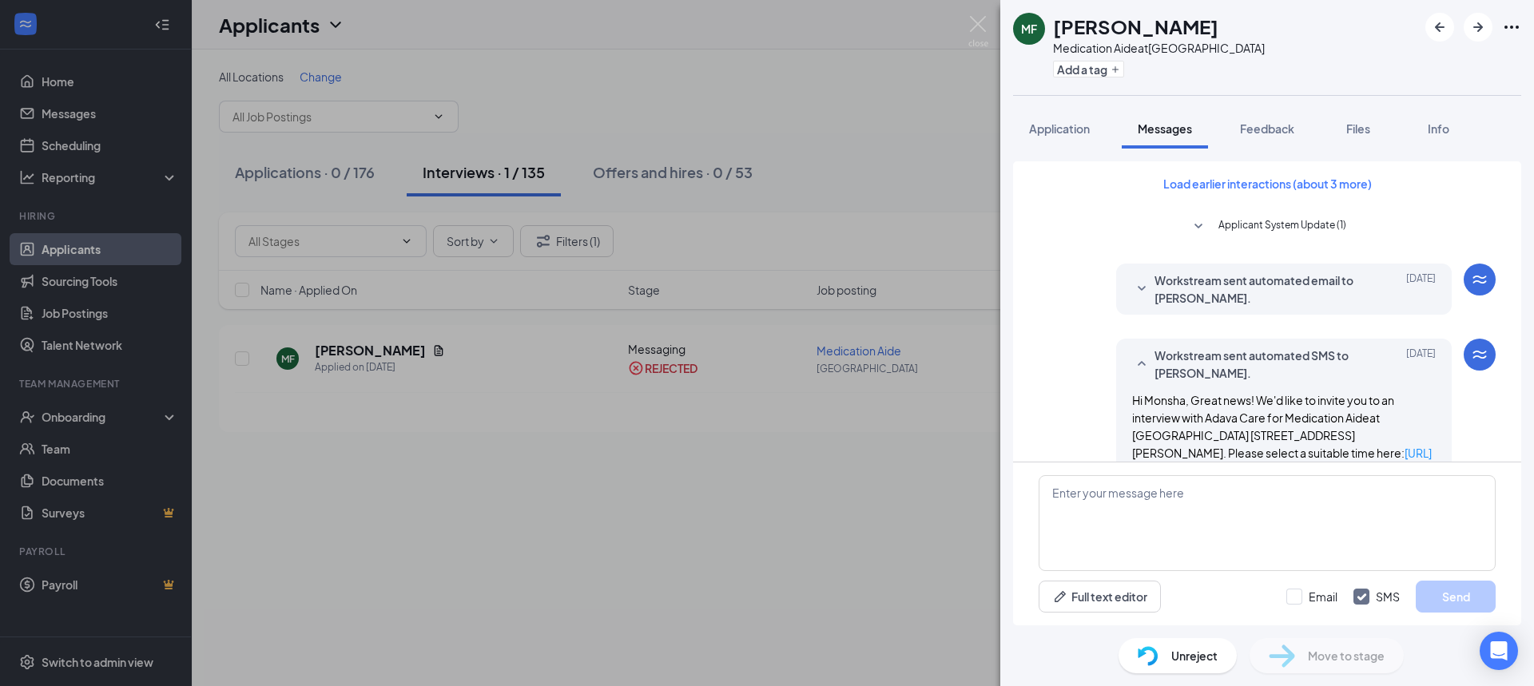
click at [1272, 296] on span "Workstream sent automated email to Monsha Foster." at bounding box center [1258, 289] width 209 height 35
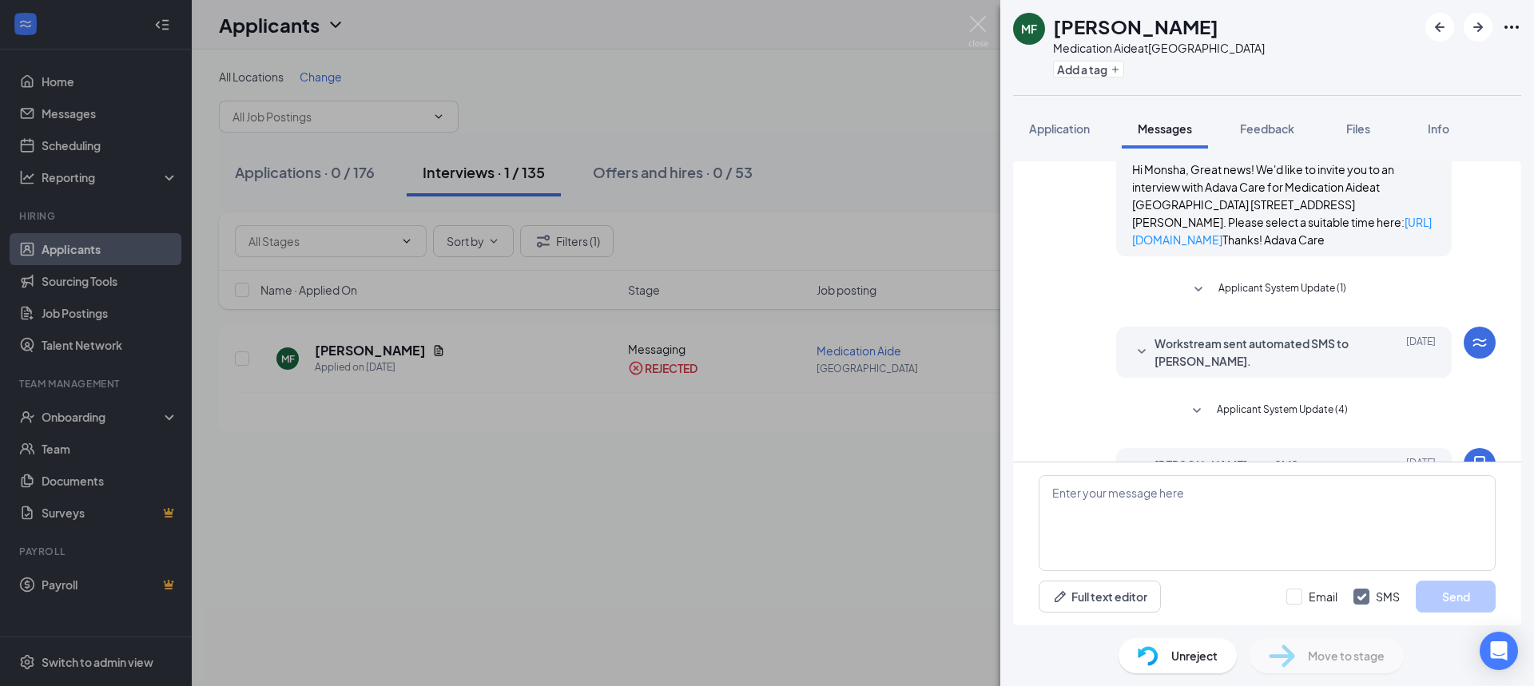
scroll to position [569, 0]
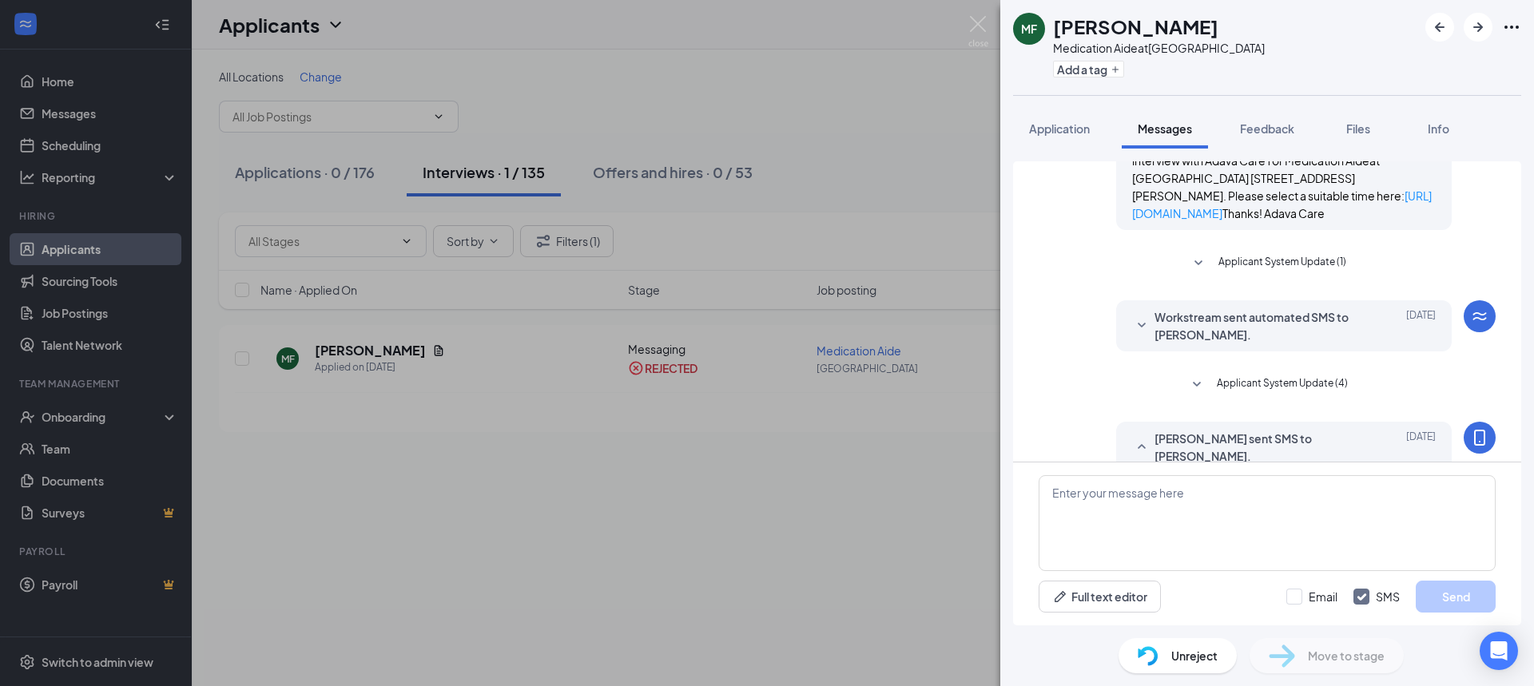
click at [1262, 332] on span "Workstream sent automated SMS to Monsha Foster." at bounding box center [1258, 325] width 209 height 35
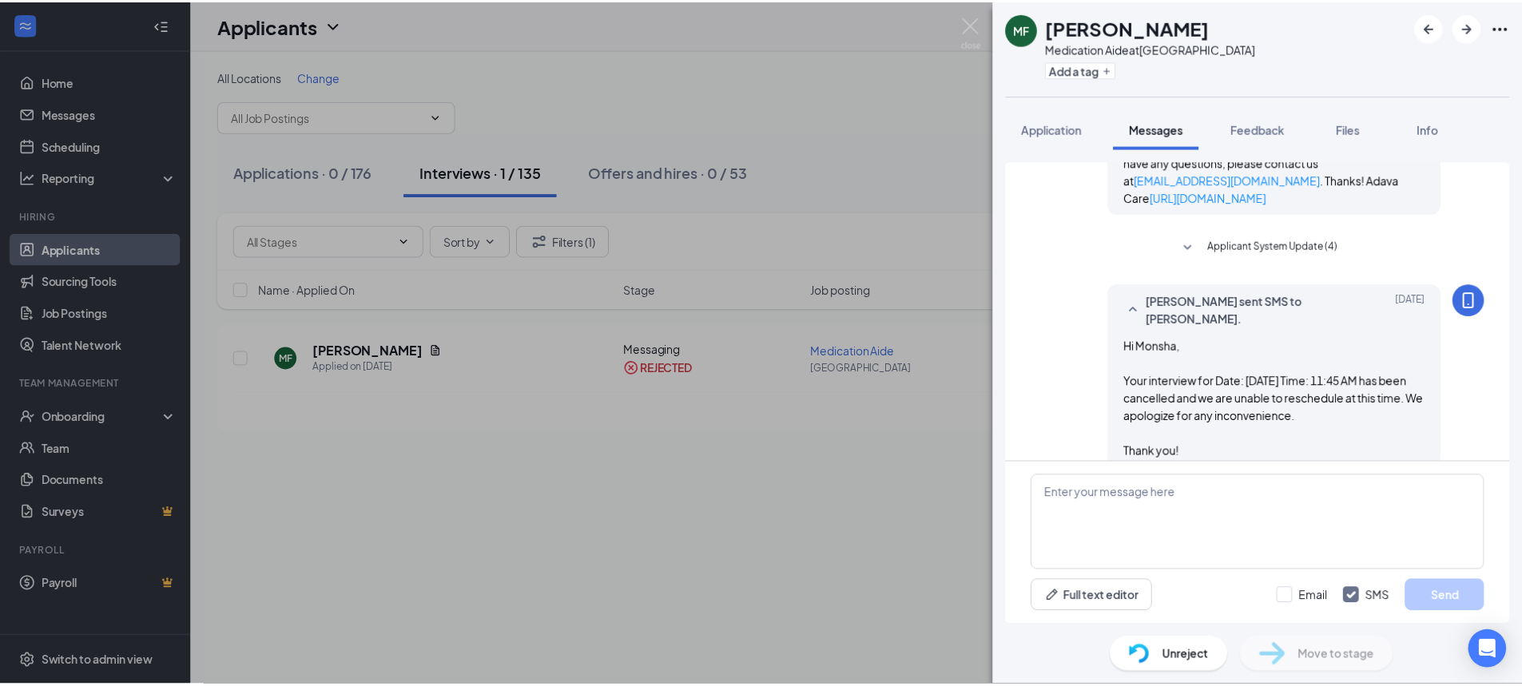
scroll to position [879, 0]
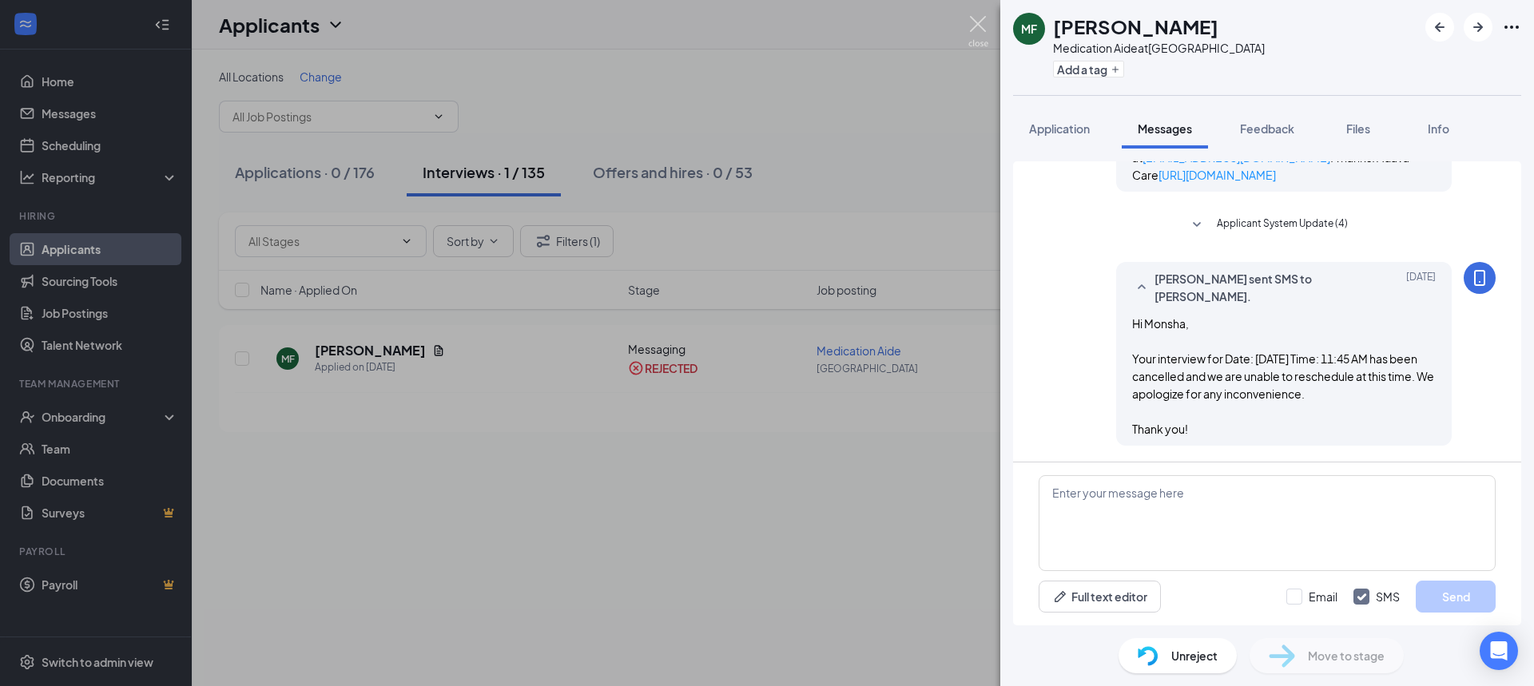
click at [976, 22] on img at bounding box center [978, 31] width 20 height 31
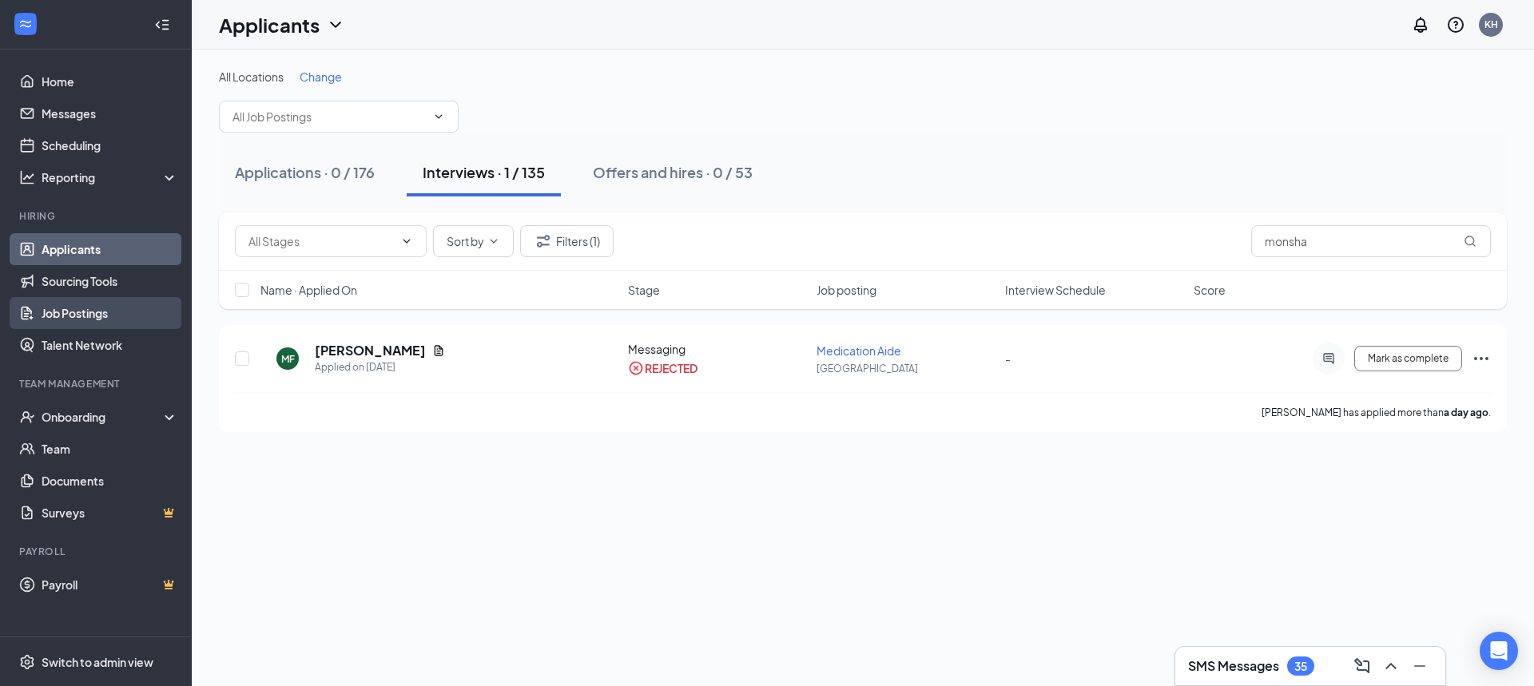
click at [93, 303] on link "Job Postings" at bounding box center [110, 313] width 137 height 32
